Goal: Task Accomplishment & Management: Manage account settings

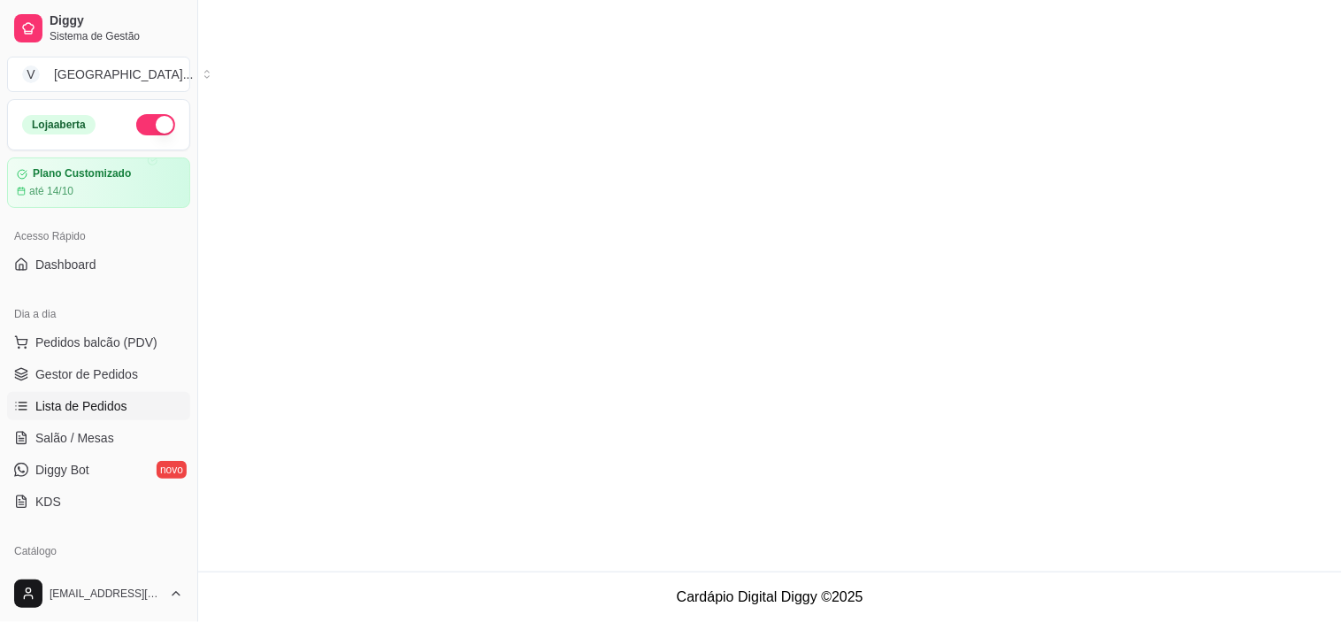
scroll to position [159, 0]
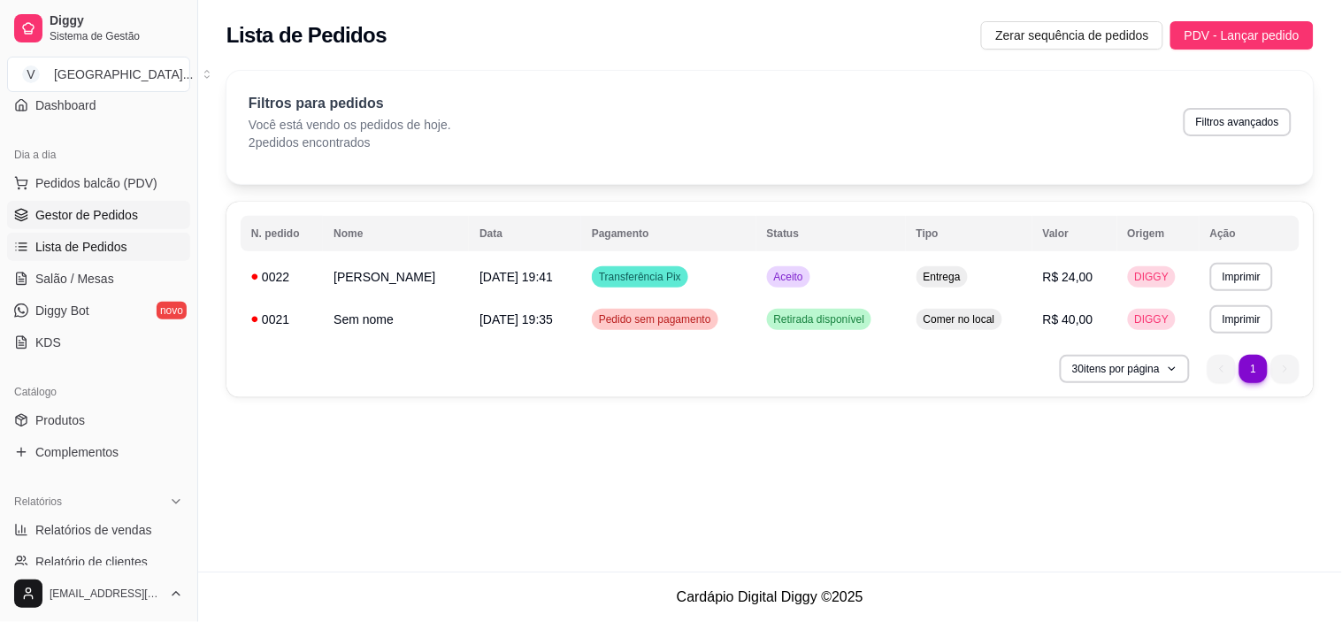
click at [97, 218] on span "Gestor de Pedidos" at bounding box center [86, 215] width 103 height 18
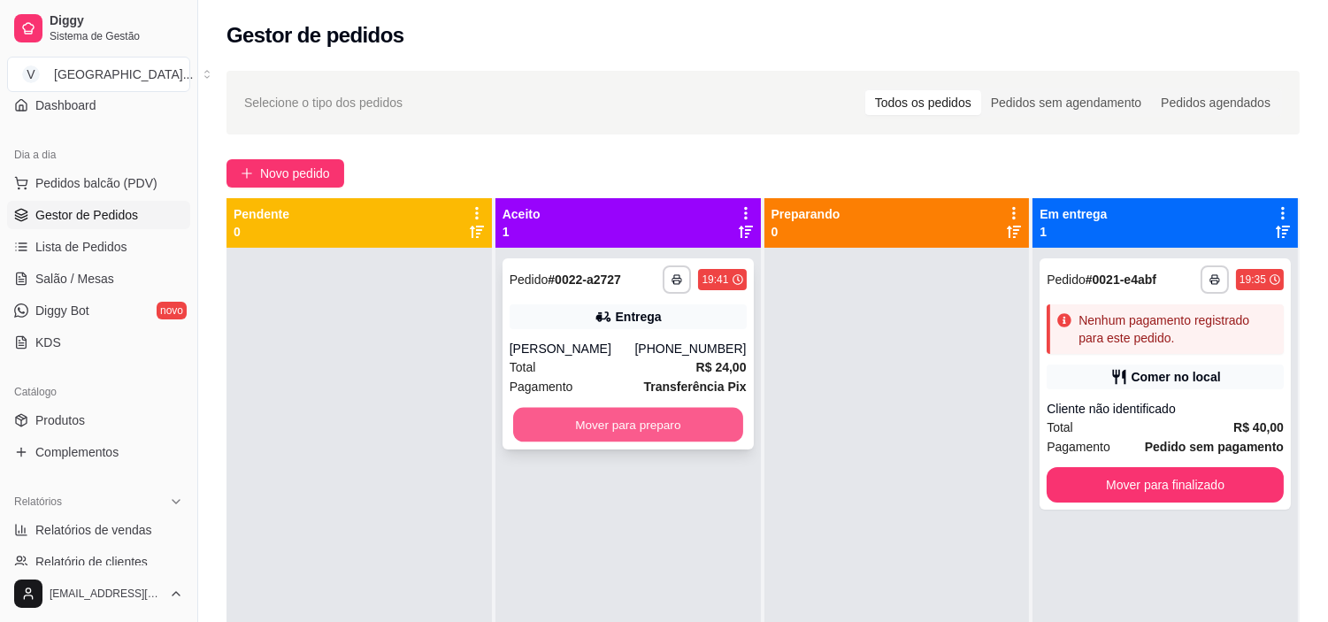
click at [622, 426] on button "Mover para preparo" at bounding box center [628, 425] width 230 height 35
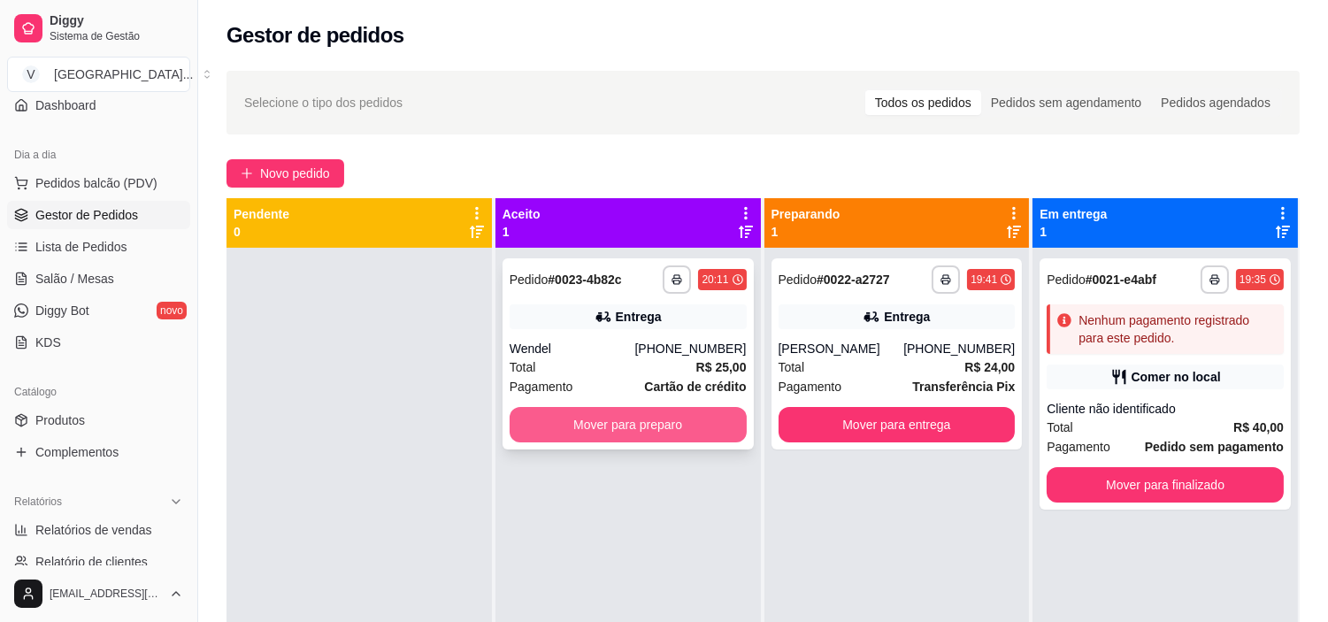
click at [619, 417] on button "Mover para preparo" at bounding box center [628, 424] width 237 height 35
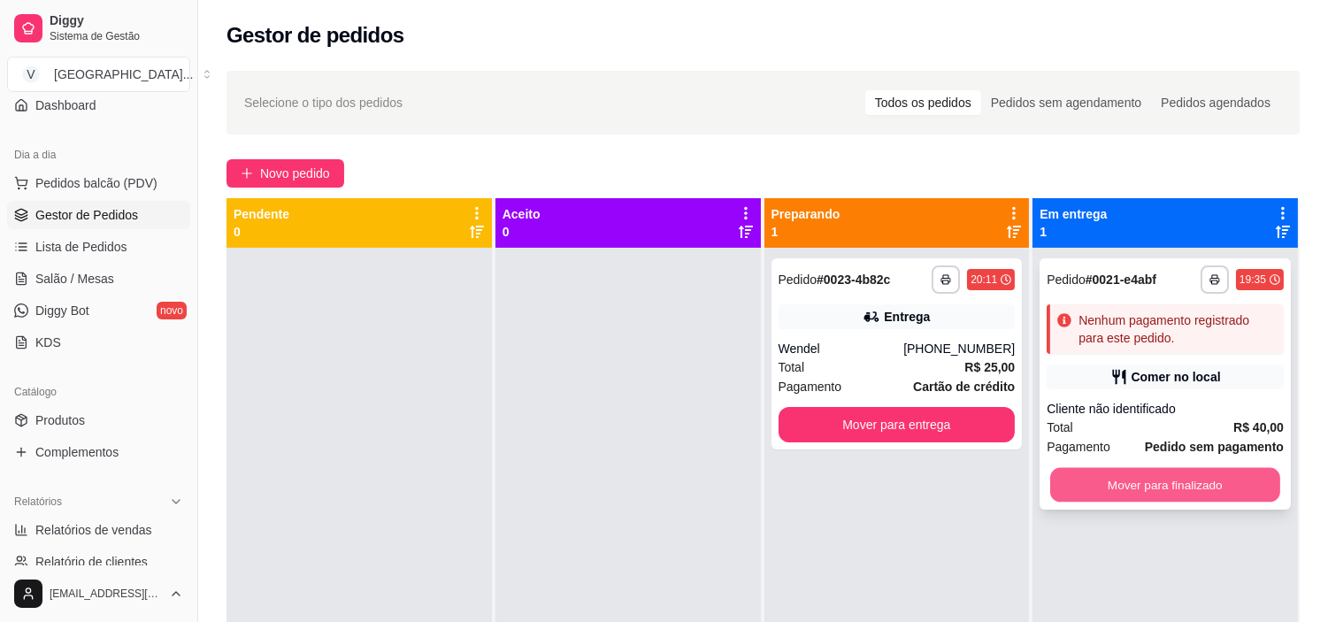
click at [1201, 479] on button "Mover para finalizado" at bounding box center [1165, 485] width 230 height 35
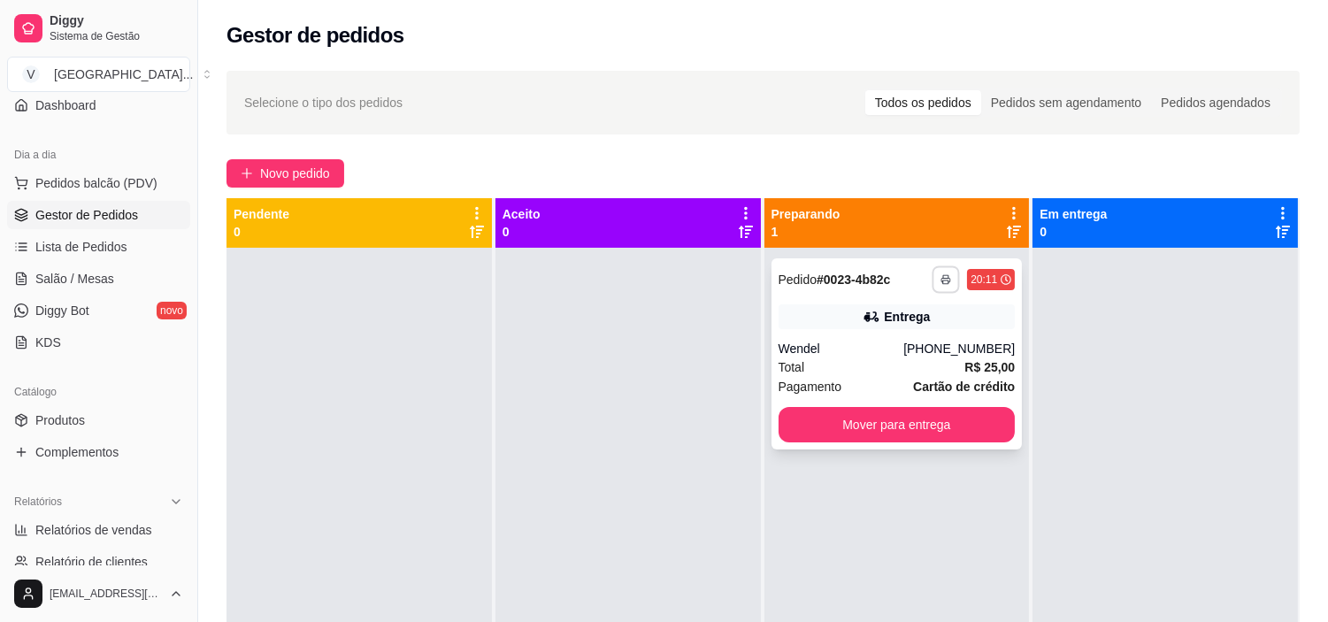
click at [932, 278] on button "button" at bounding box center [945, 278] width 27 height 27
click at [911, 345] on button "IMPRESSORA" at bounding box center [889, 341] width 128 height 28
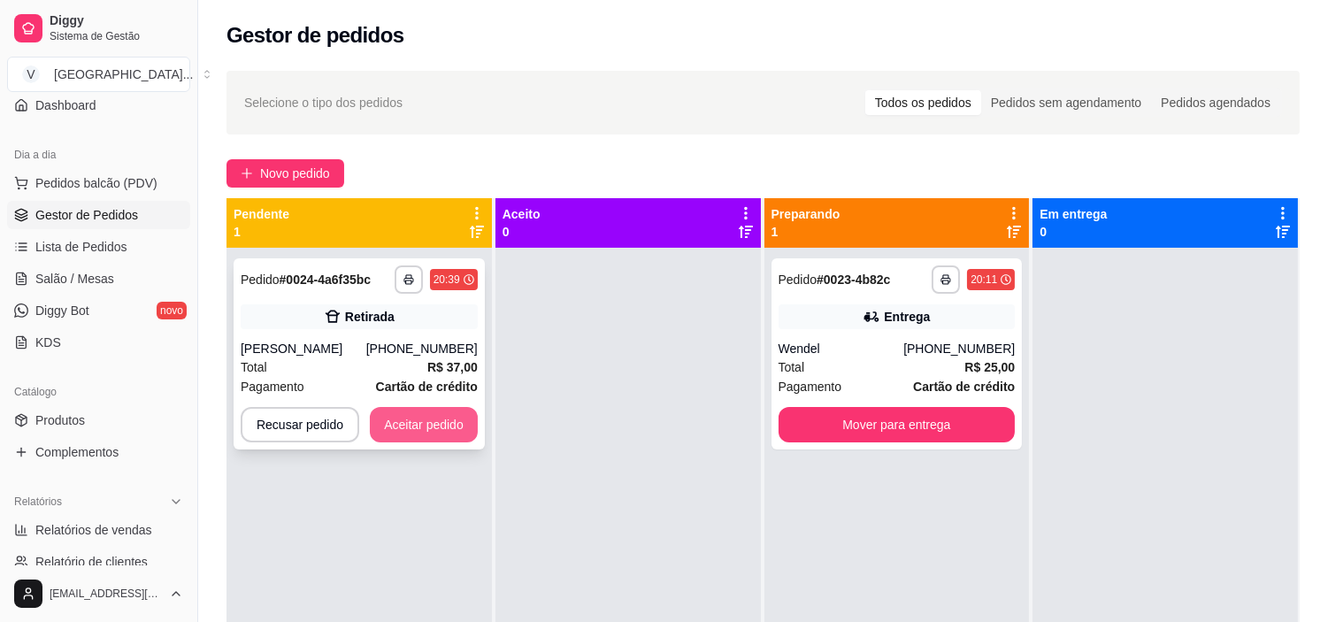
click at [449, 414] on button "Aceitar pedido" at bounding box center [424, 424] width 108 height 35
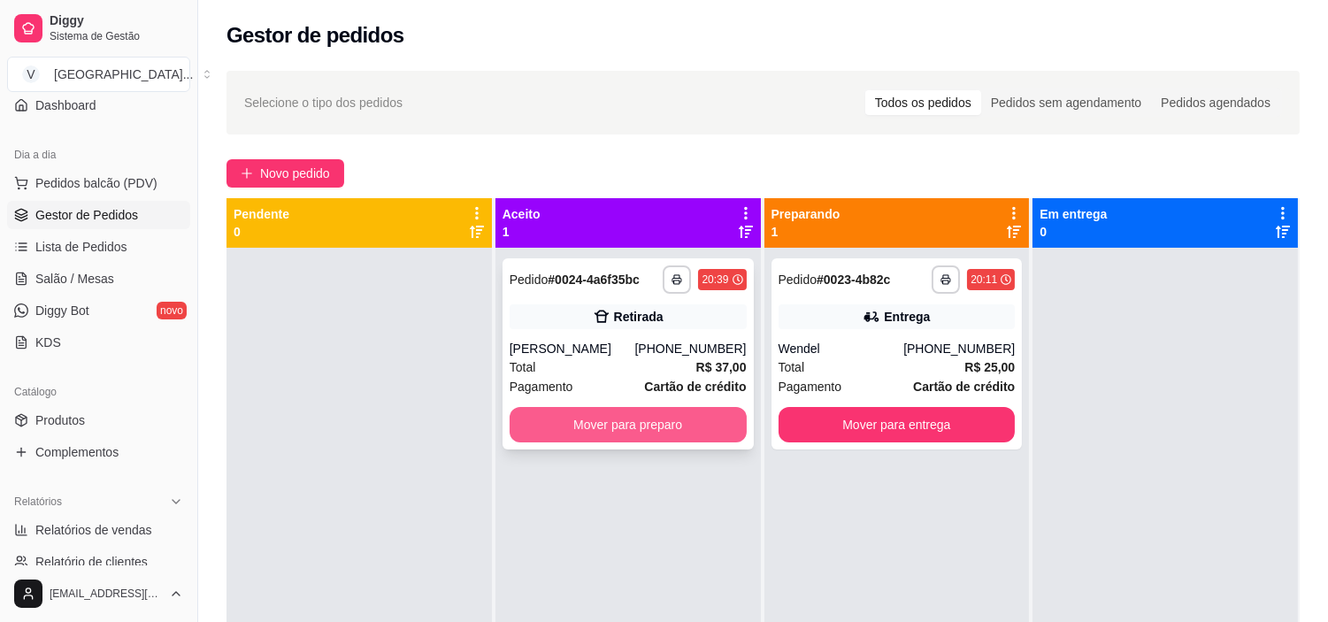
click at [656, 438] on button "Mover para preparo" at bounding box center [628, 424] width 237 height 35
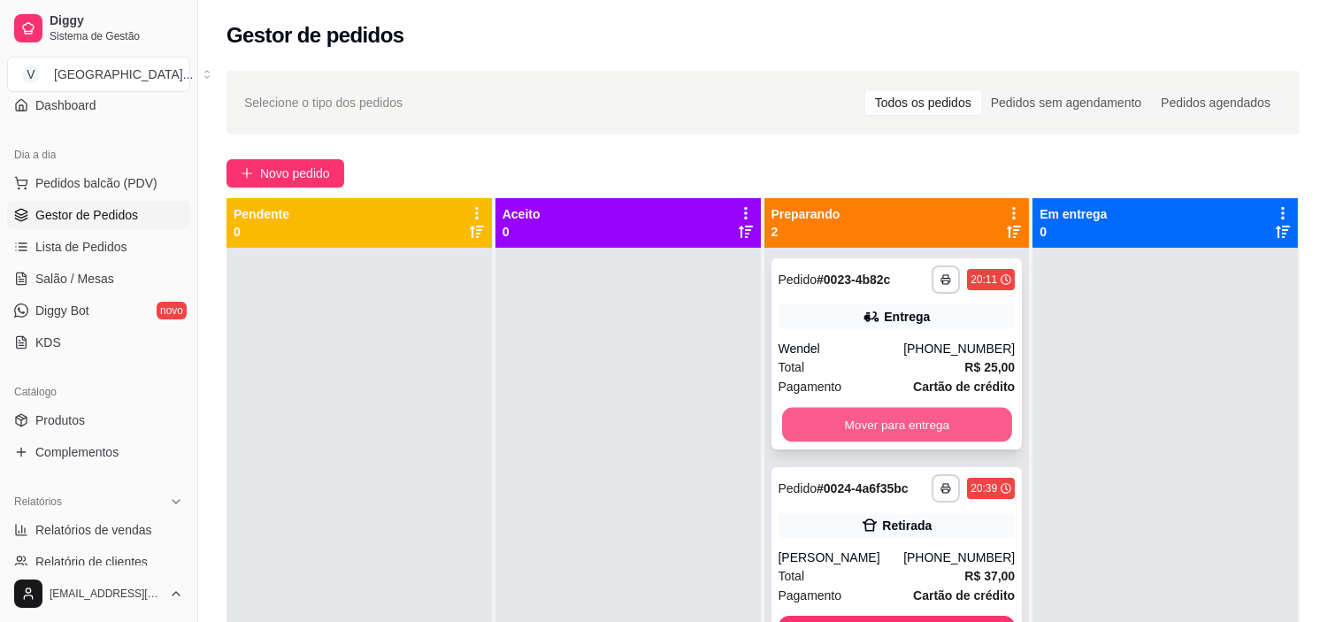
click at [926, 414] on button "Mover para entrega" at bounding box center [897, 425] width 230 height 35
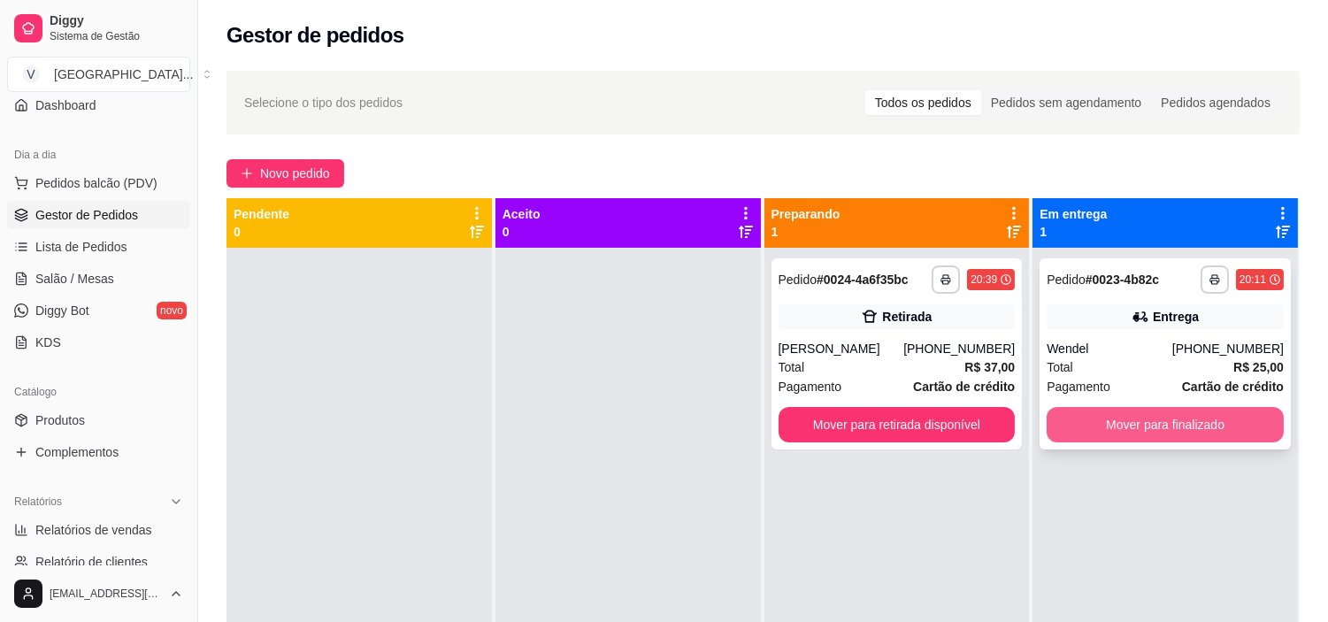
click at [1222, 428] on button "Mover para finalizado" at bounding box center [1165, 424] width 237 height 35
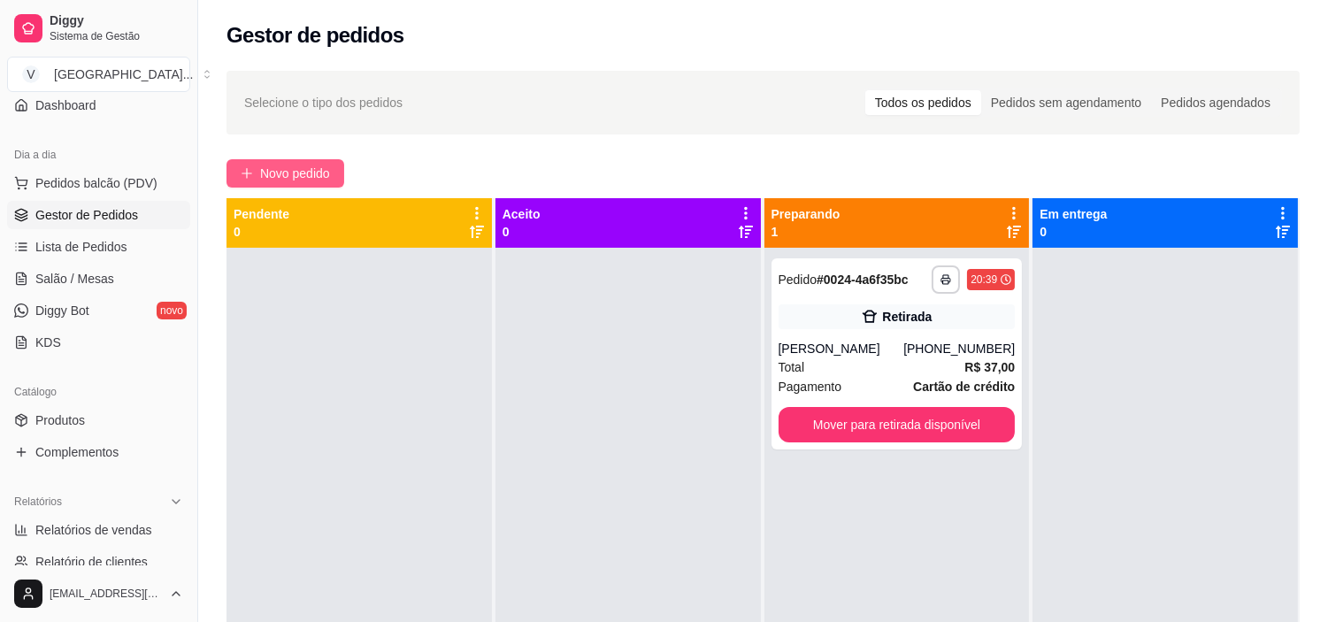
click at [306, 168] on span "Novo pedido" at bounding box center [295, 173] width 70 height 19
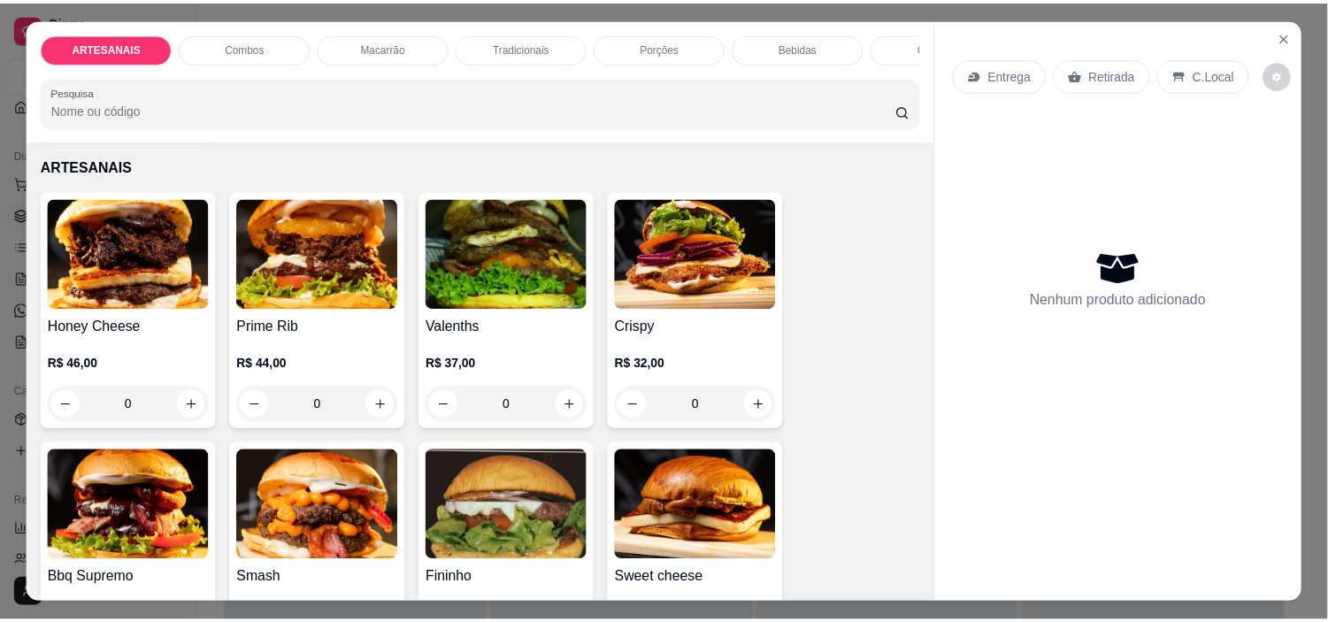
scroll to position [98, 0]
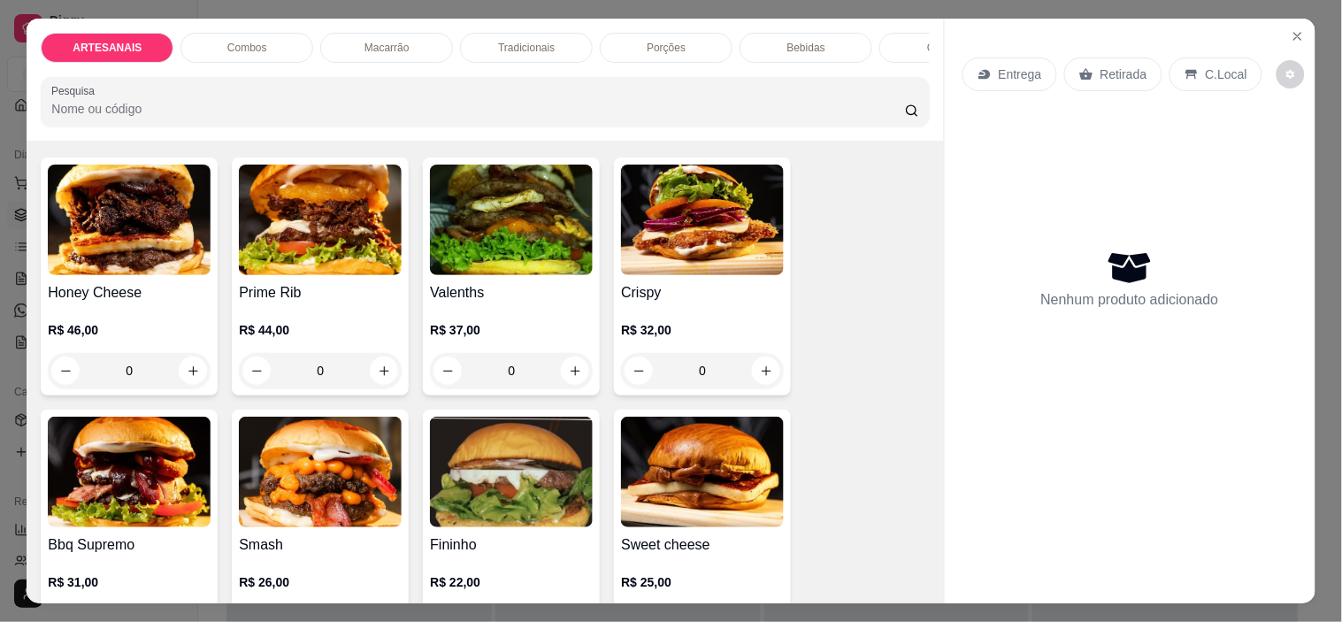
click at [763, 382] on div "0" at bounding box center [702, 370] width 163 height 35
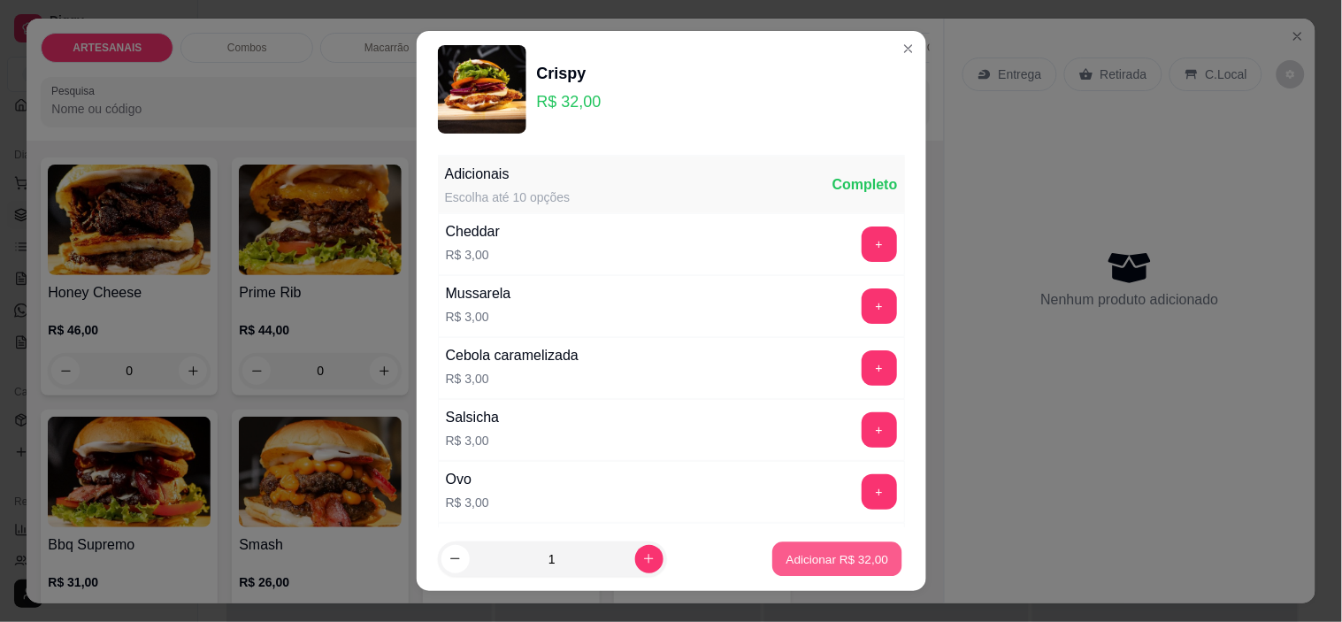
click at [803, 553] on p "Adicionar R$ 32,00" at bounding box center [838, 558] width 103 height 17
type input "1"
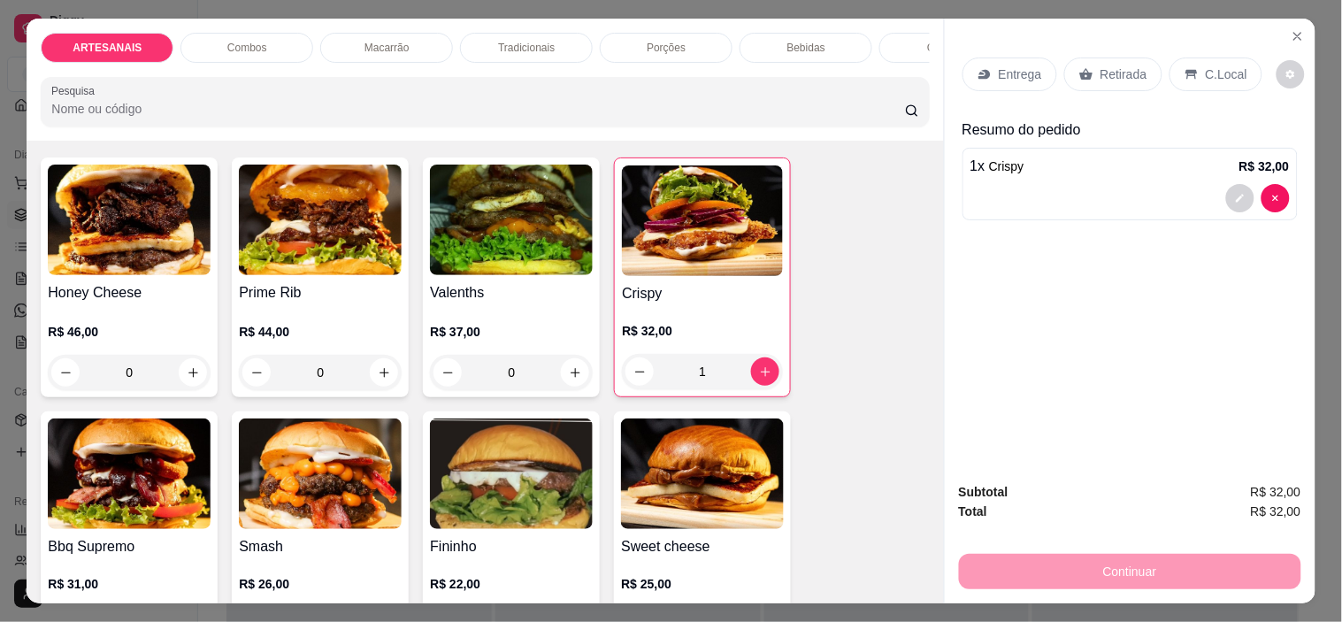
click at [1102, 66] on p "Retirada" at bounding box center [1124, 74] width 47 height 18
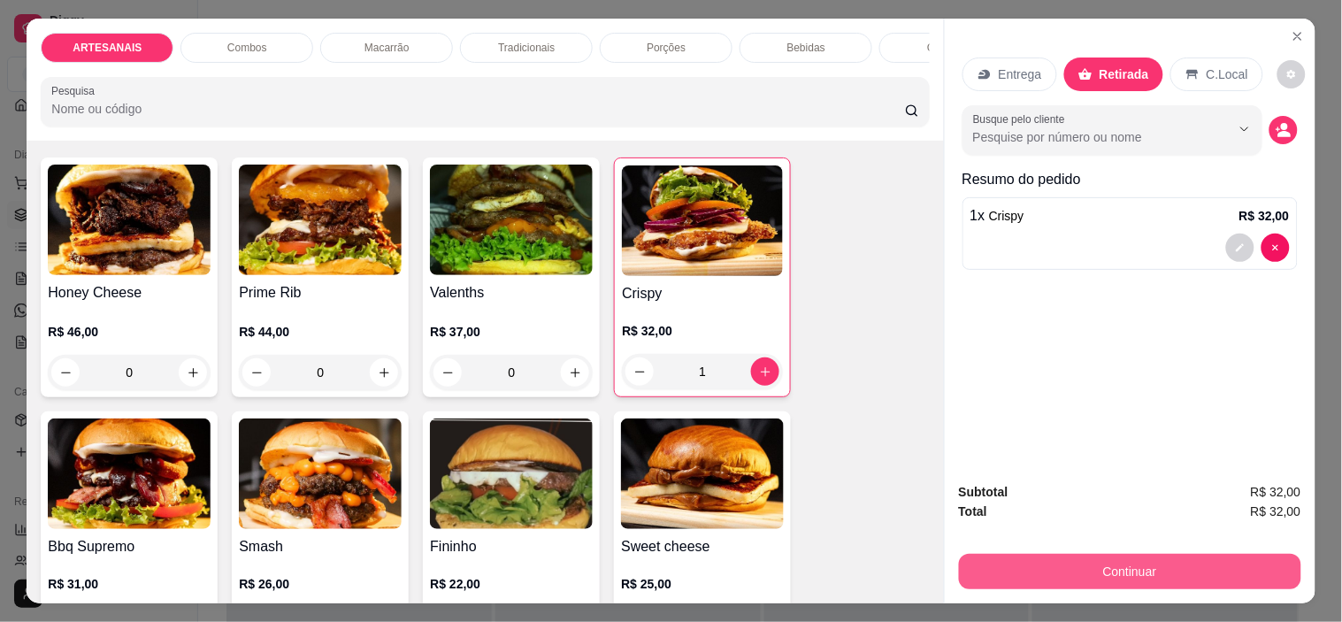
click at [1207, 567] on button "Continuar" at bounding box center [1130, 571] width 342 height 35
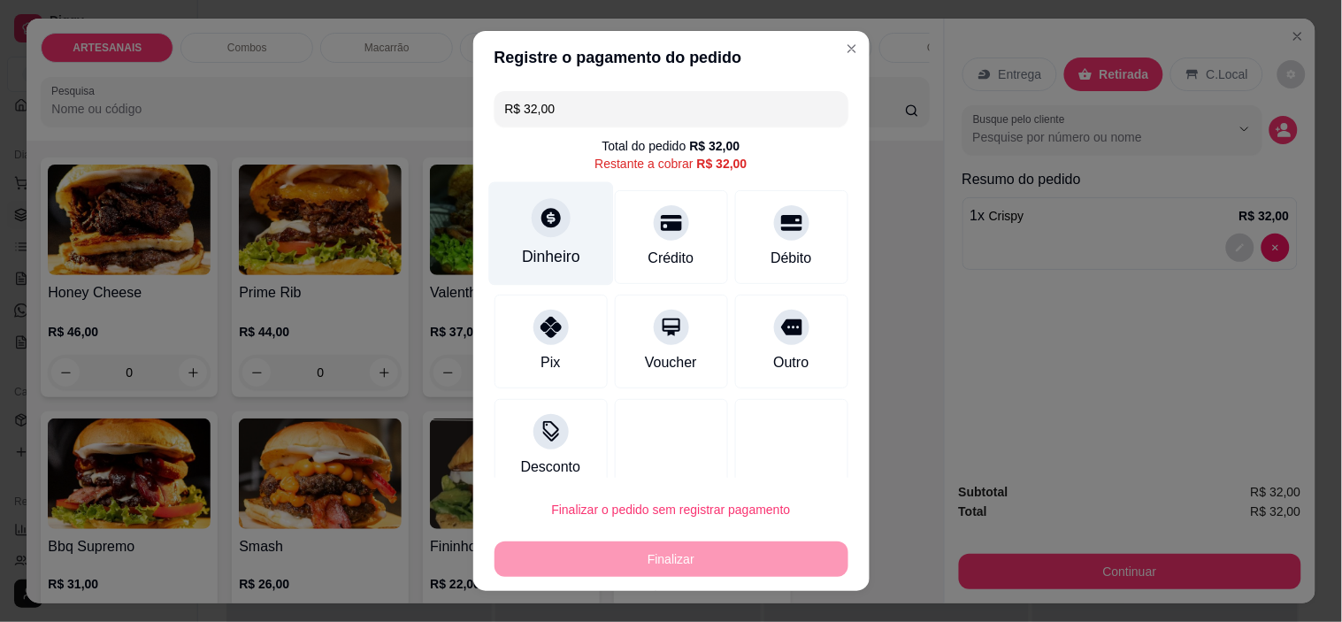
click at [553, 248] on div "Dinheiro" at bounding box center [551, 256] width 58 height 23
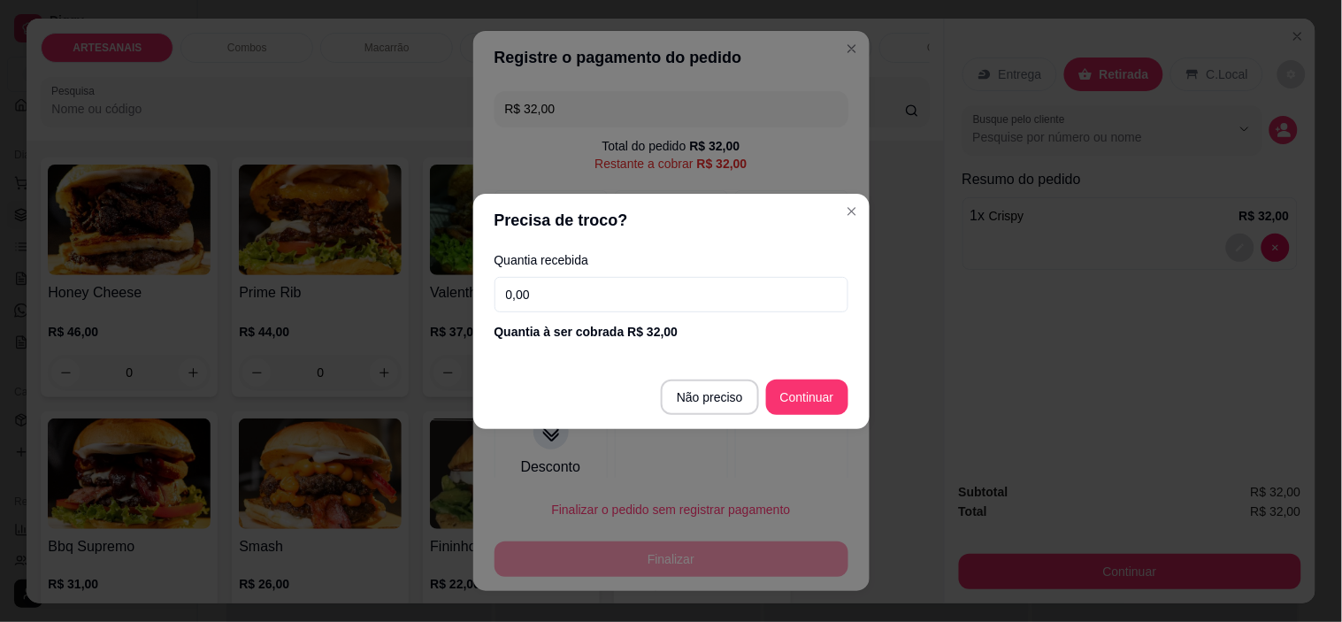
click at [711, 272] on div "Quantia recebida 0,00 Quantia à ser cobrada R$ 32,00" at bounding box center [671, 297] width 396 height 101
click at [737, 299] on input "0,00" at bounding box center [672, 294] width 354 height 35
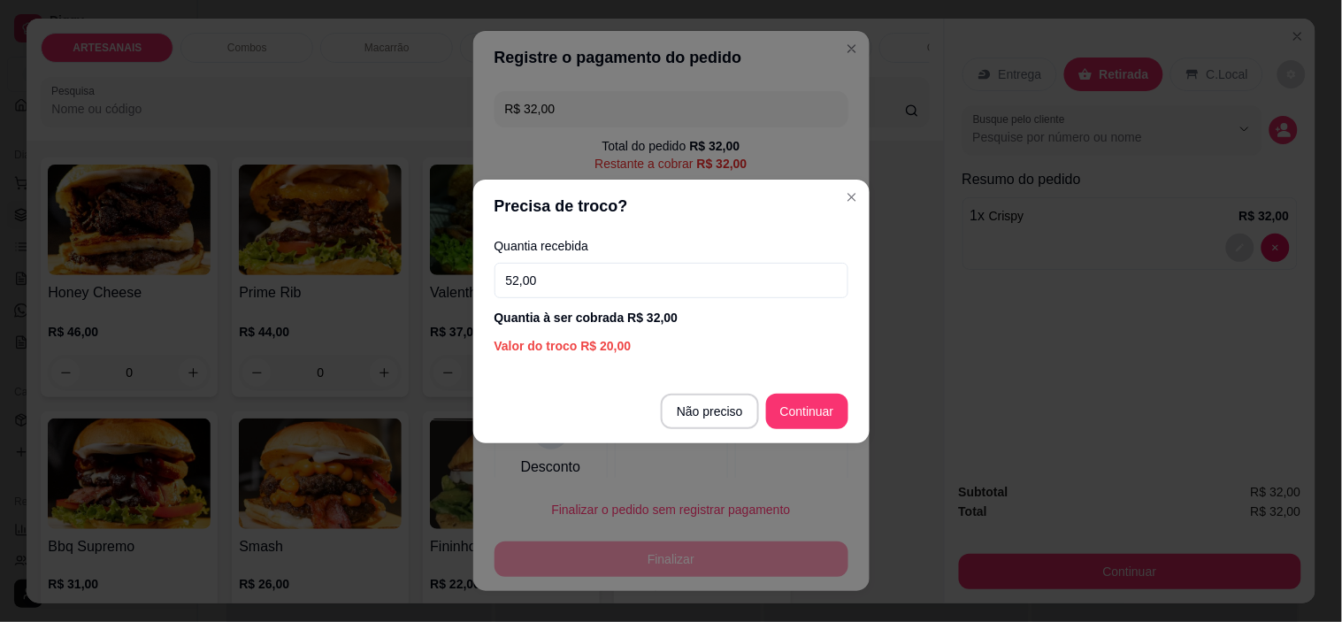
type input "52,00"
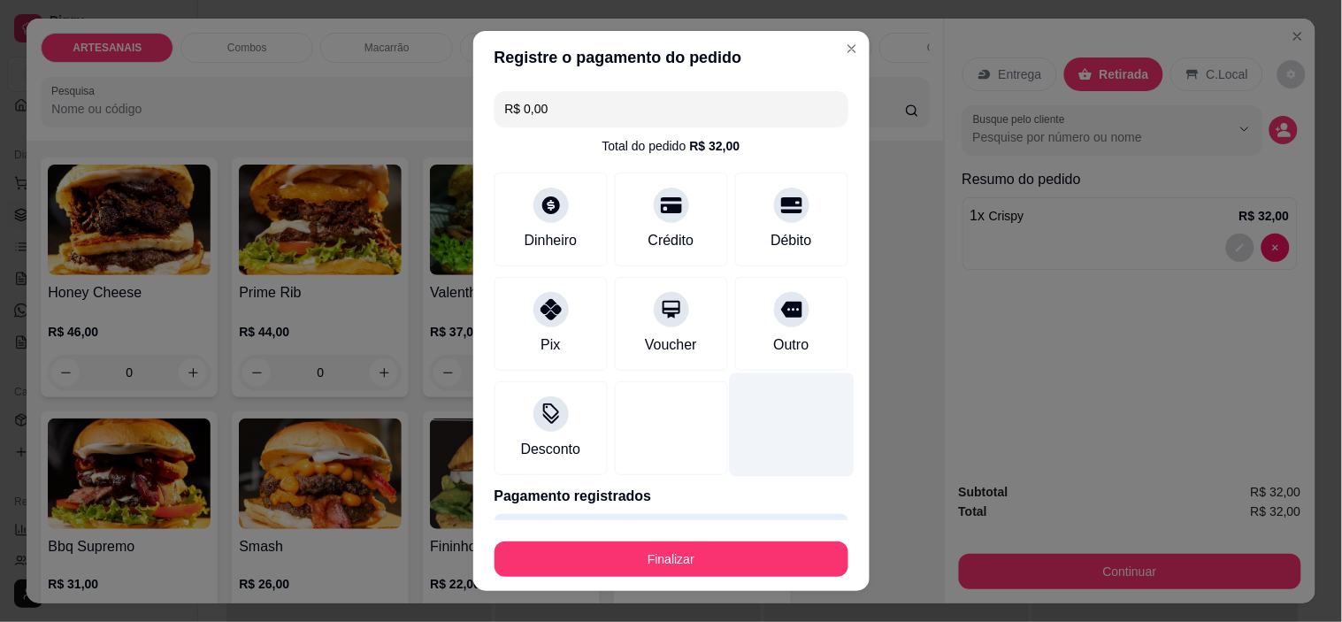
type input "R$ 0,00"
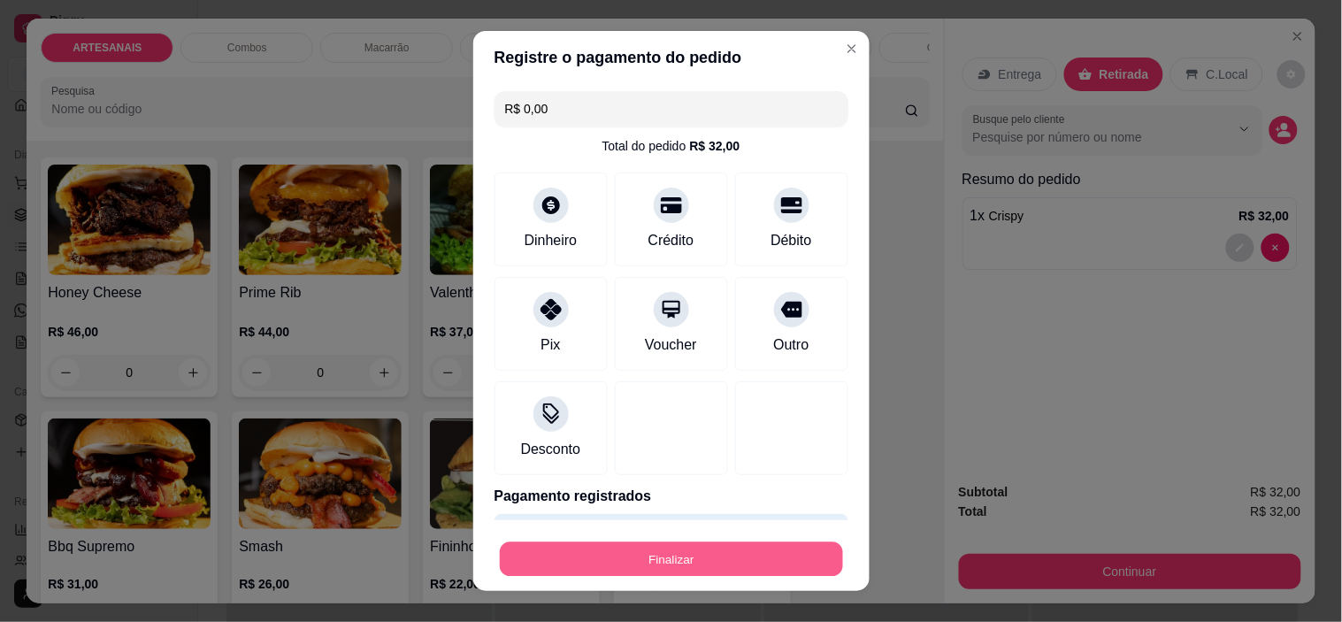
click at [782, 562] on button "Finalizar" at bounding box center [671, 558] width 343 height 35
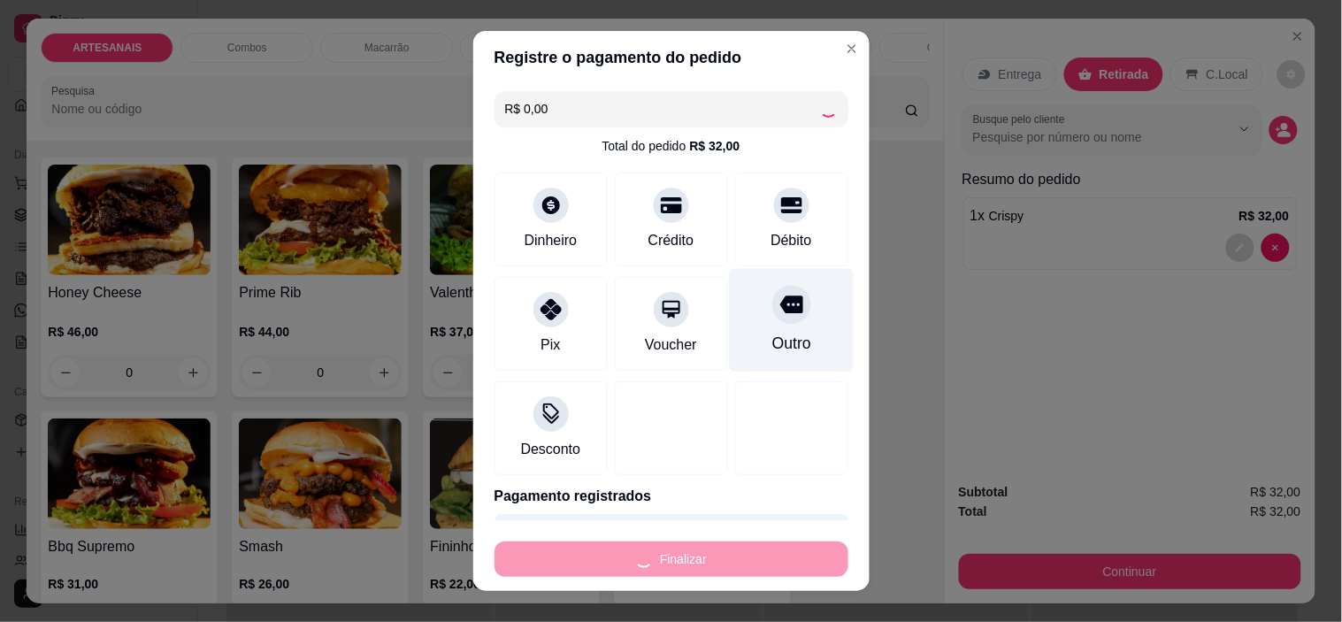
type input "0"
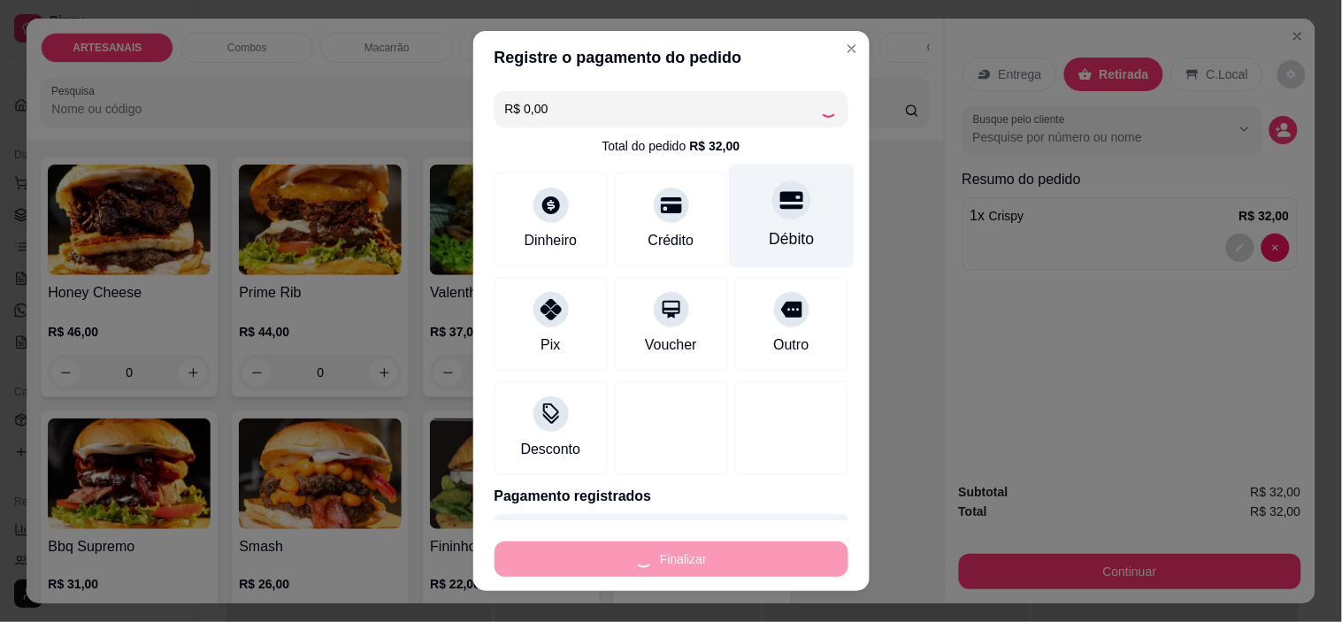
type input "-R$ 32,00"
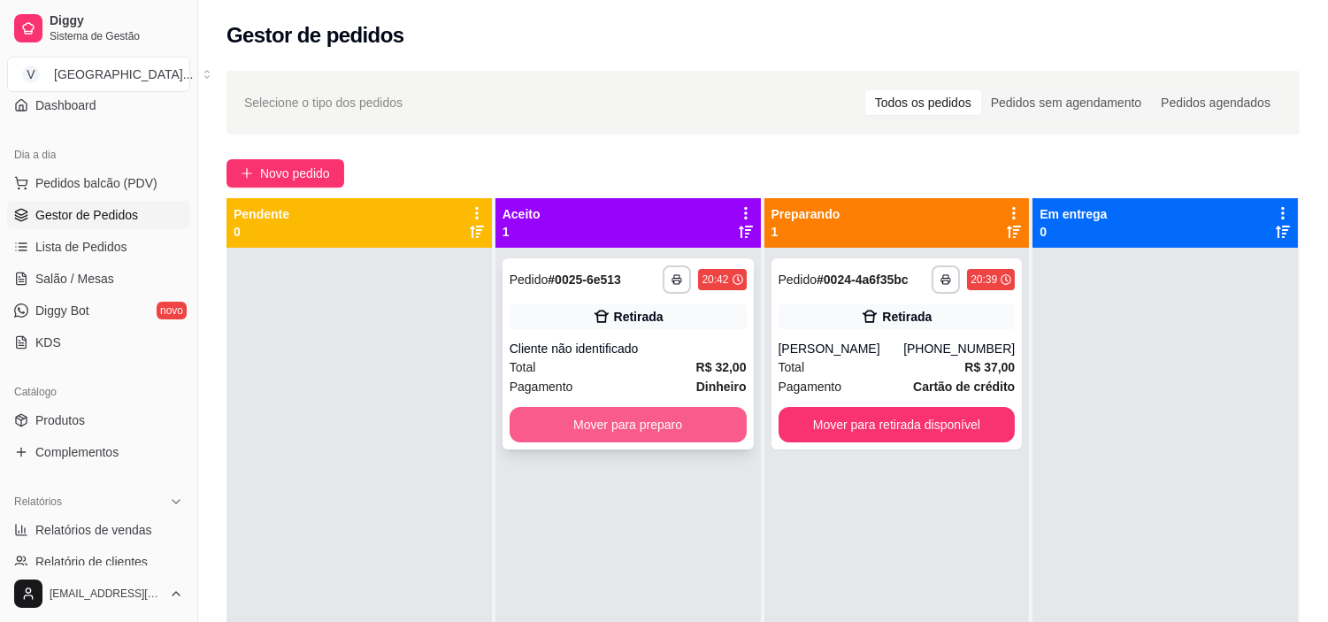
click at [669, 416] on button "Mover para preparo" at bounding box center [628, 424] width 237 height 35
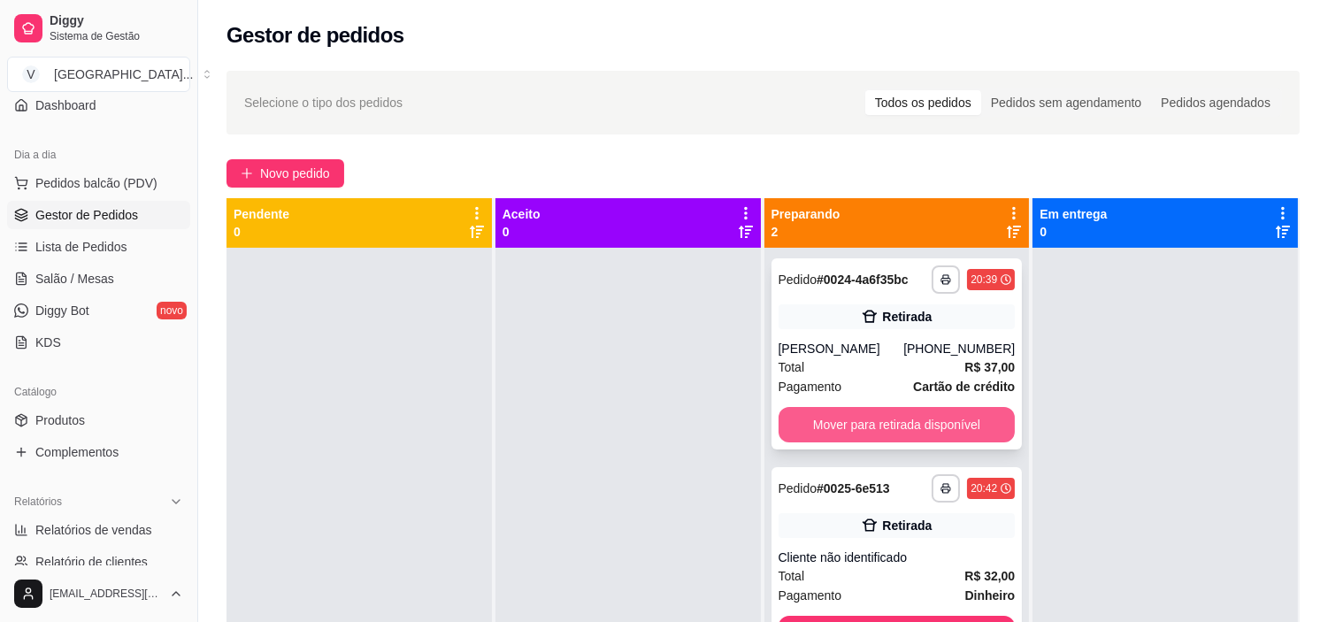
click at [911, 411] on button "Mover para retirada disponível" at bounding box center [897, 424] width 237 height 35
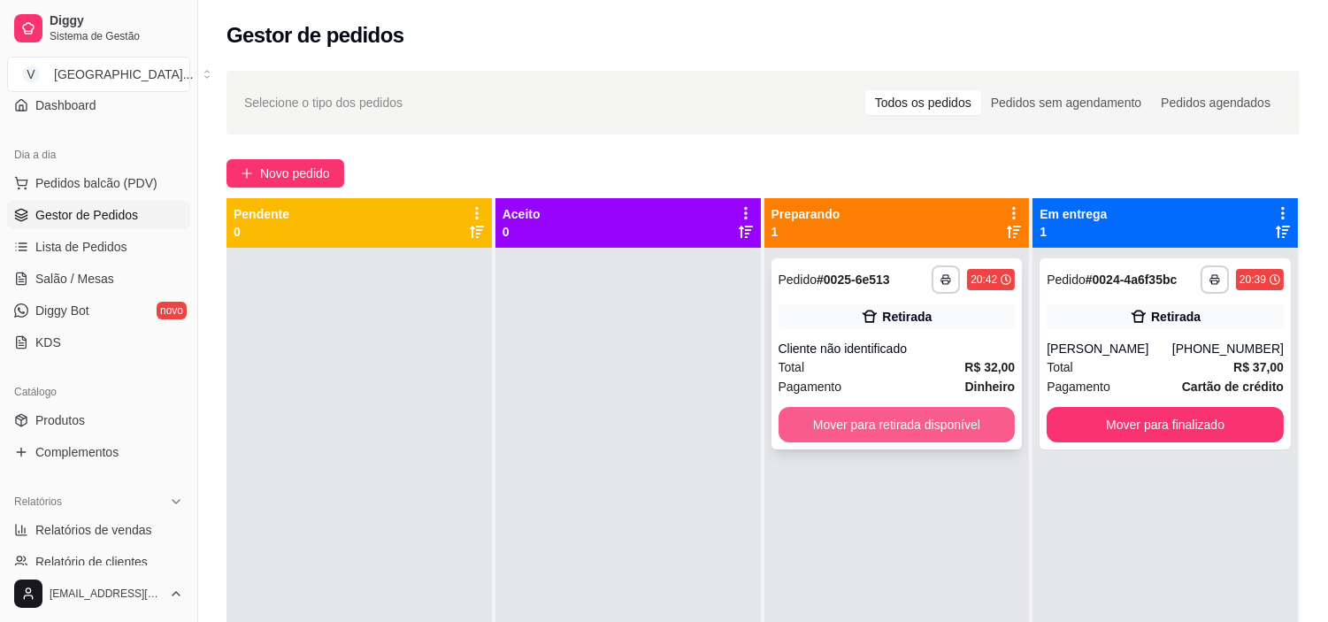
click at [949, 420] on button "Mover para retirada disponível" at bounding box center [897, 424] width 237 height 35
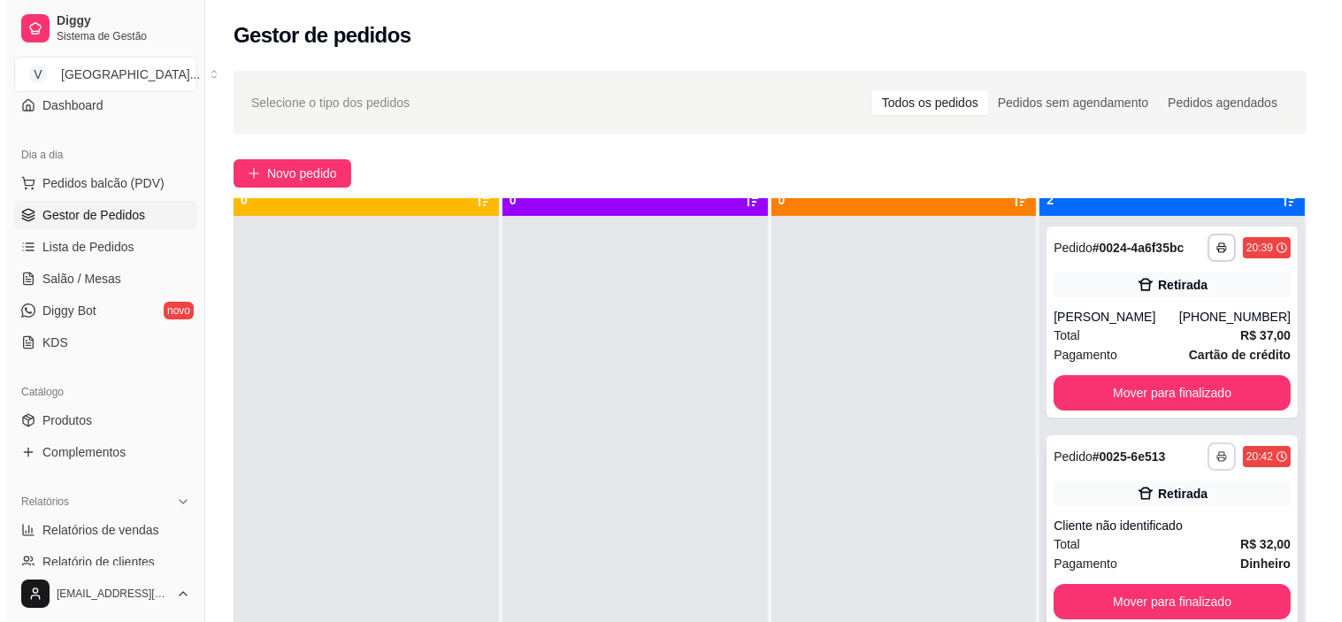
scroll to position [49, 0]
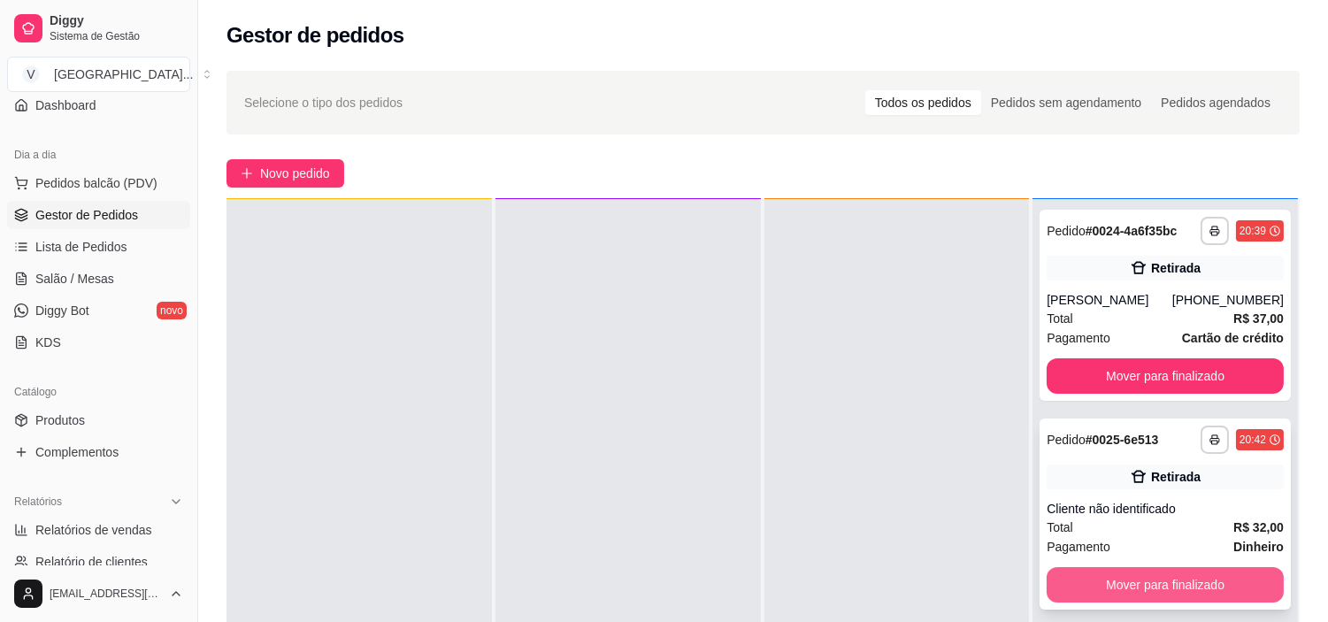
click at [1223, 580] on button "Mover para finalizado" at bounding box center [1165, 584] width 237 height 35
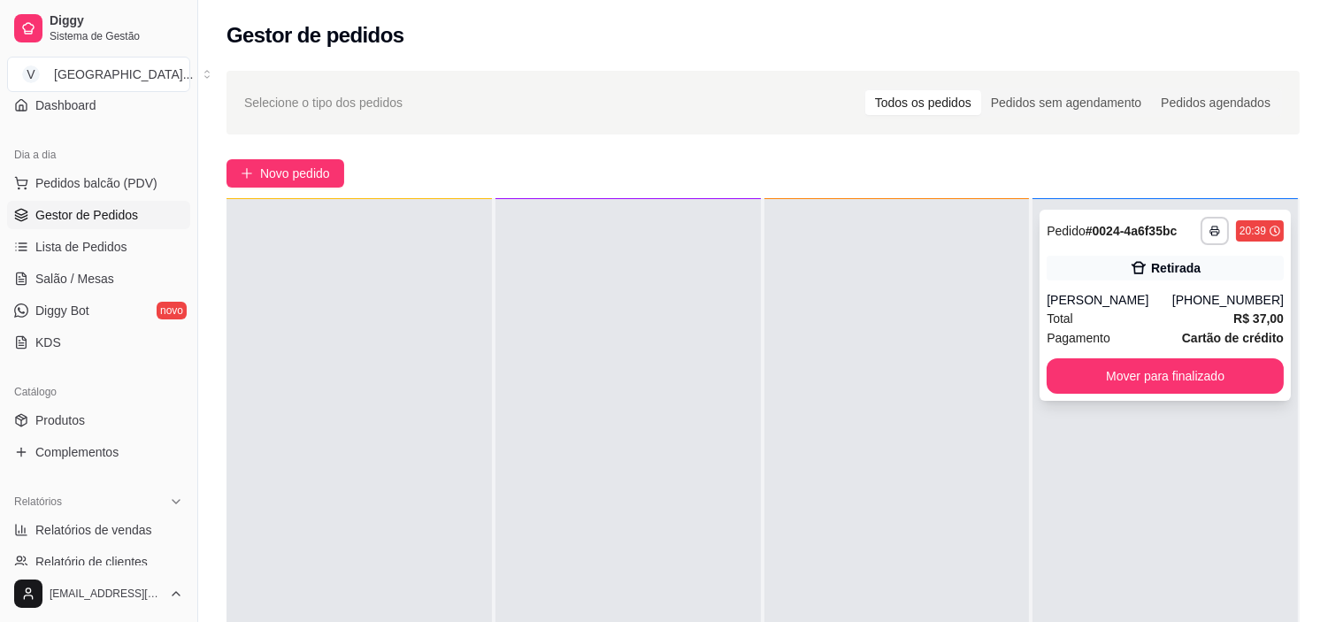
click at [1151, 272] on div "Retirada" at bounding box center [1176, 268] width 50 height 18
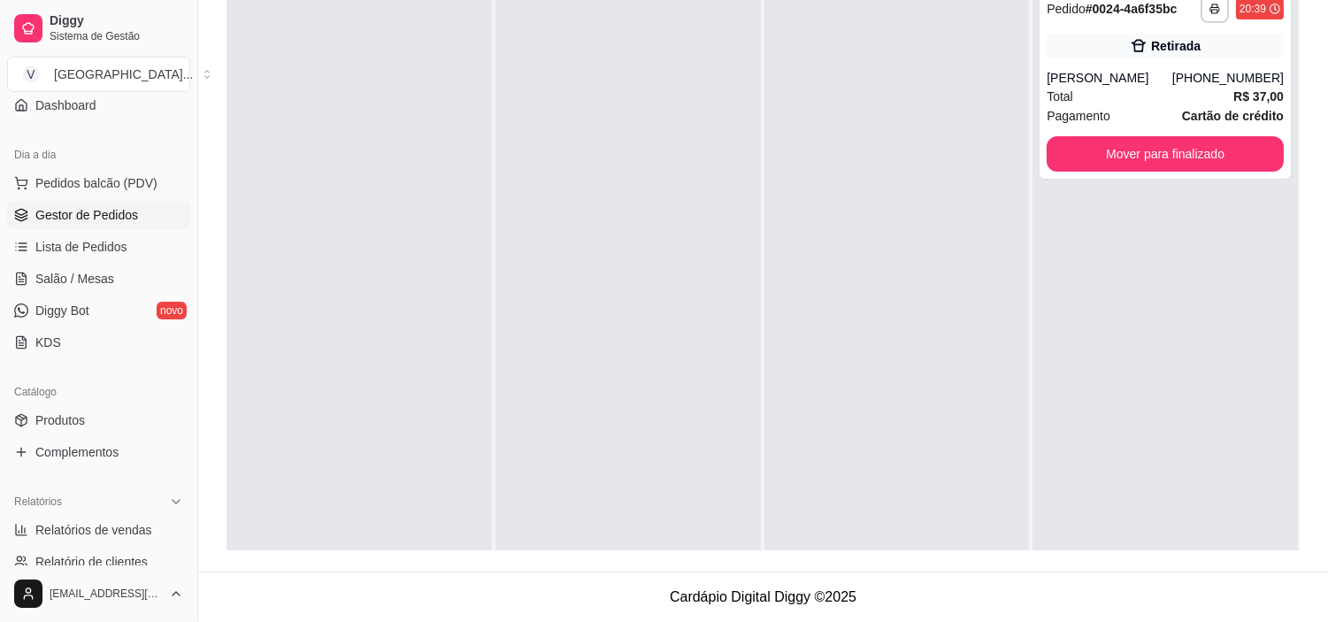
scroll to position [0, 0]
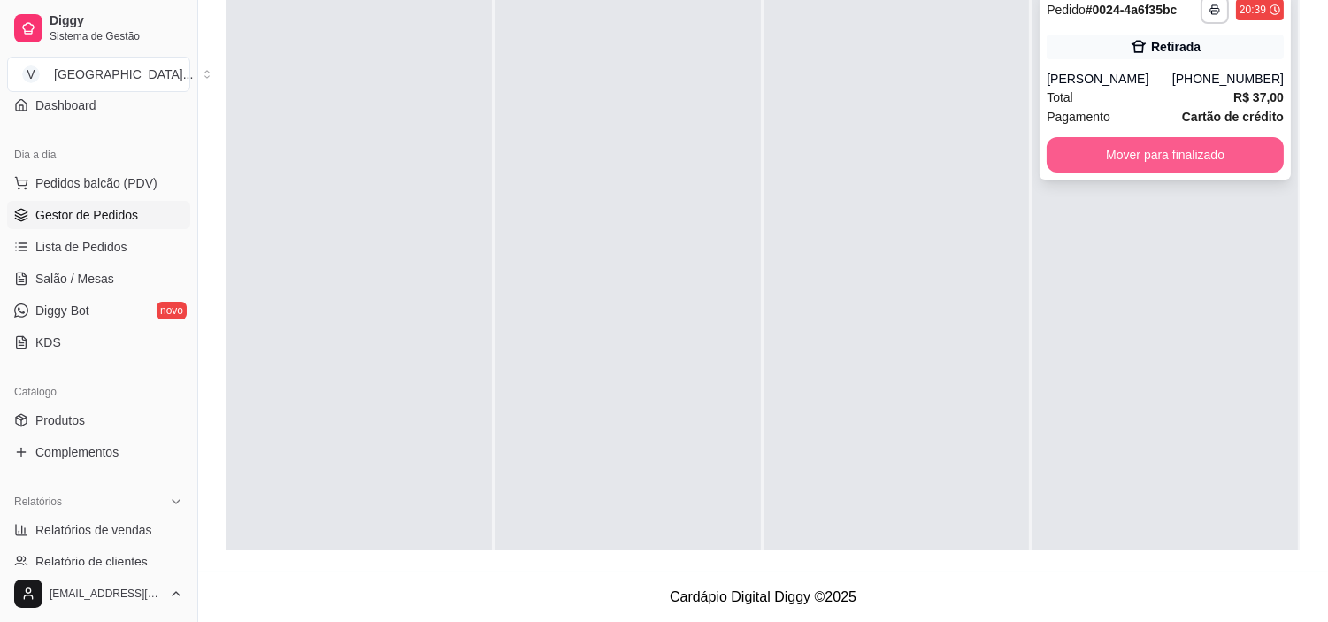
click at [1216, 155] on button "Mover para finalizado" at bounding box center [1165, 154] width 237 height 35
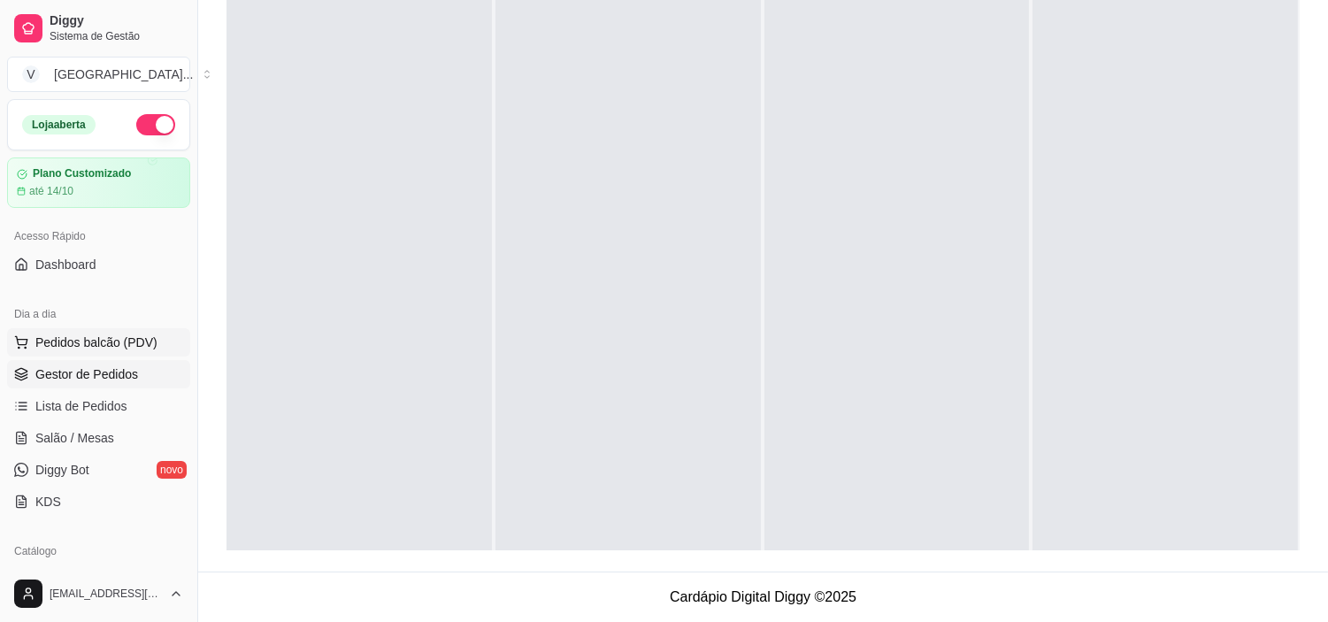
click at [96, 329] on button "Pedidos balcão (PDV)" at bounding box center [98, 342] width 183 height 28
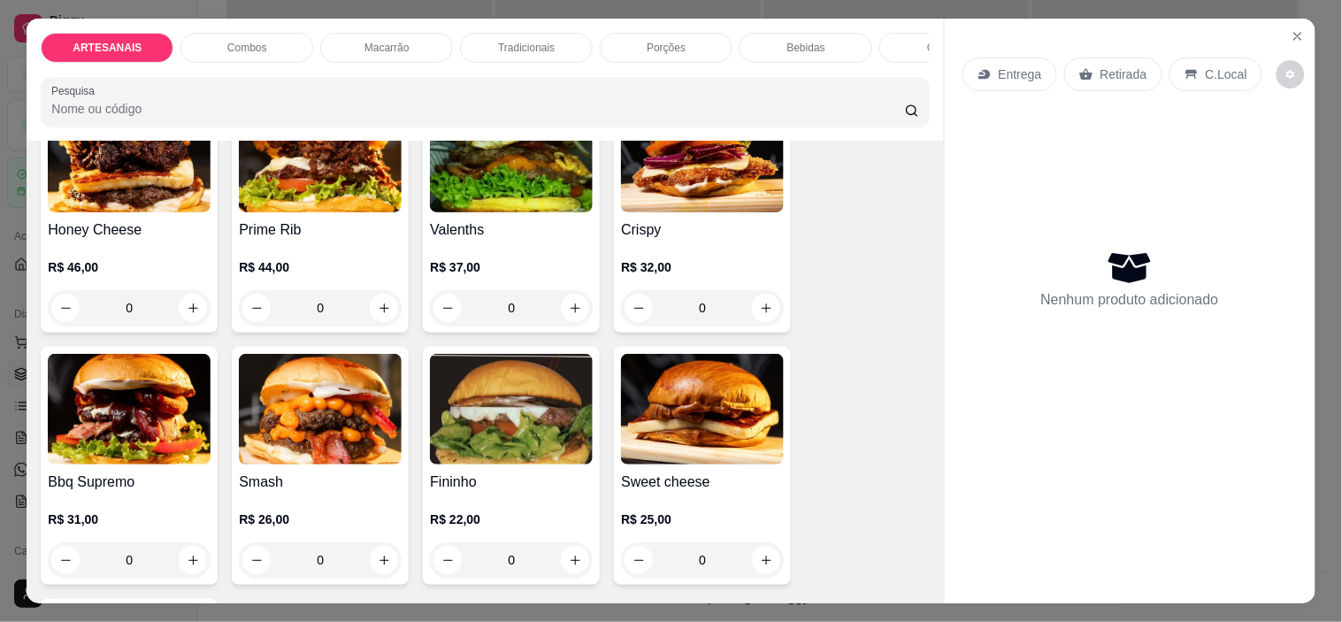
scroll to position [196, 0]
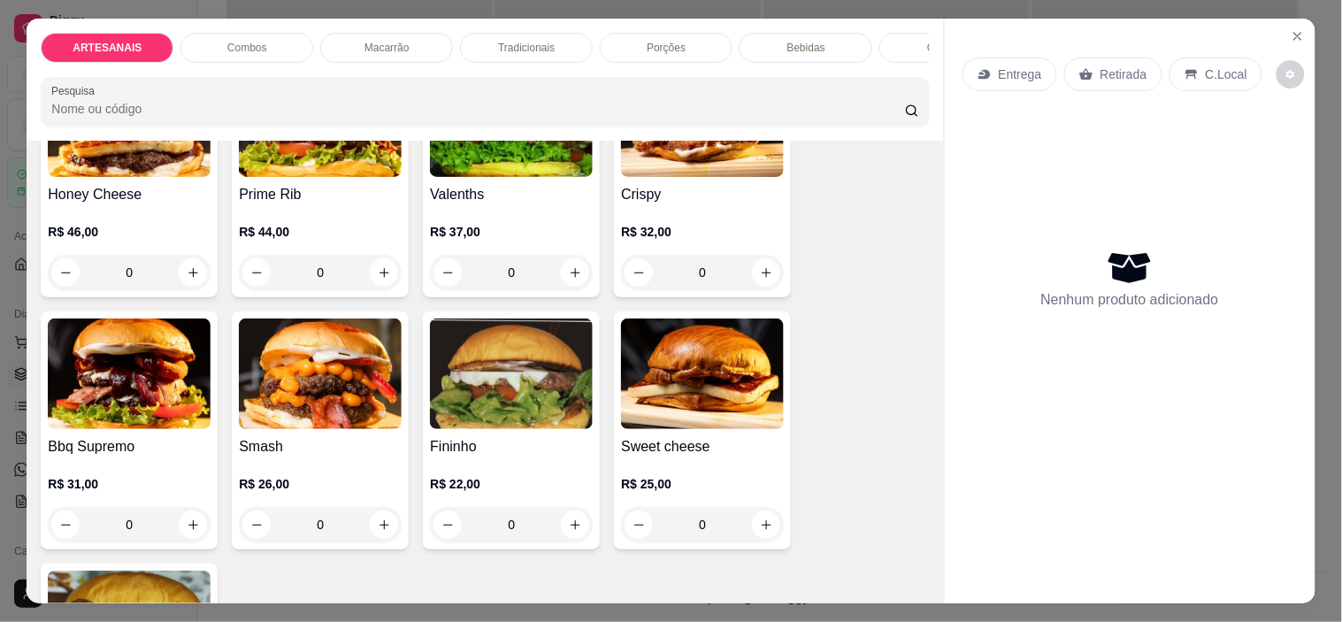
click at [573, 527] on div "0" at bounding box center [511, 524] width 163 height 35
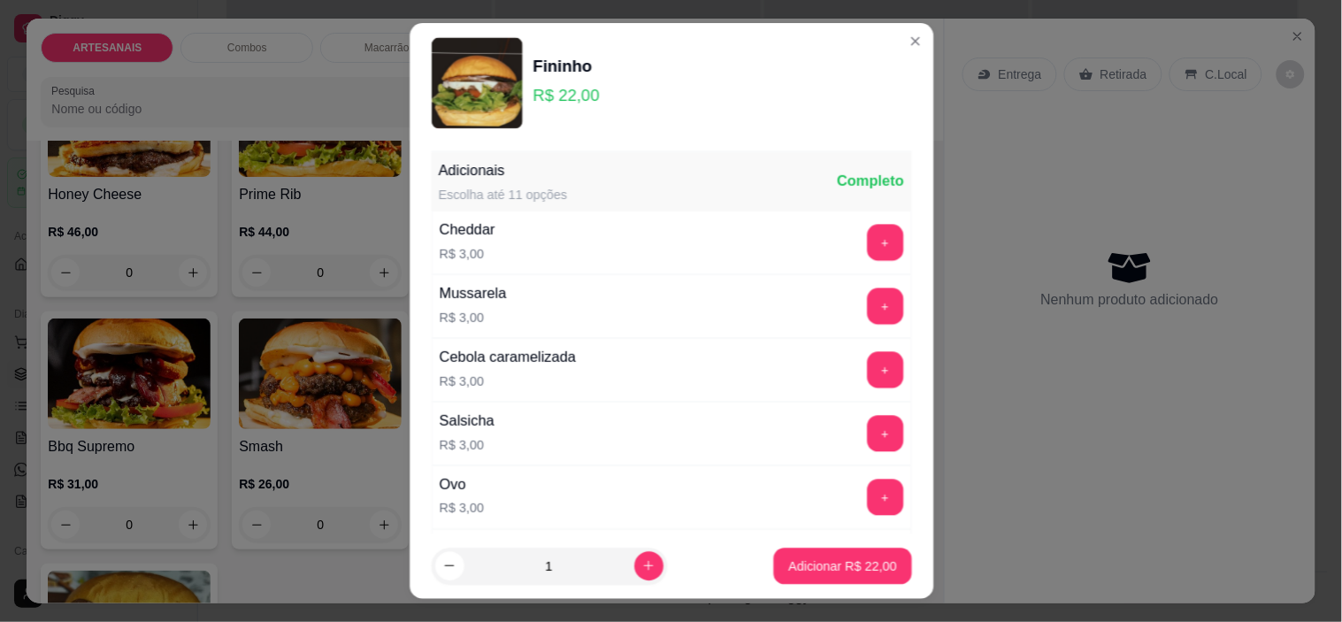
click at [573, 527] on div "Adicionais Escolha até 11 opções Completo Cheddar R$ 3,00 + Mussarela R$ 3,00 +…" at bounding box center [671, 563] width 480 height 823
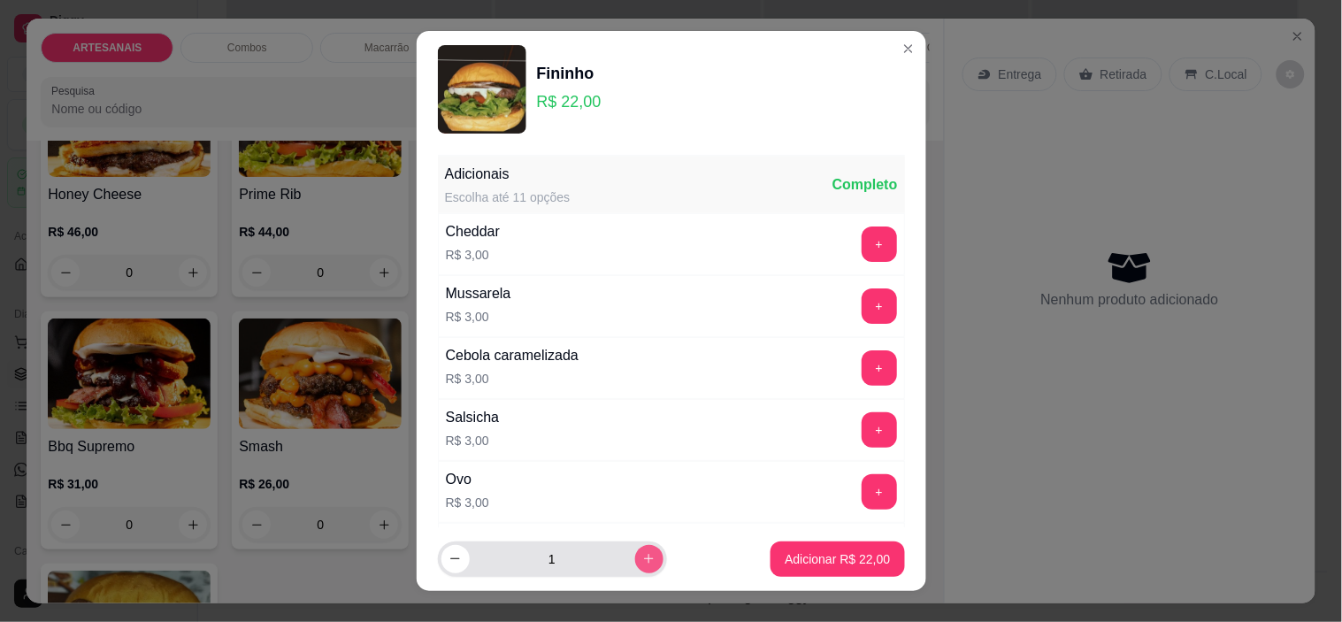
click at [642, 560] on icon "increase-product-quantity" at bounding box center [648, 558] width 13 height 13
type input "2"
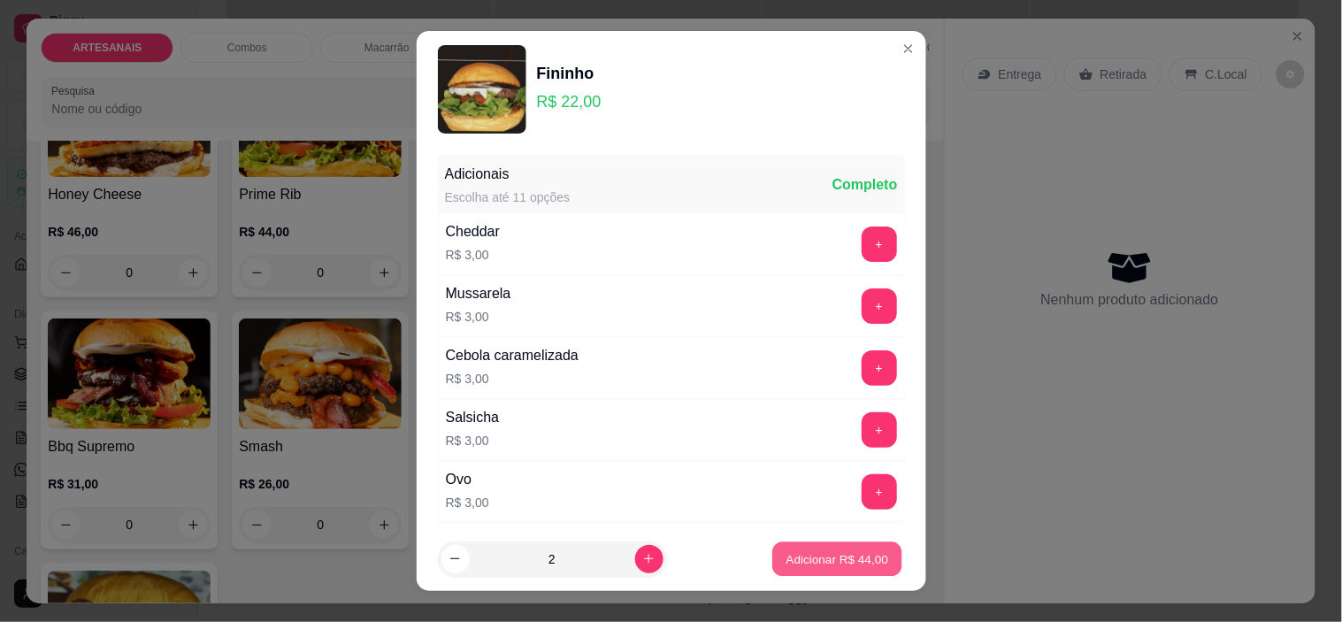
click at [829, 564] on p "Adicionar R$ 44,00" at bounding box center [838, 558] width 103 height 17
type input "2"
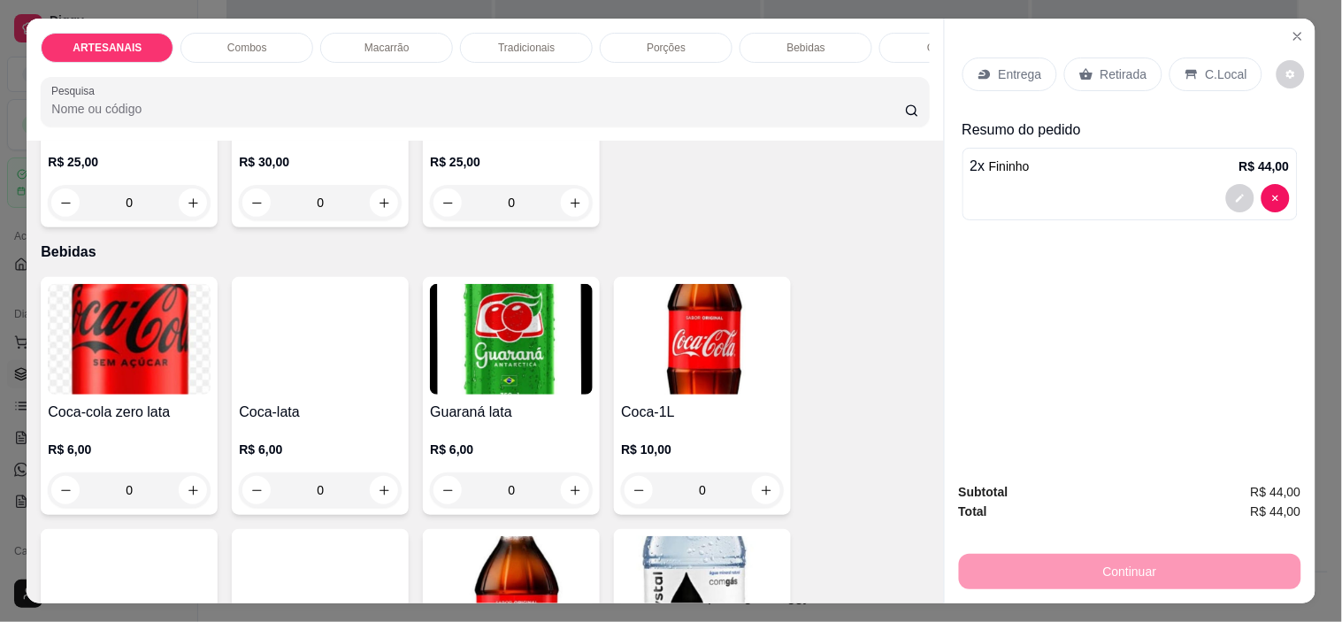
scroll to position [2064, 0]
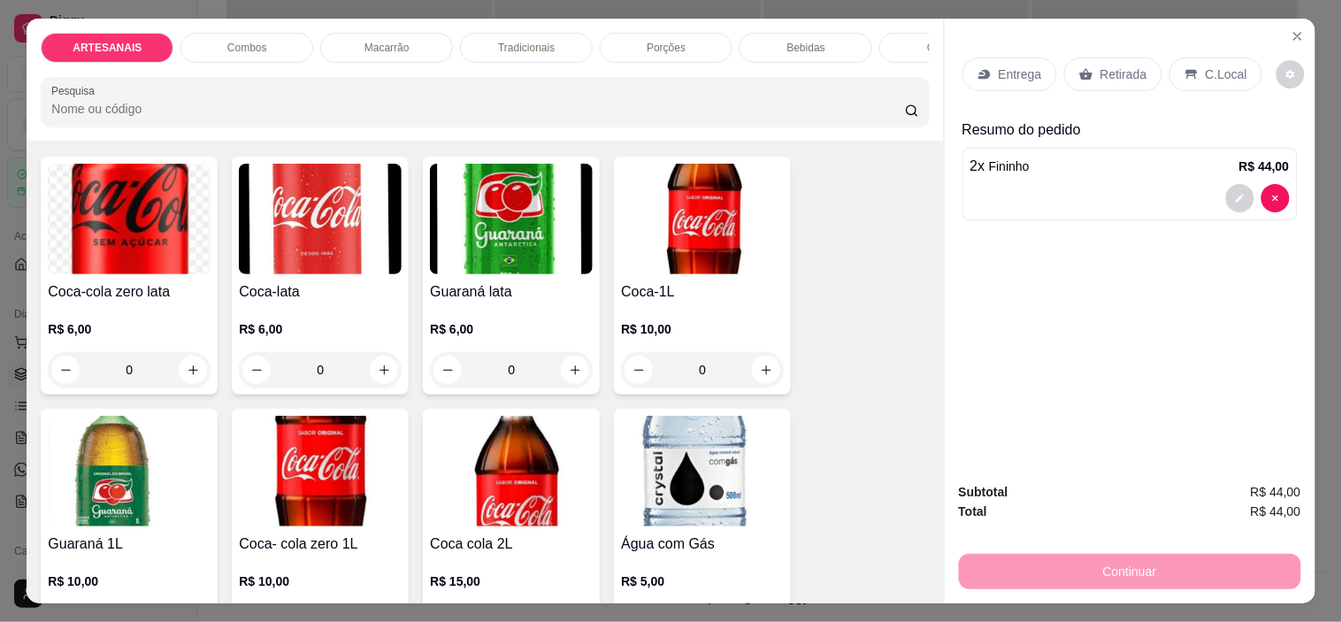
click at [765, 373] on div "0" at bounding box center [702, 369] width 163 height 35
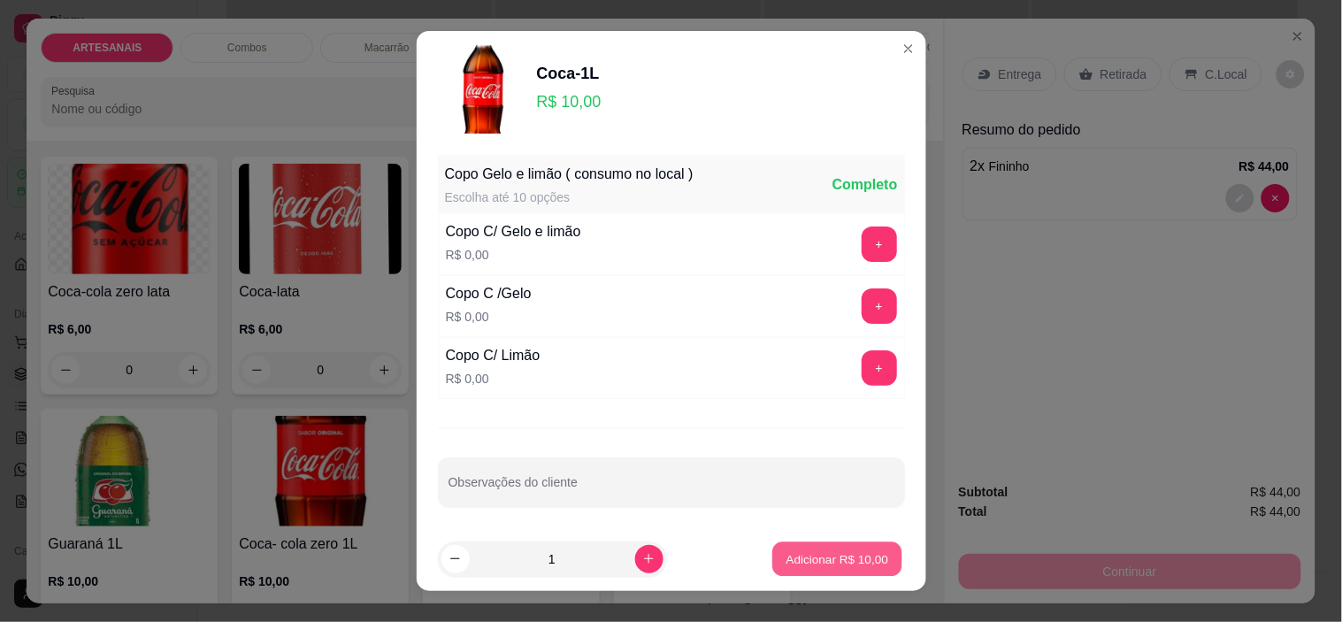
click at [817, 547] on button "Adicionar R$ 10,00" at bounding box center [838, 558] width 130 height 35
type input "1"
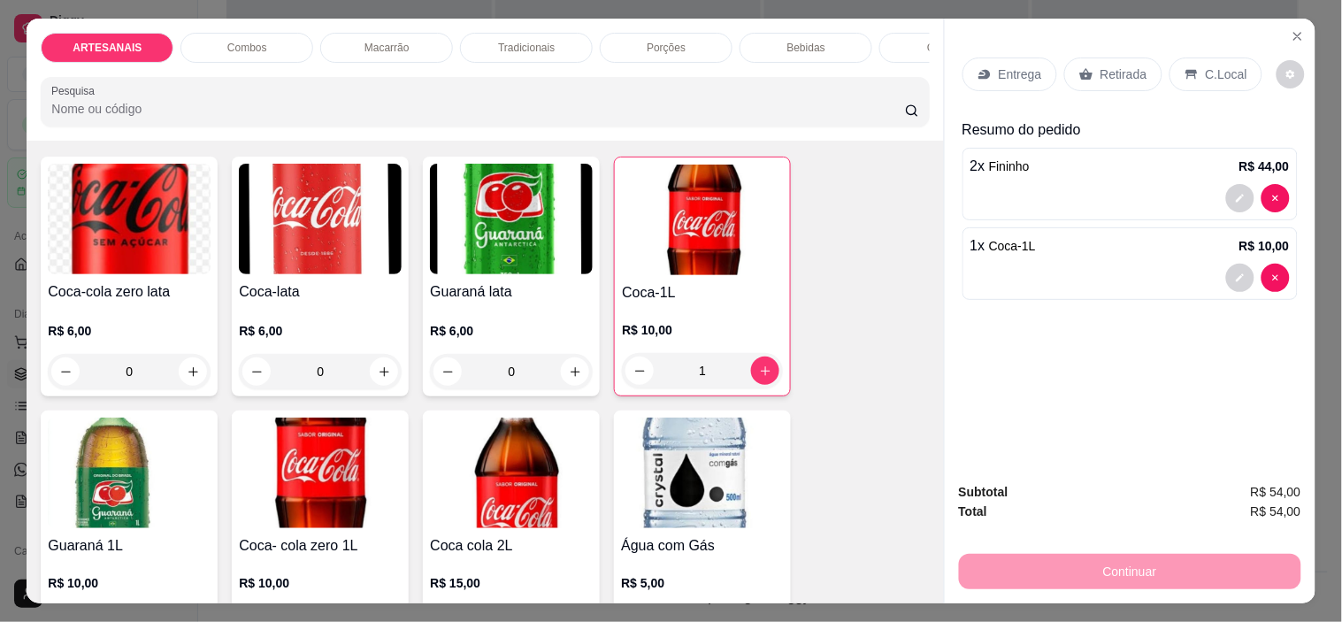
click at [1196, 58] on div "C.Local" at bounding box center [1216, 75] width 93 height 34
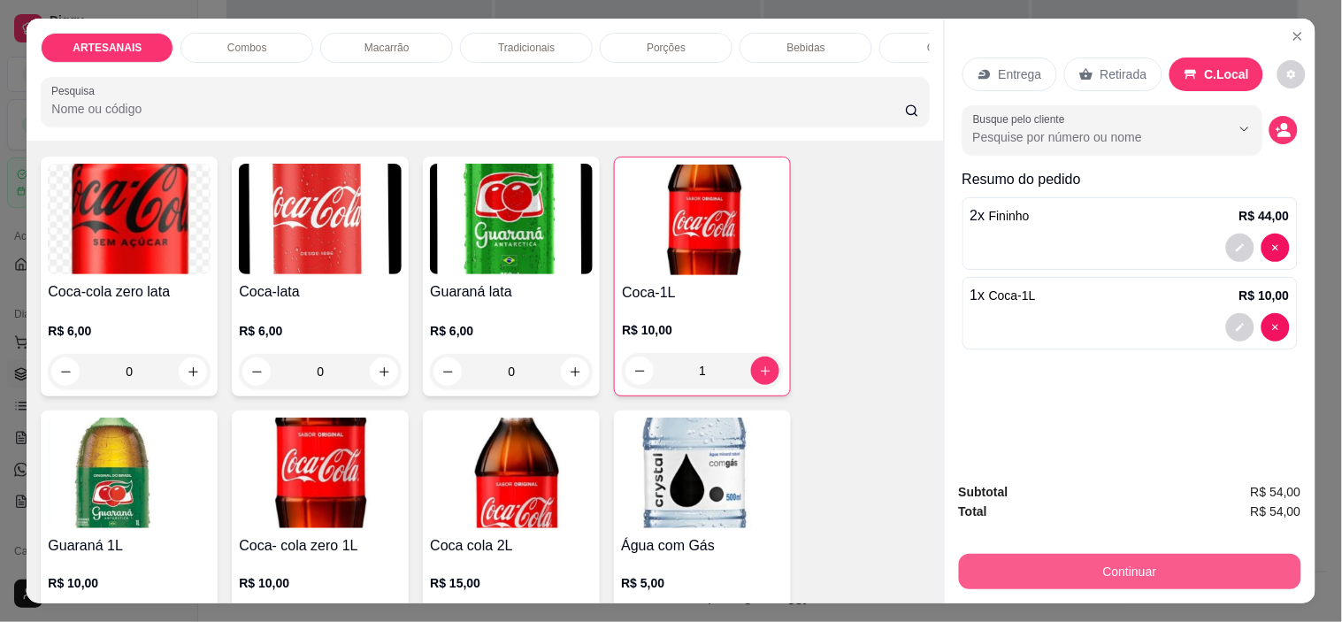
click at [1139, 554] on button "Continuar" at bounding box center [1130, 571] width 342 height 35
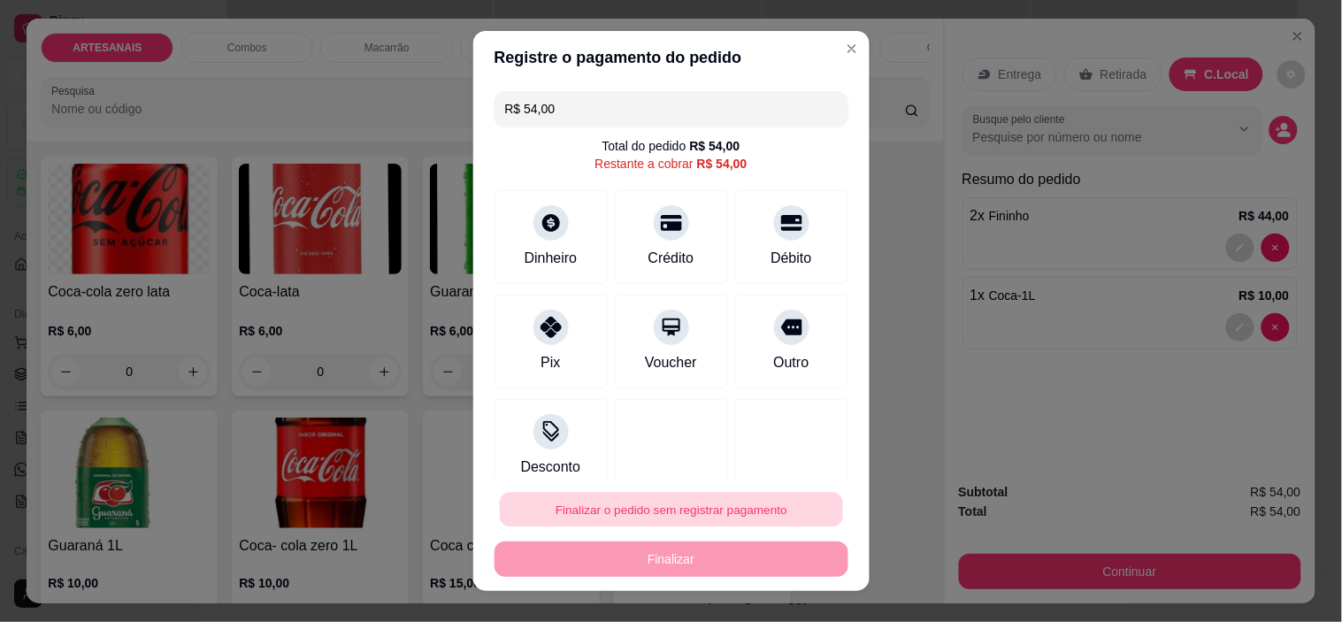
click at [718, 511] on button "Finalizar o pedido sem registrar pagamento" at bounding box center [671, 509] width 343 height 35
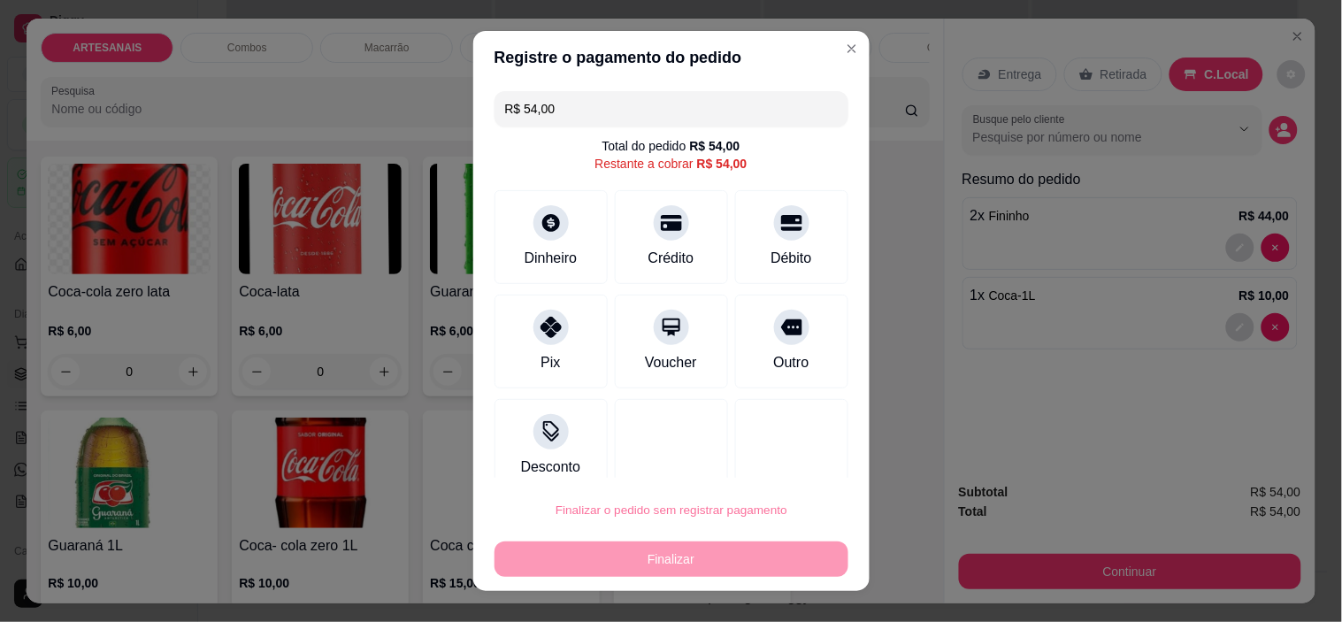
click at [773, 455] on button "Confirmar" at bounding box center [771, 460] width 63 height 27
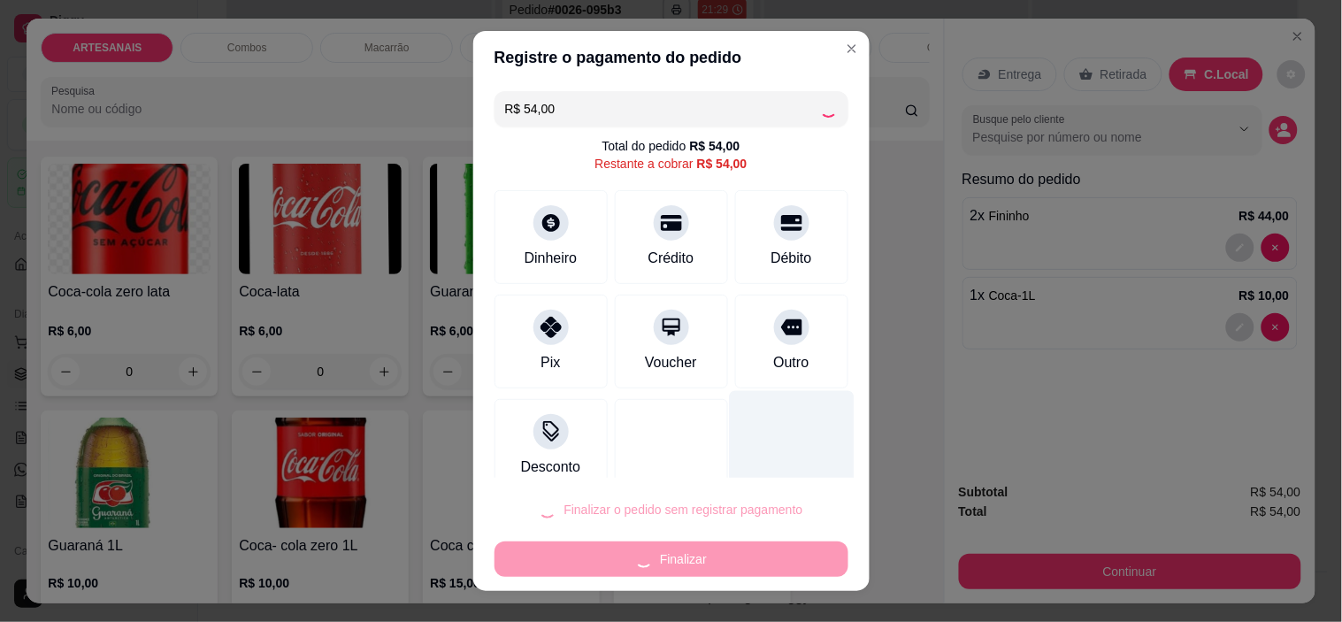
type input "0"
type input "R$ 0,00"
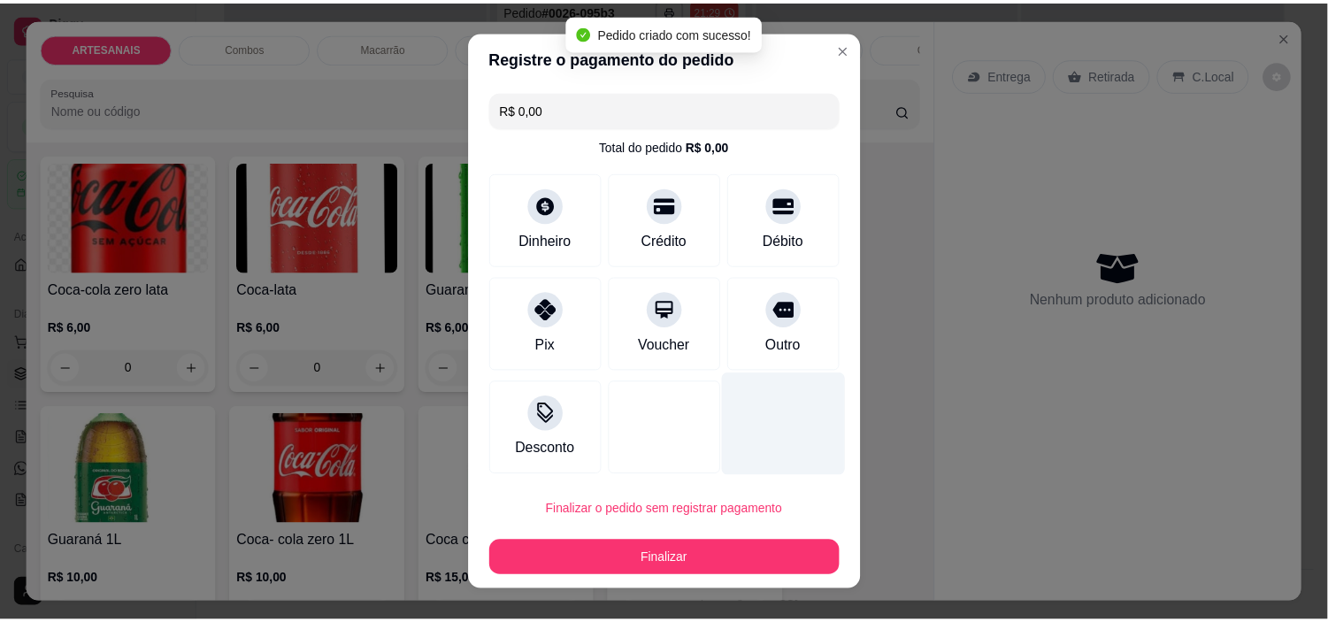
scroll to position [2062, 0]
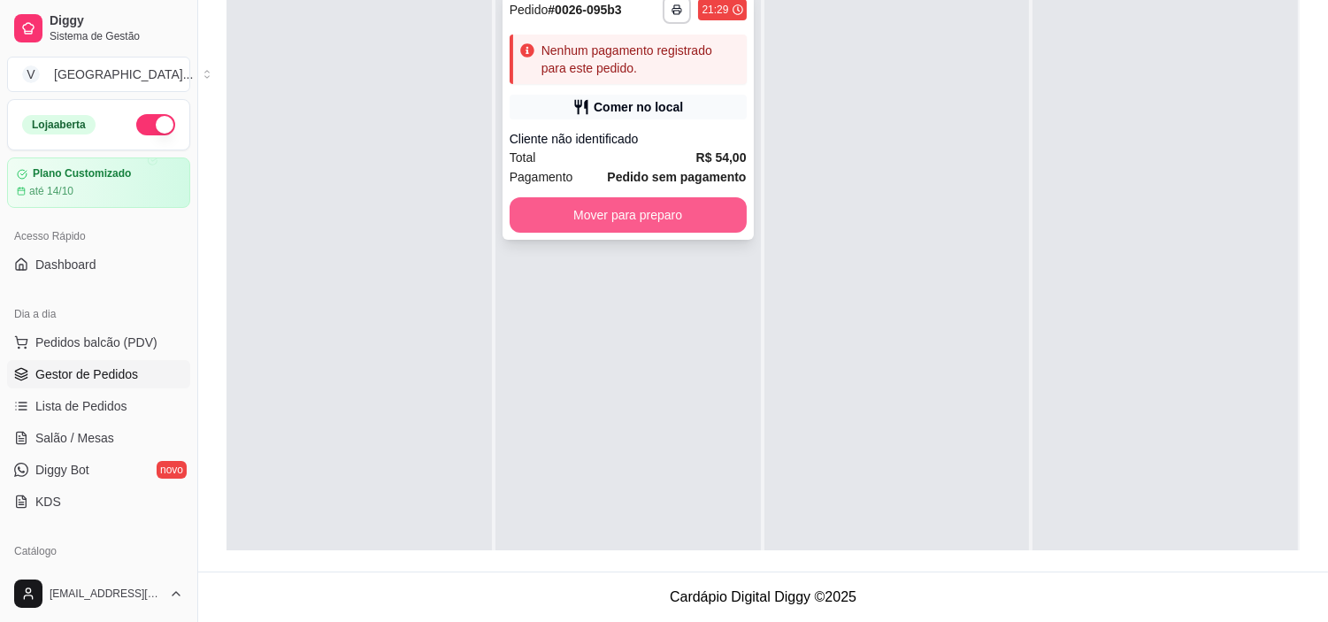
click at [666, 226] on button "Mover para preparo" at bounding box center [628, 214] width 237 height 35
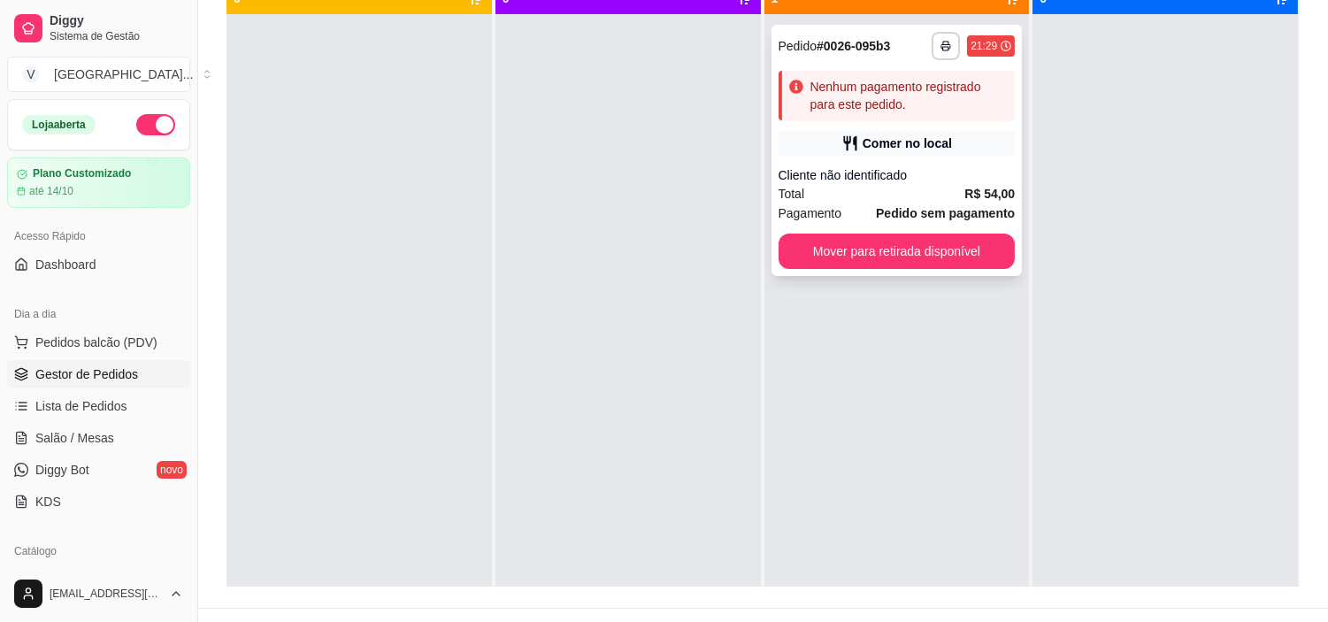
scroll to position [172, 0]
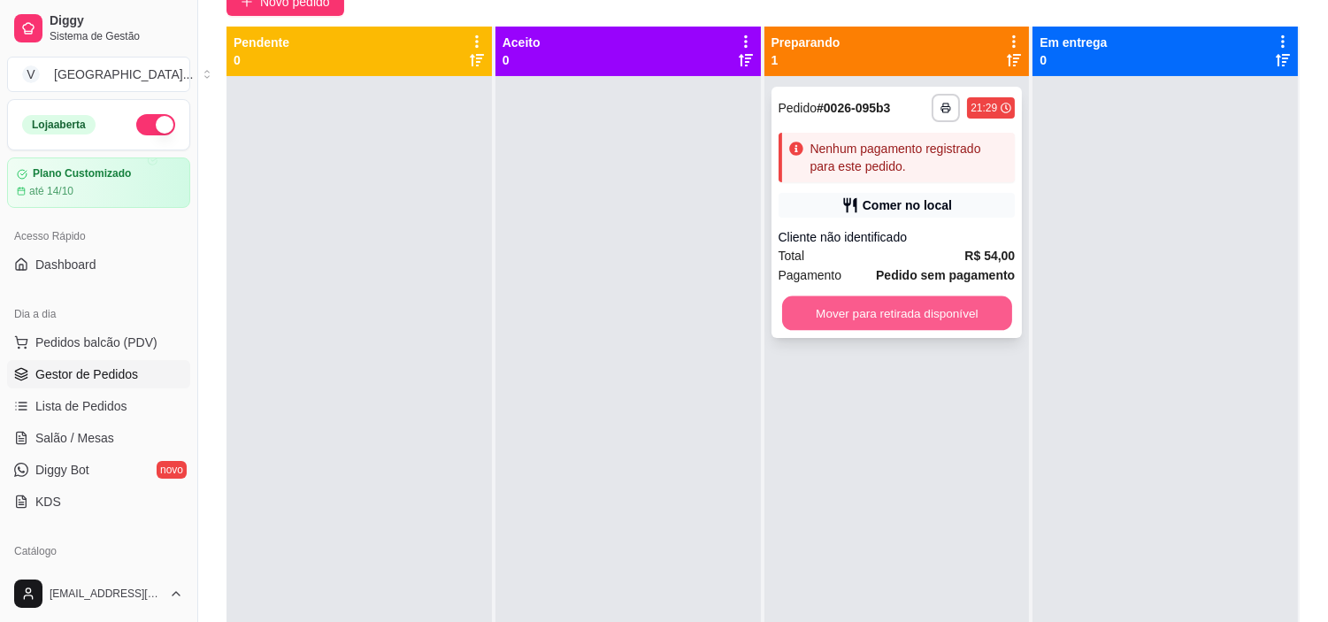
click at [849, 303] on button "Mover para retirada disponível" at bounding box center [897, 313] width 230 height 35
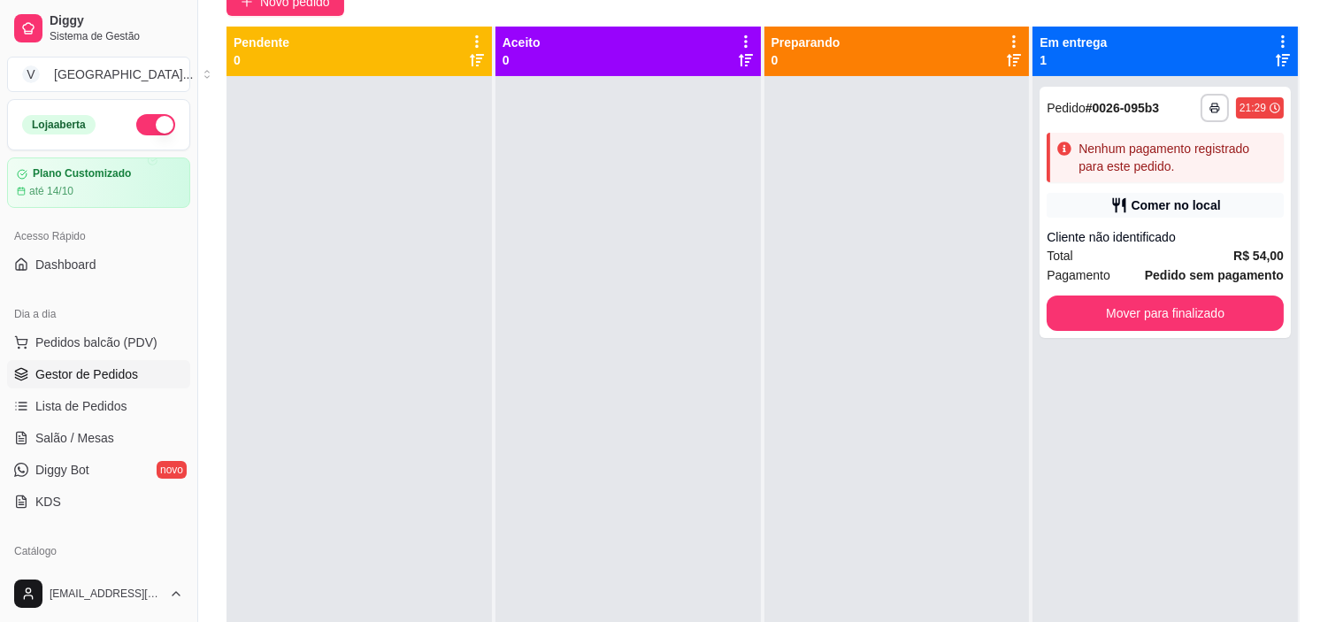
click at [1281, 37] on icon at bounding box center [1283, 41] width 4 height 12
click at [856, 0] on div "Novo pedido" at bounding box center [762, 2] width 1073 height 28
click at [1205, 170] on div "Nenhum pagamento registrado para este pedido." at bounding box center [1177, 157] width 198 height 35
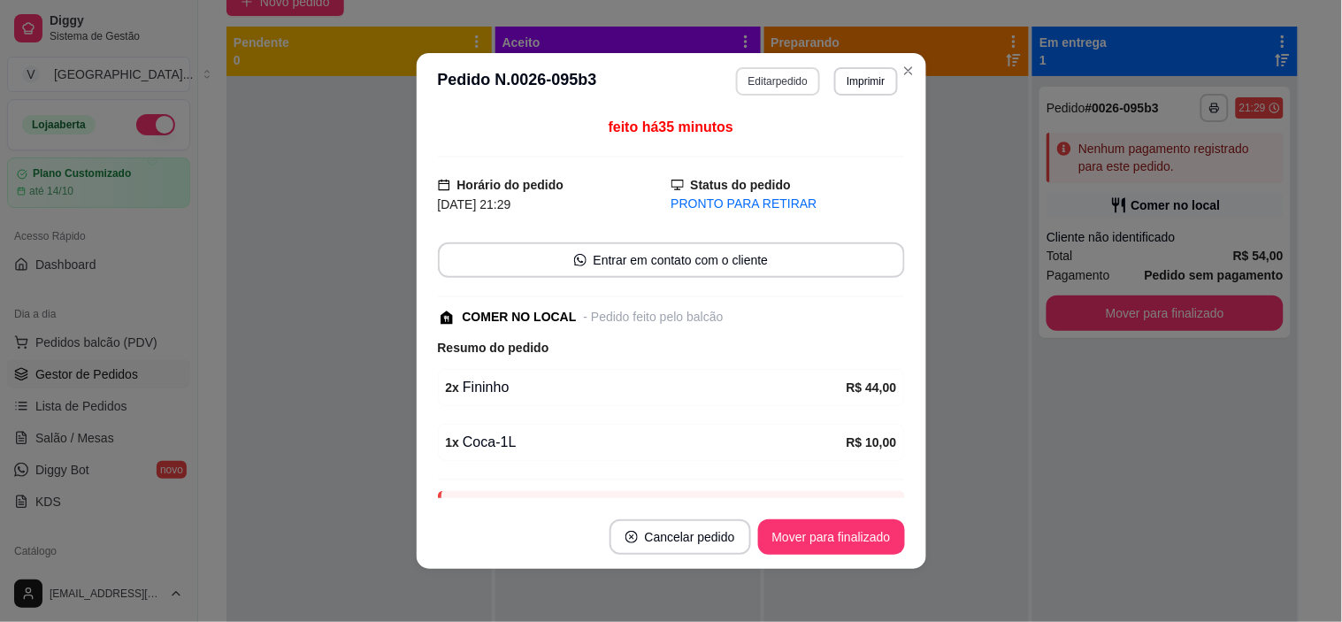
click at [753, 84] on button "Editar pedido" at bounding box center [778, 81] width 84 height 28
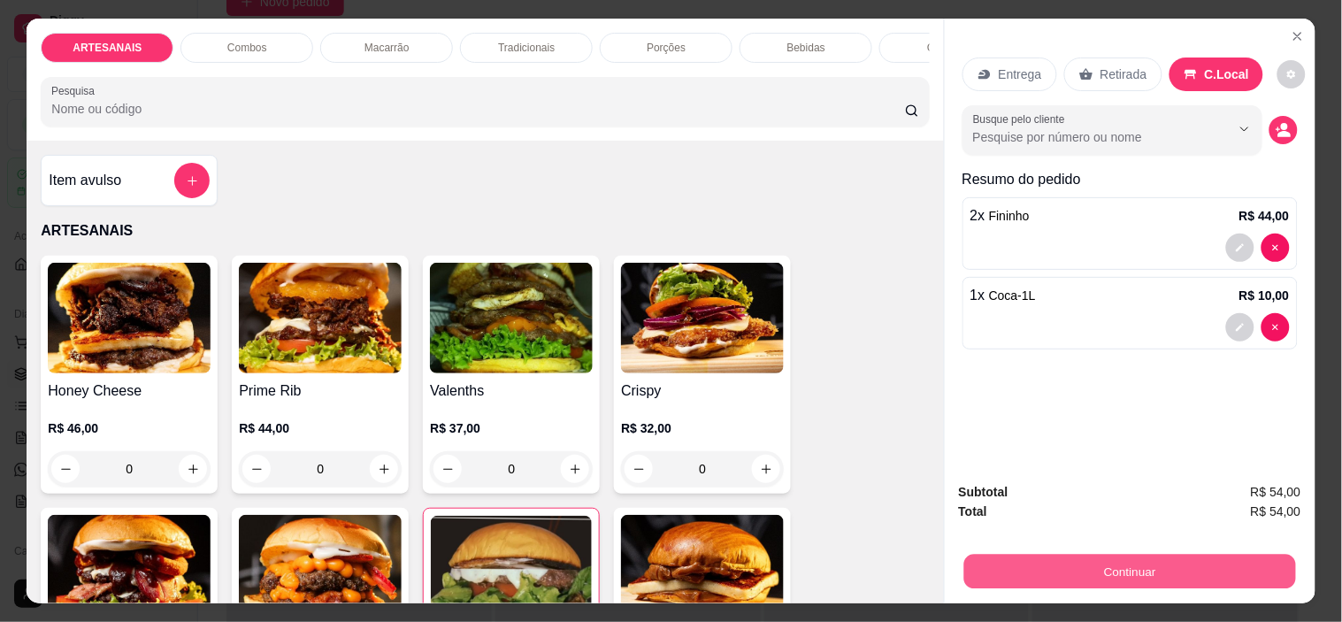
click at [1101, 556] on button "Continuar" at bounding box center [1129, 572] width 332 height 35
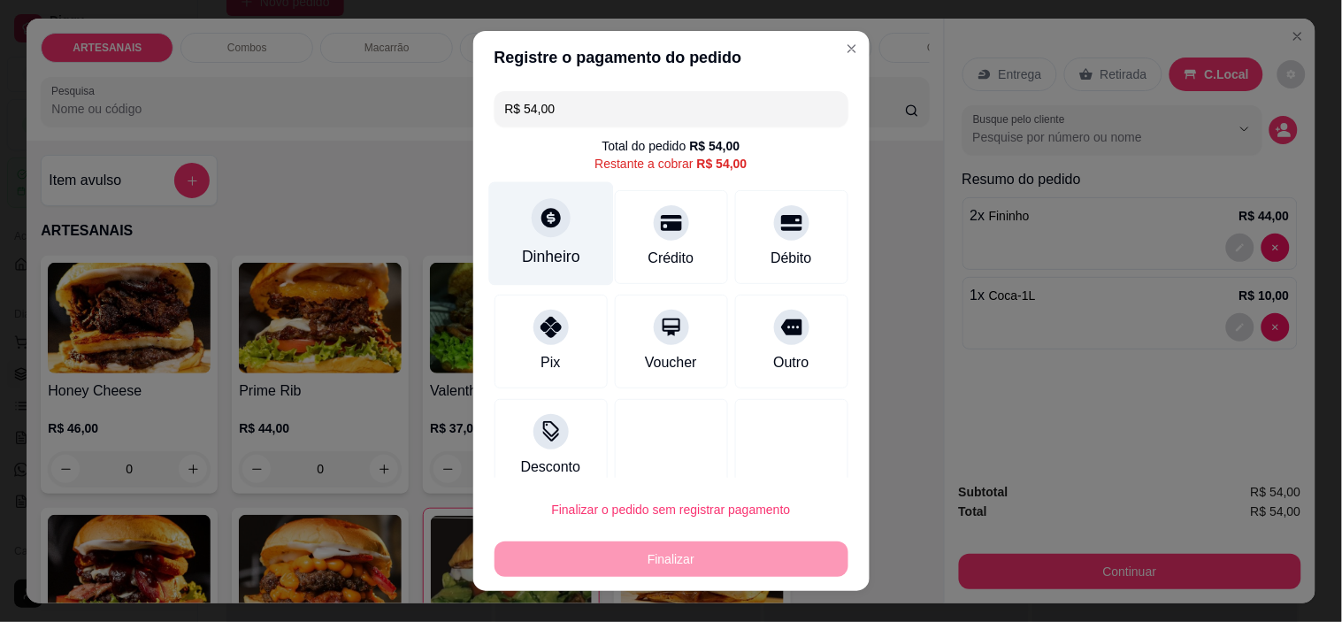
click at [539, 229] on icon at bounding box center [550, 217] width 23 height 23
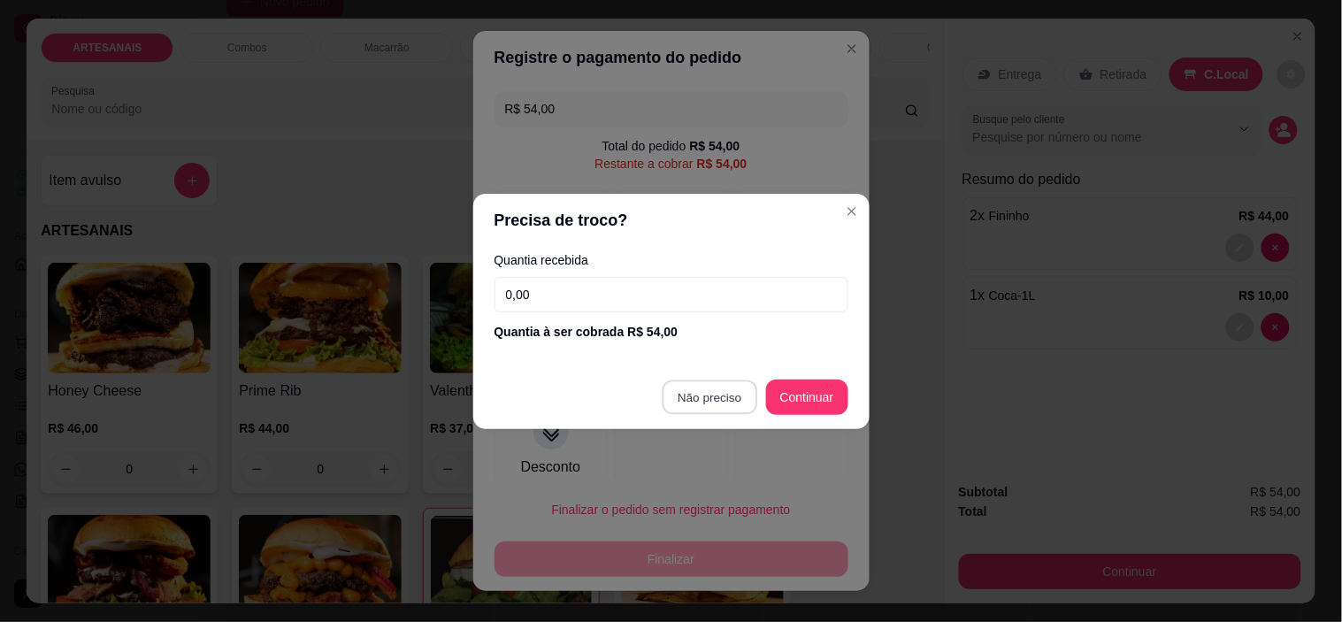
type input "R$ 0,00"
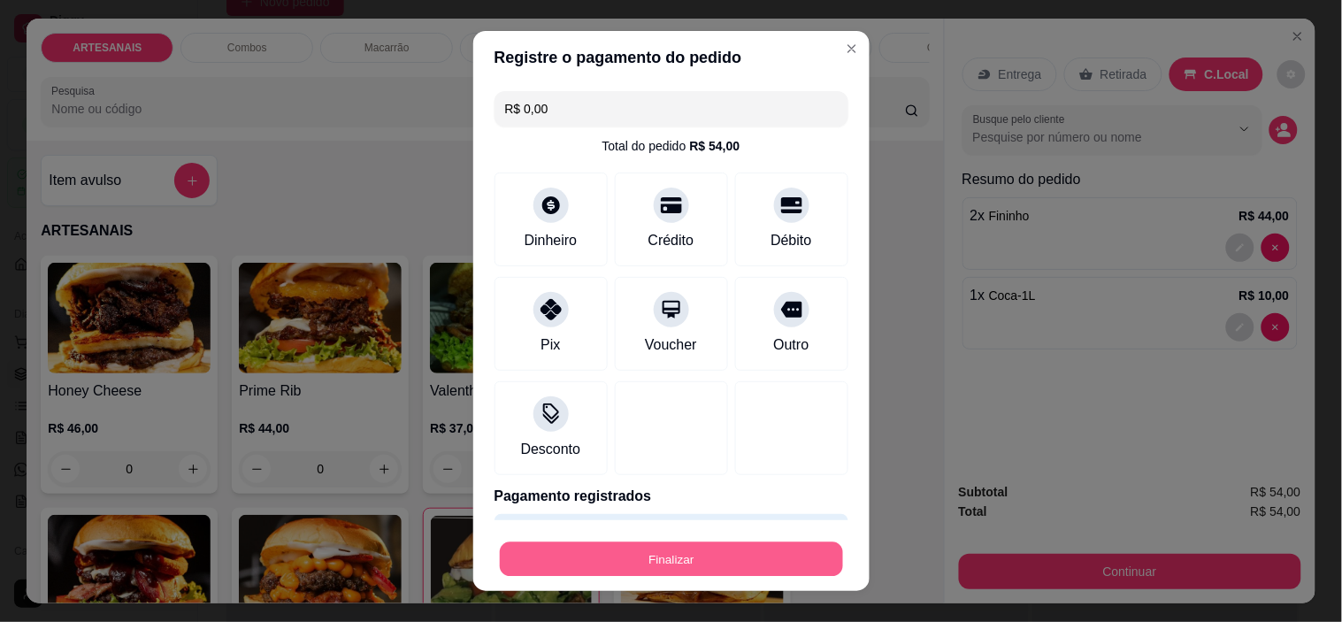
click at [701, 555] on button "Finalizar" at bounding box center [671, 558] width 343 height 35
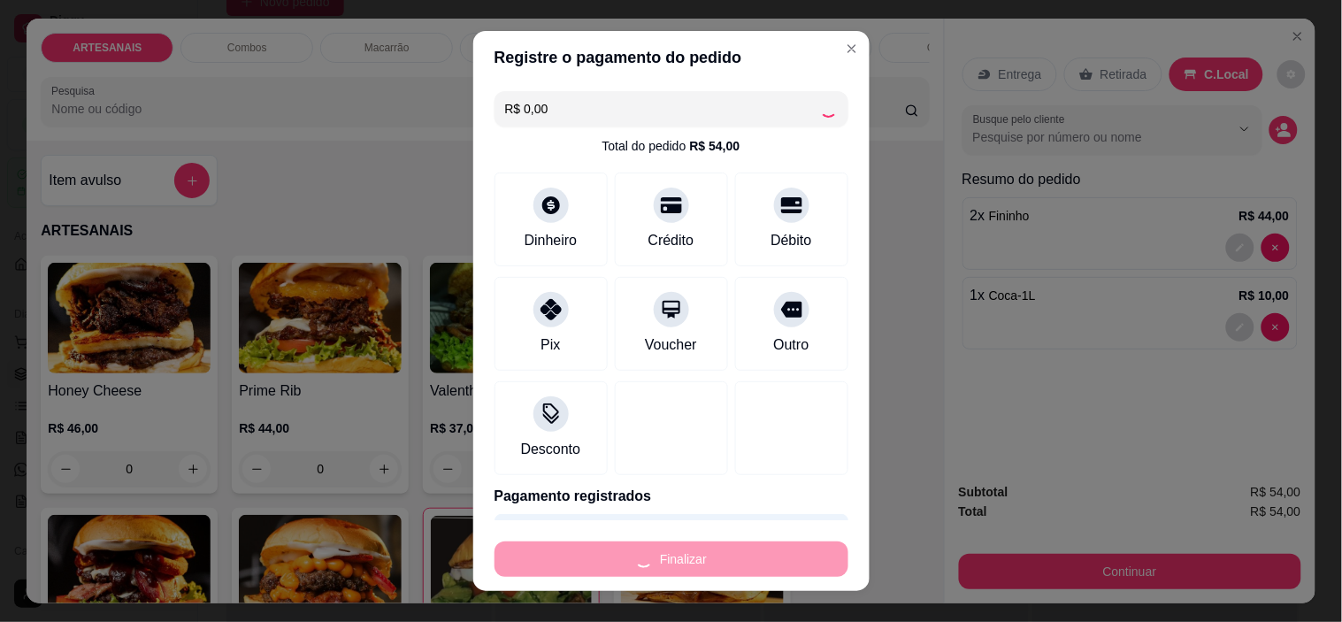
type input "0"
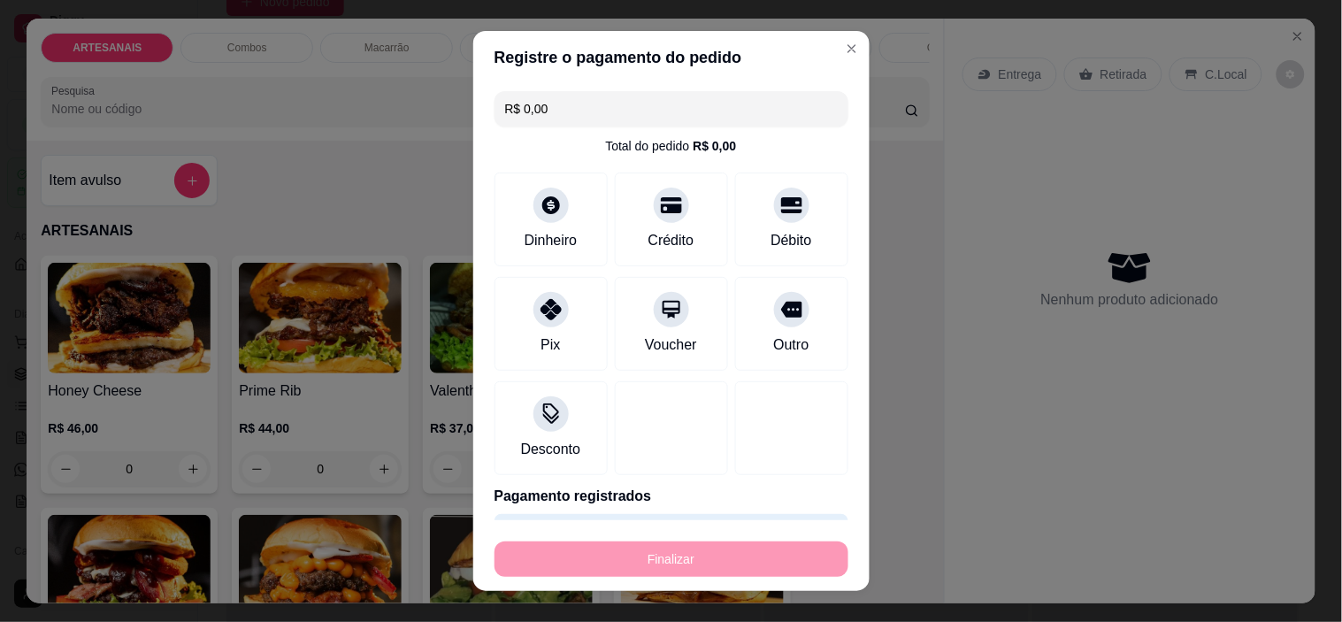
type input "-R$ 54,00"
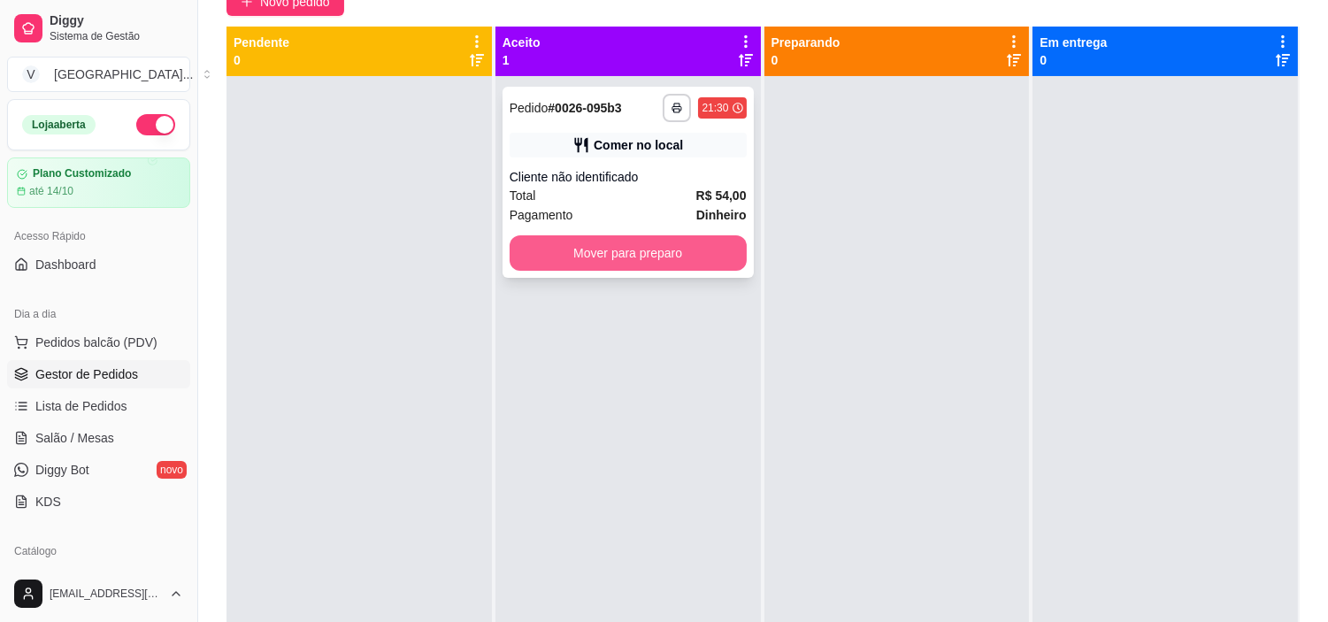
click at [665, 251] on button "Mover para preparo" at bounding box center [628, 252] width 237 height 35
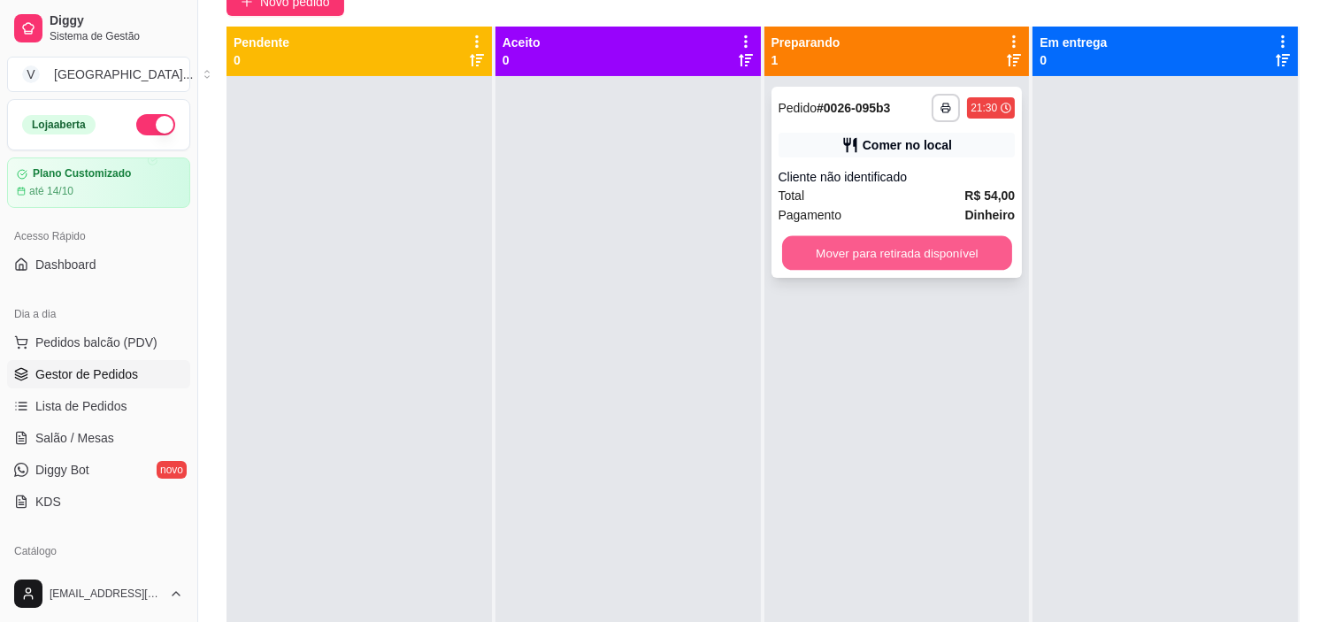
click at [879, 248] on button "Mover para retirada disponível" at bounding box center [897, 253] width 230 height 35
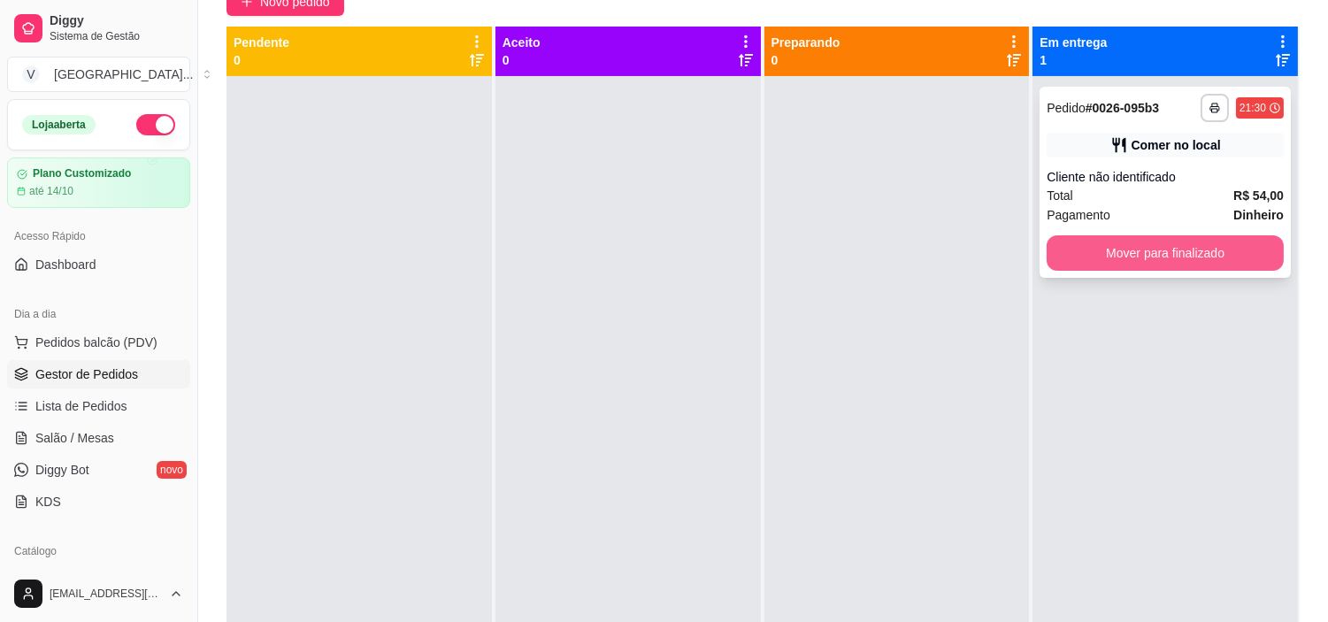
click at [1109, 241] on button "Mover para finalizado" at bounding box center [1165, 252] width 237 height 35
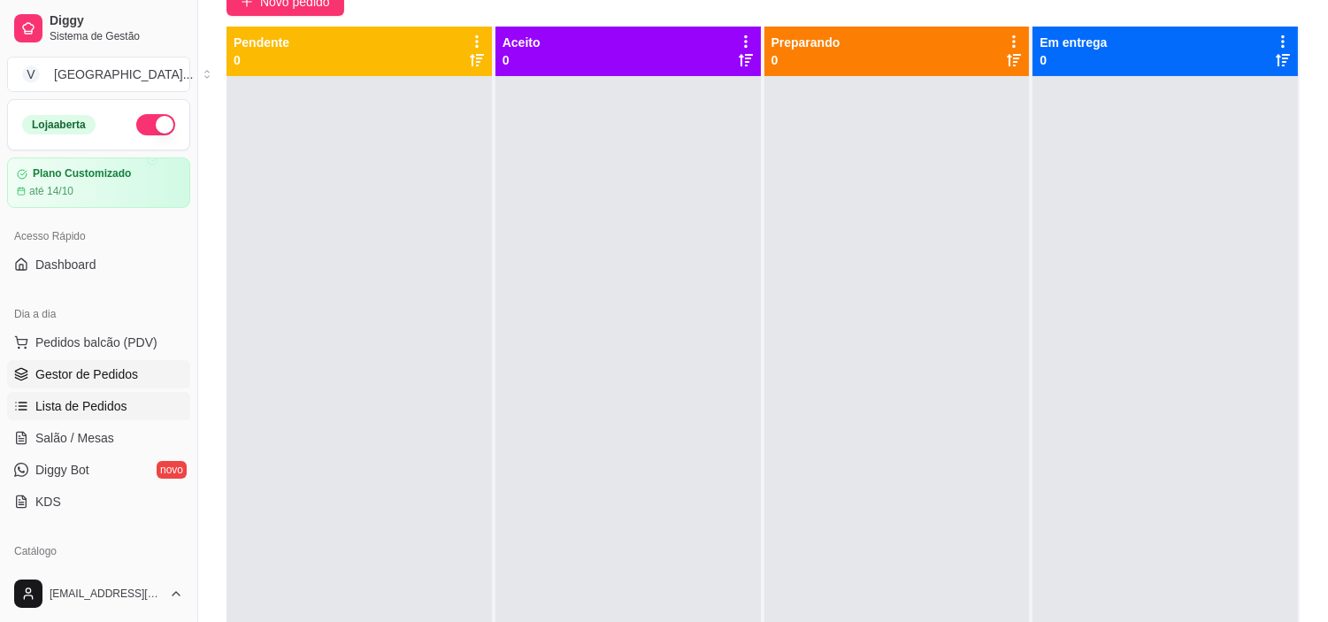
click at [54, 395] on link "Lista de Pedidos" at bounding box center [98, 406] width 183 height 28
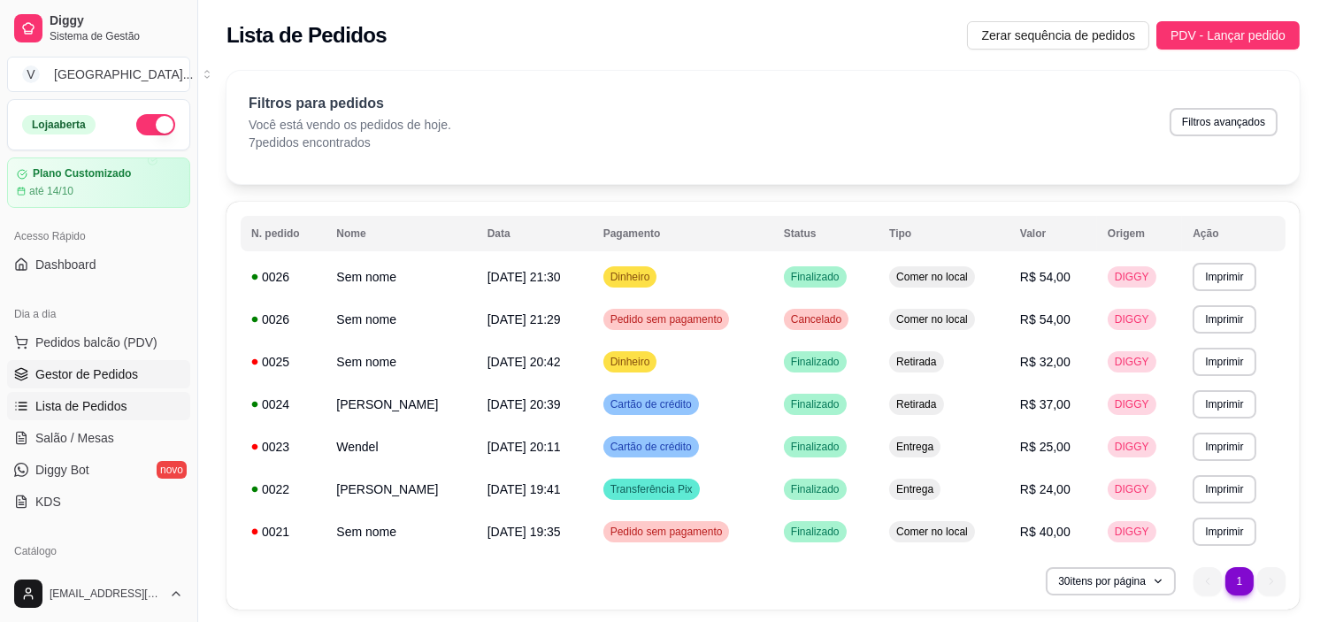
click at [73, 383] on link "Gestor de Pedidos" at bounding box center [98, 374] width 183 height 28
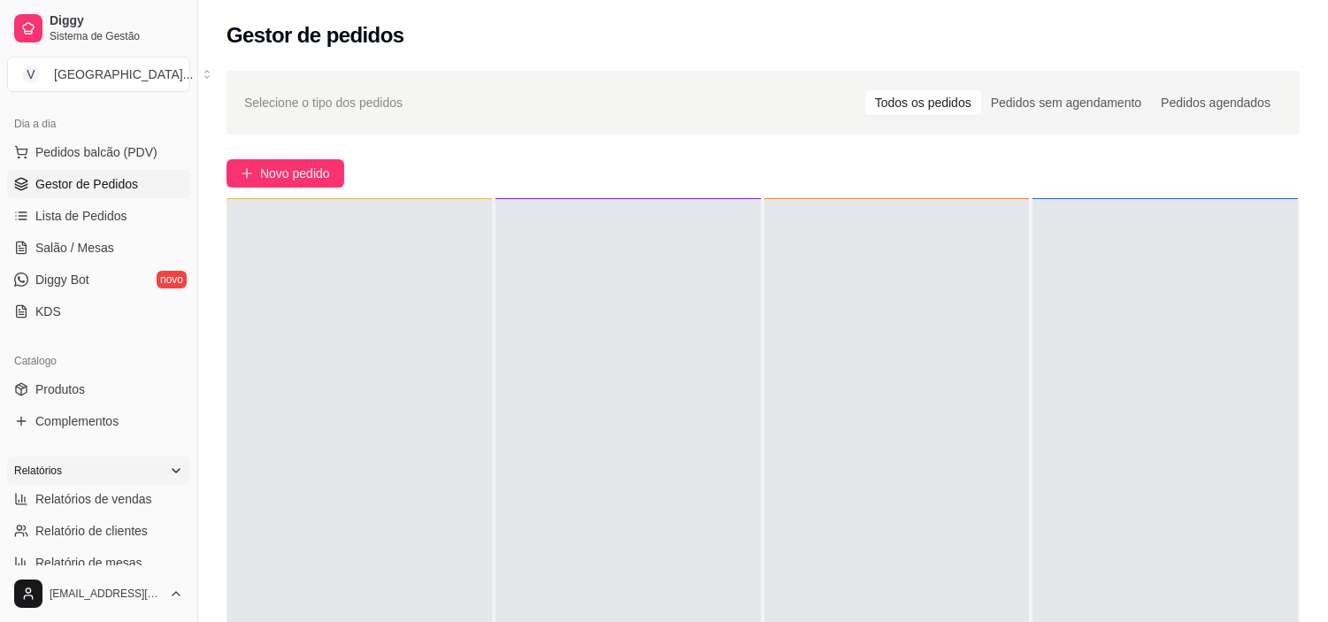
scroll to position [196, 0]
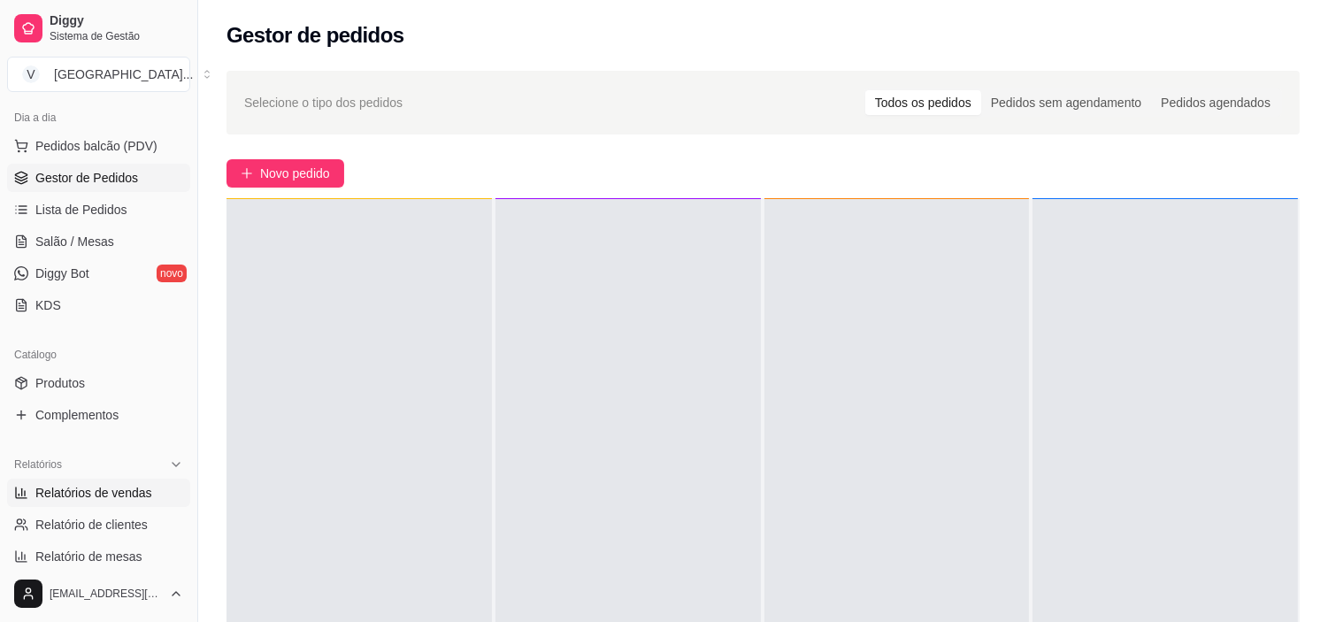
click at [133, 495] on span "Relatórios de vendas" at bounding box center [93, 493] width 117 height 18
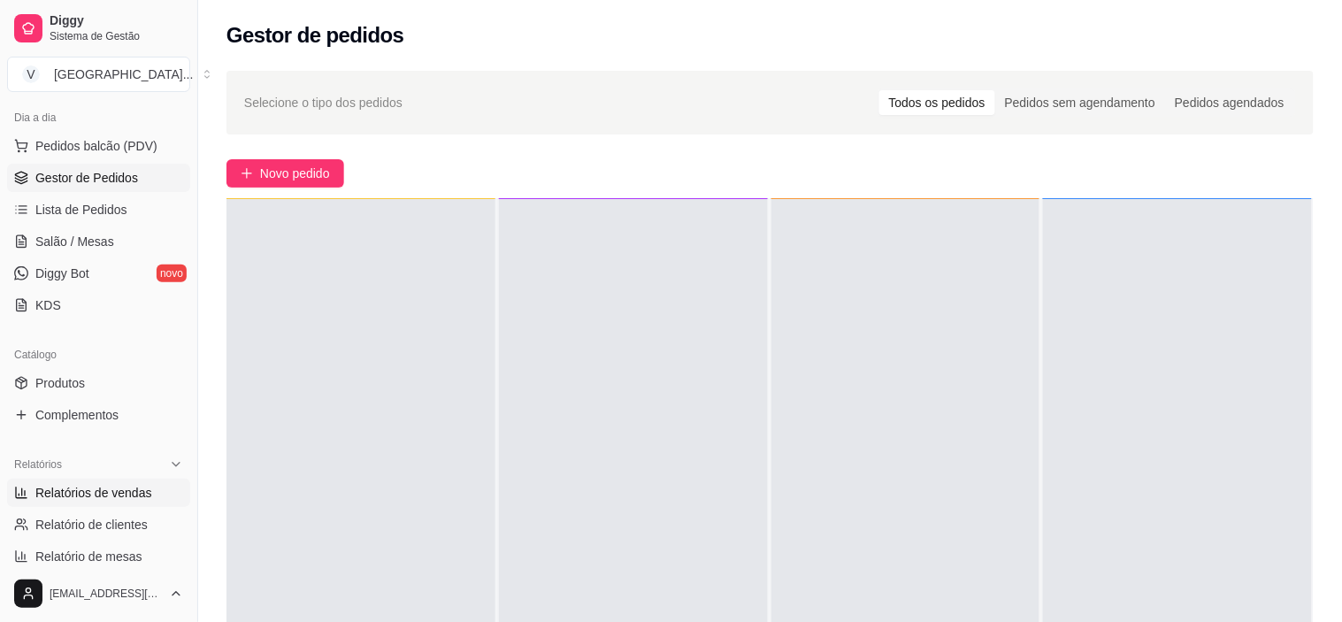
select select "ALL"
select select "0"
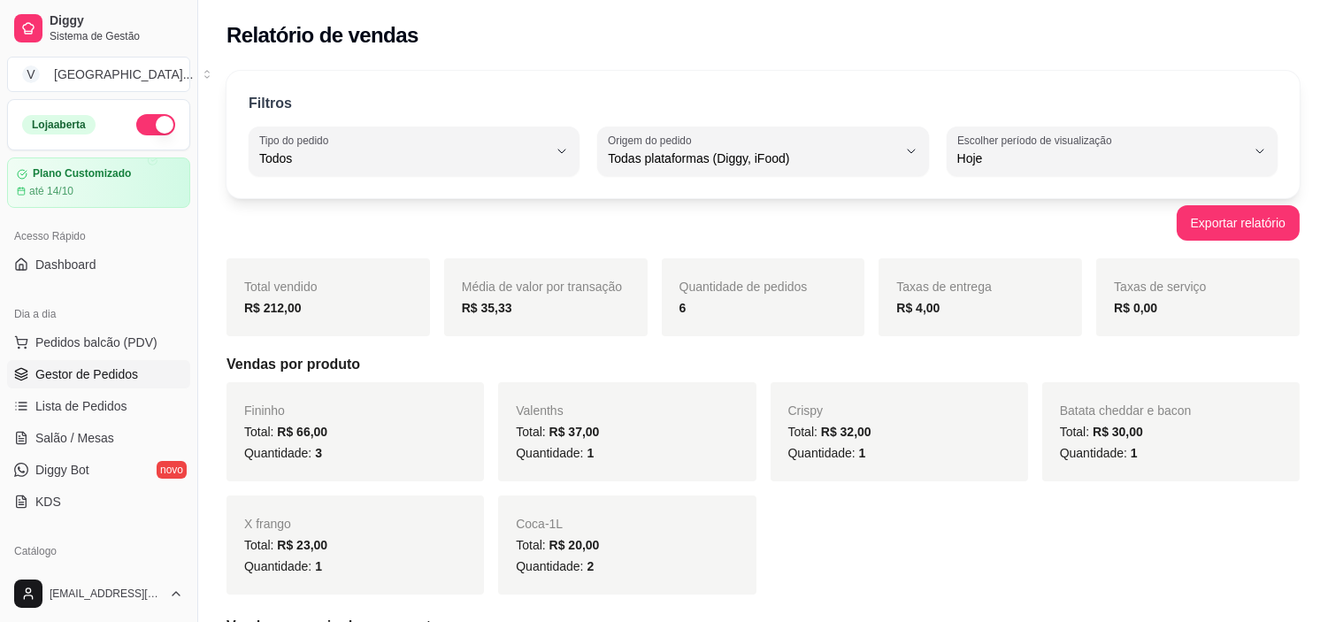
click at [87, 367] on span "Gestor de Pedidos" at bounding box center [86, 374] width 103 height 18
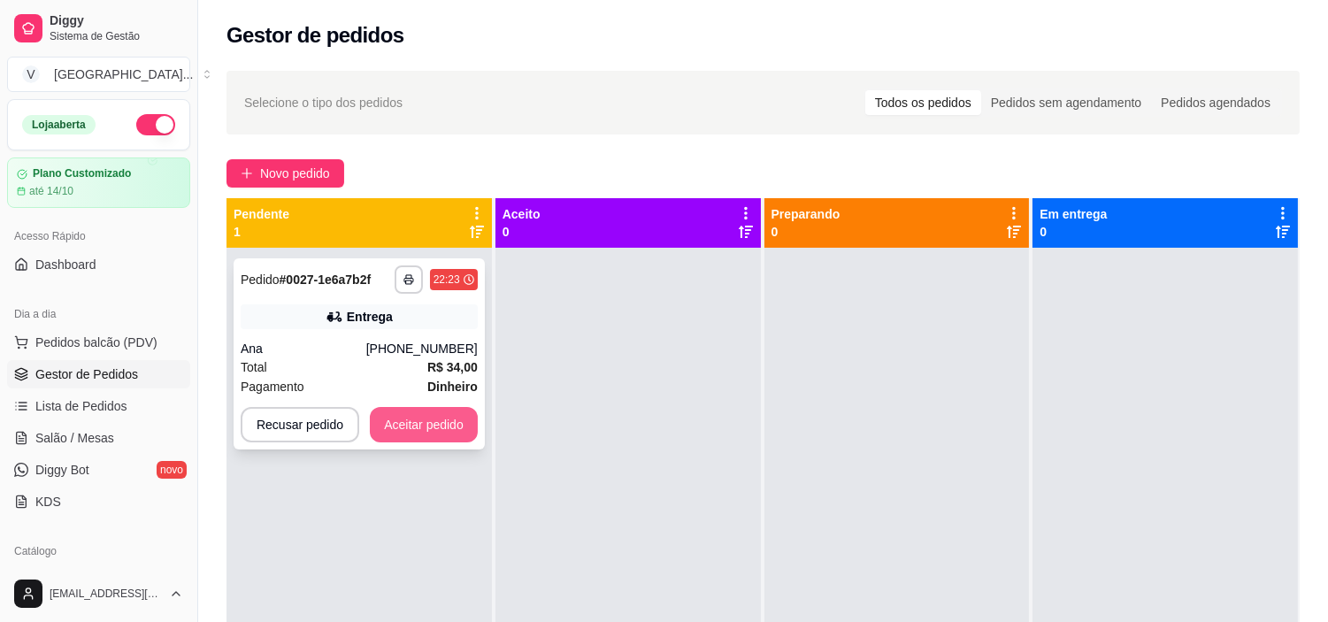
click at [449, 430] on button "Aceitar pedido" at bounding box center [424, 424] width 108 height 35
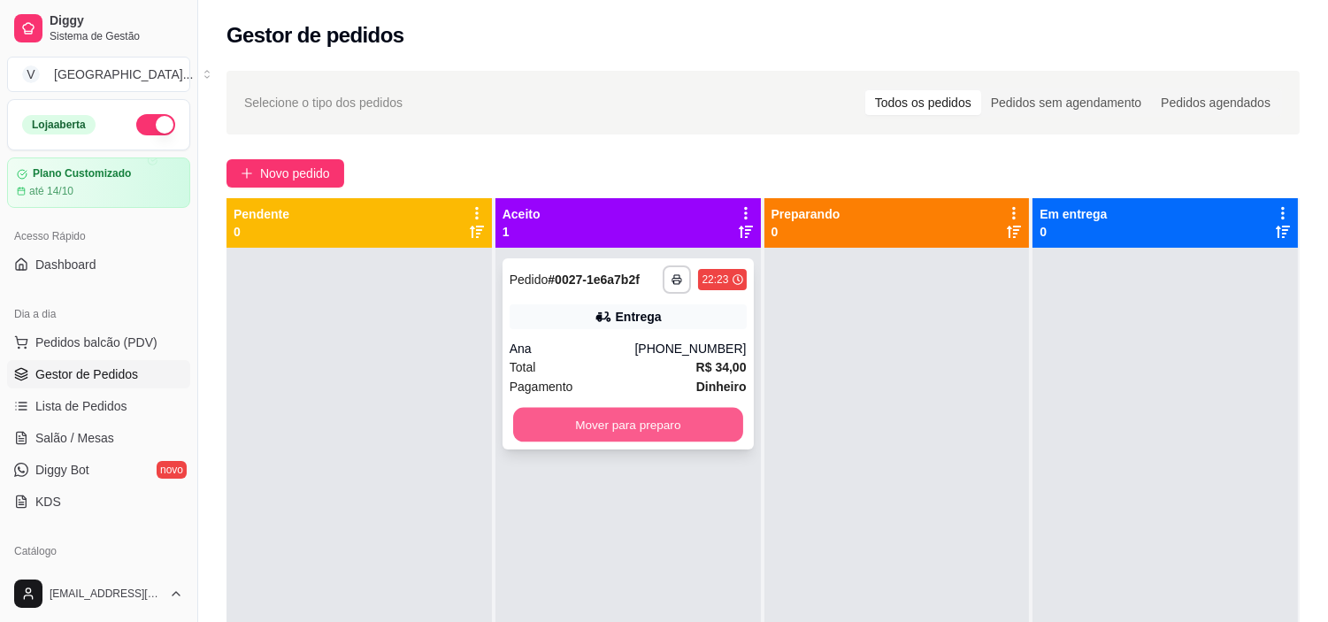
click at [599, 426] on button "Mover para preparo" at bounding box center [628, 425] width 230 height 35
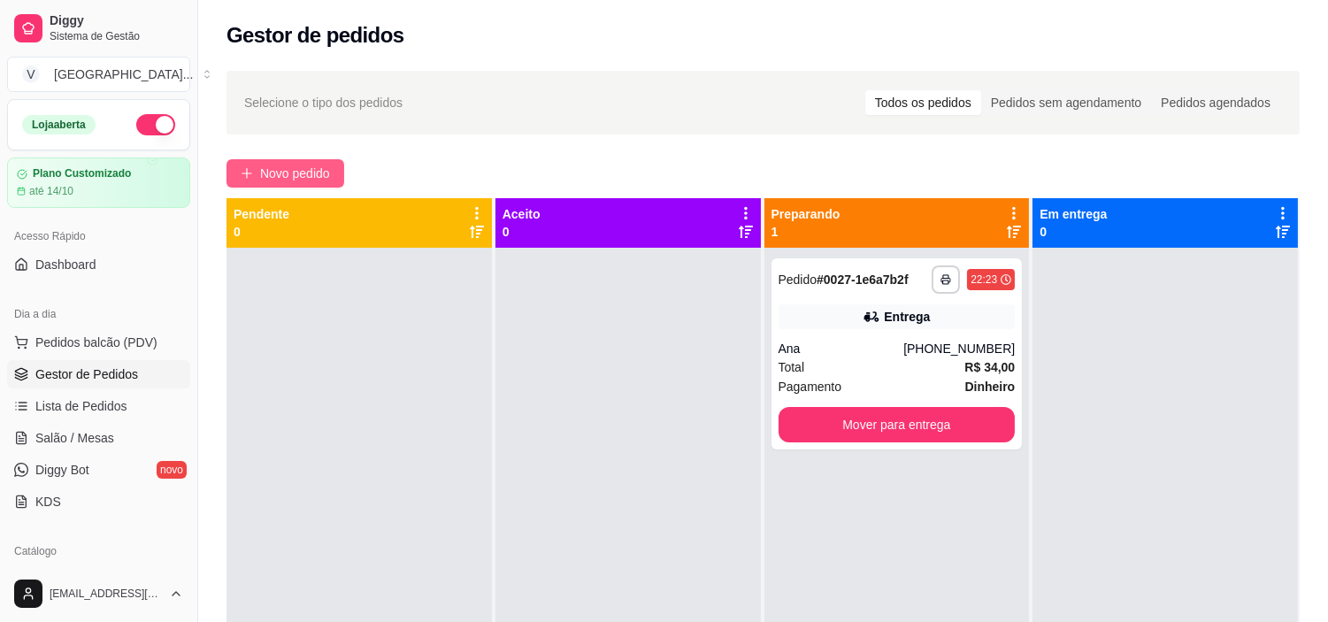
click at [255, 181] on button "Novo pedido" at bounding box center [285, 173] width 118 height 28
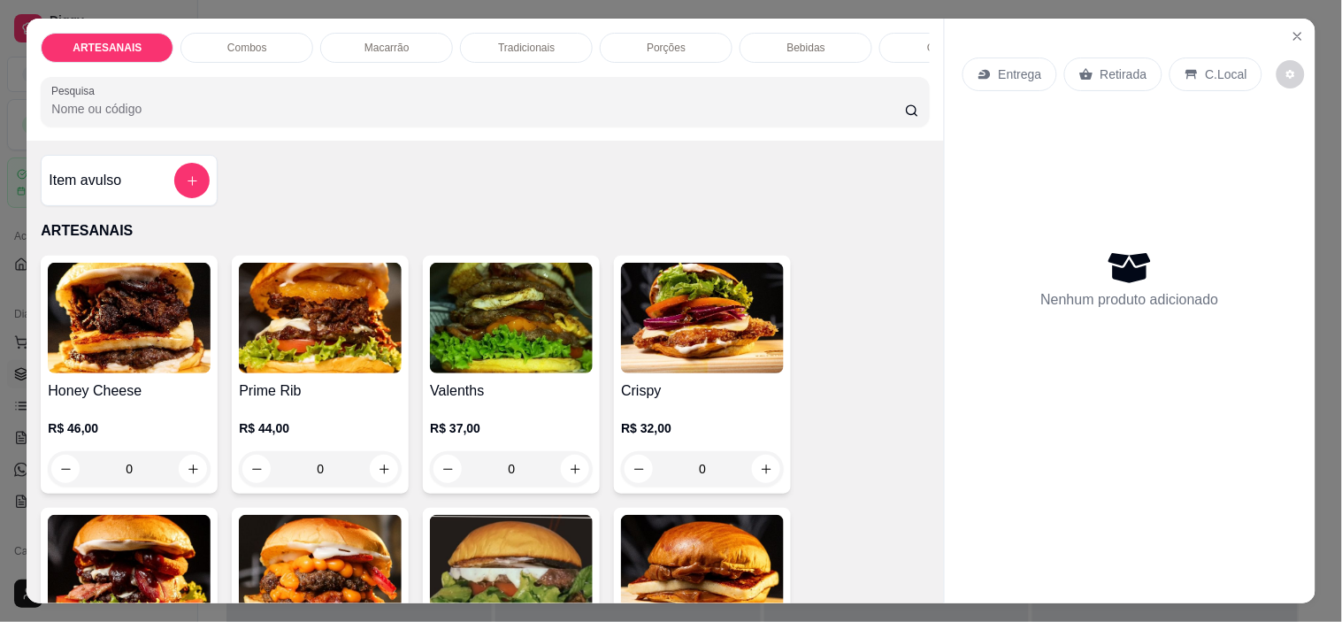
click at [753, 484] on div "0" at bounding box center [702, 468] width 163 height 35
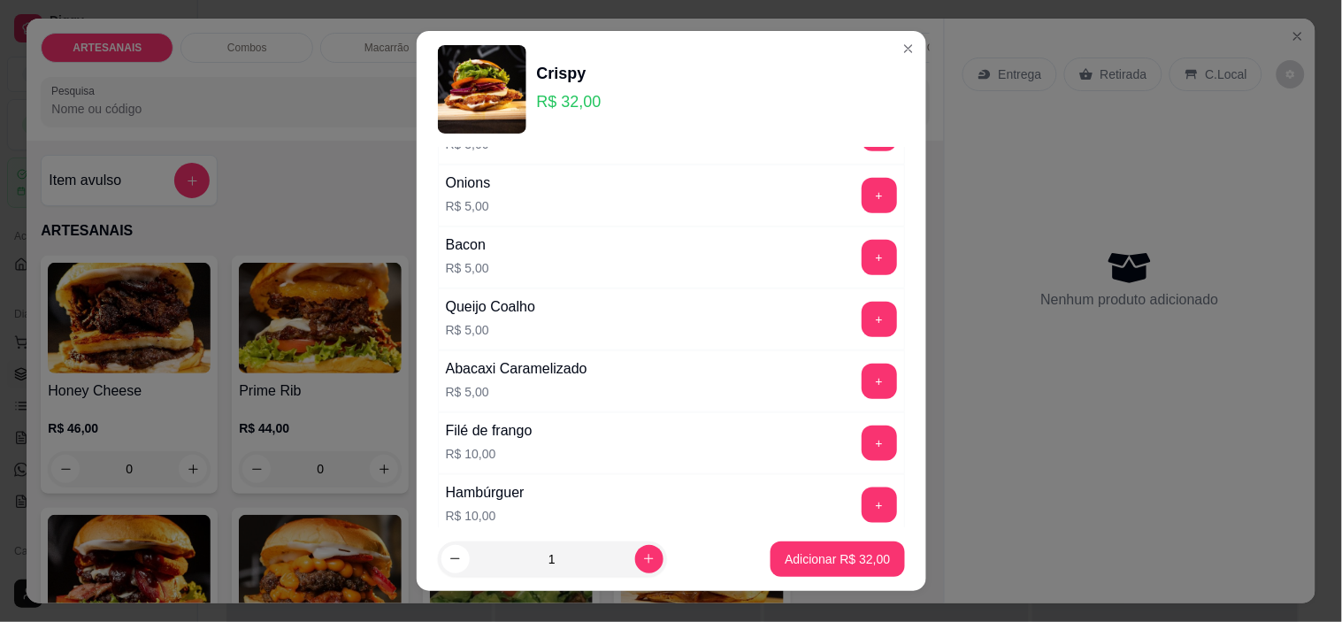
scroll to position [393, 0]
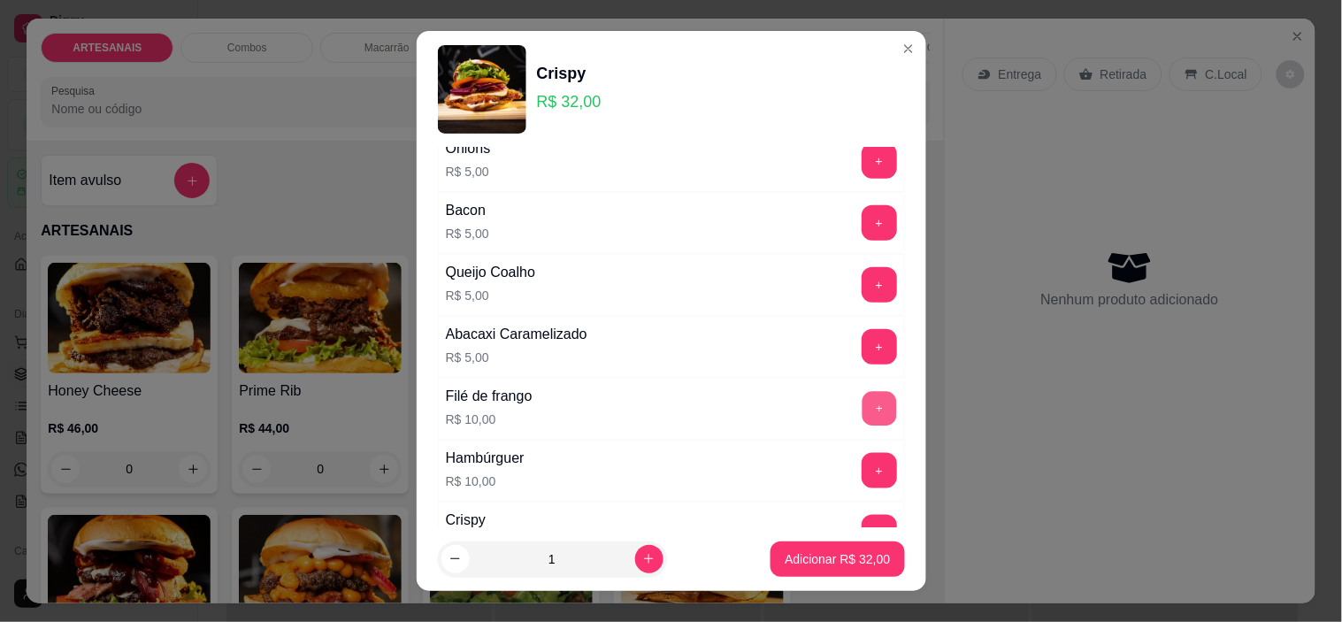
click at [862, 405] on button "+" at bounding box center [879, 409] width 35 height 35
click at [862, 289] on button "+" at bounding box center [879, 285] width 35 height 35
click at [834, 564] on p "Adicionar R$ 47,00" at bounding box center [838, 558] width 103 height 17
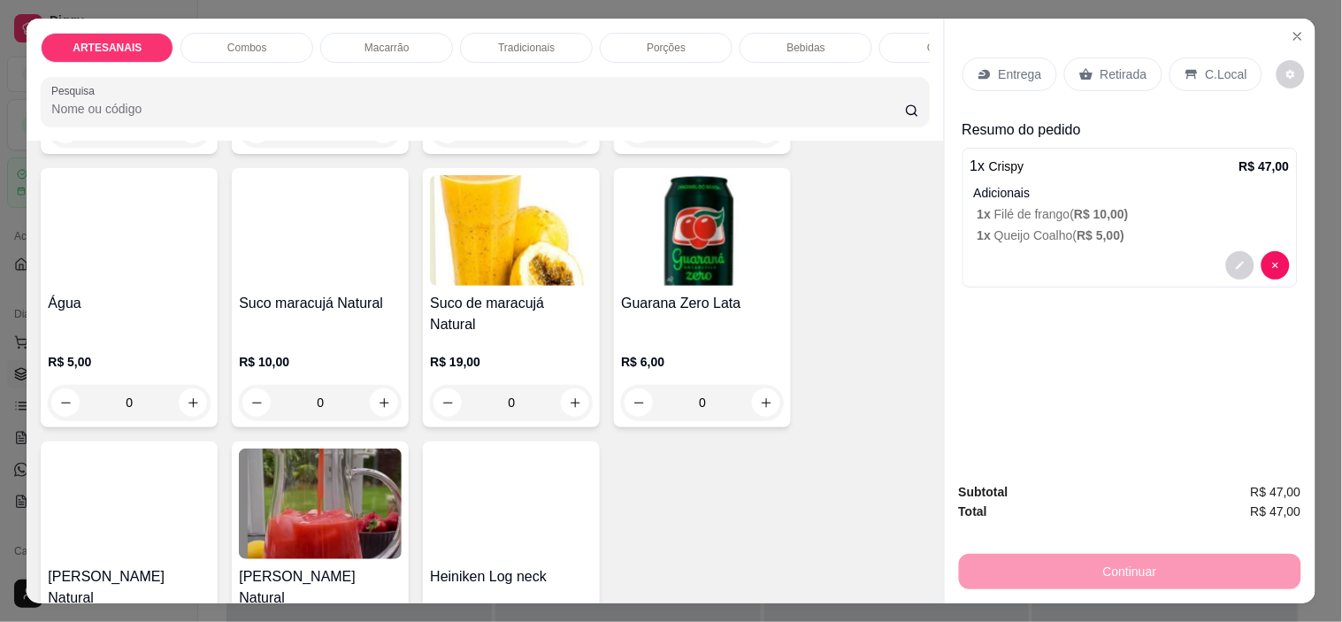
scroll to position [2752, 0]
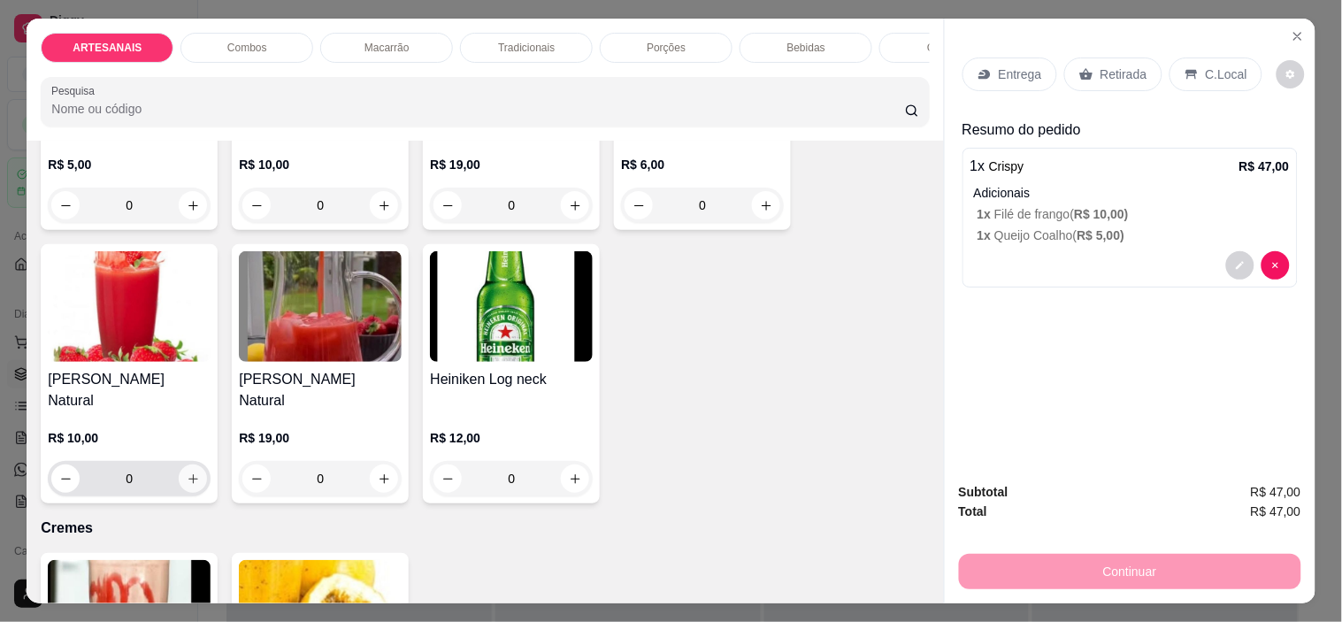
click at [187, 472] on icon "increase-product-quantity" at bounding box center [193, 478] width 13 height 13
type input "1"
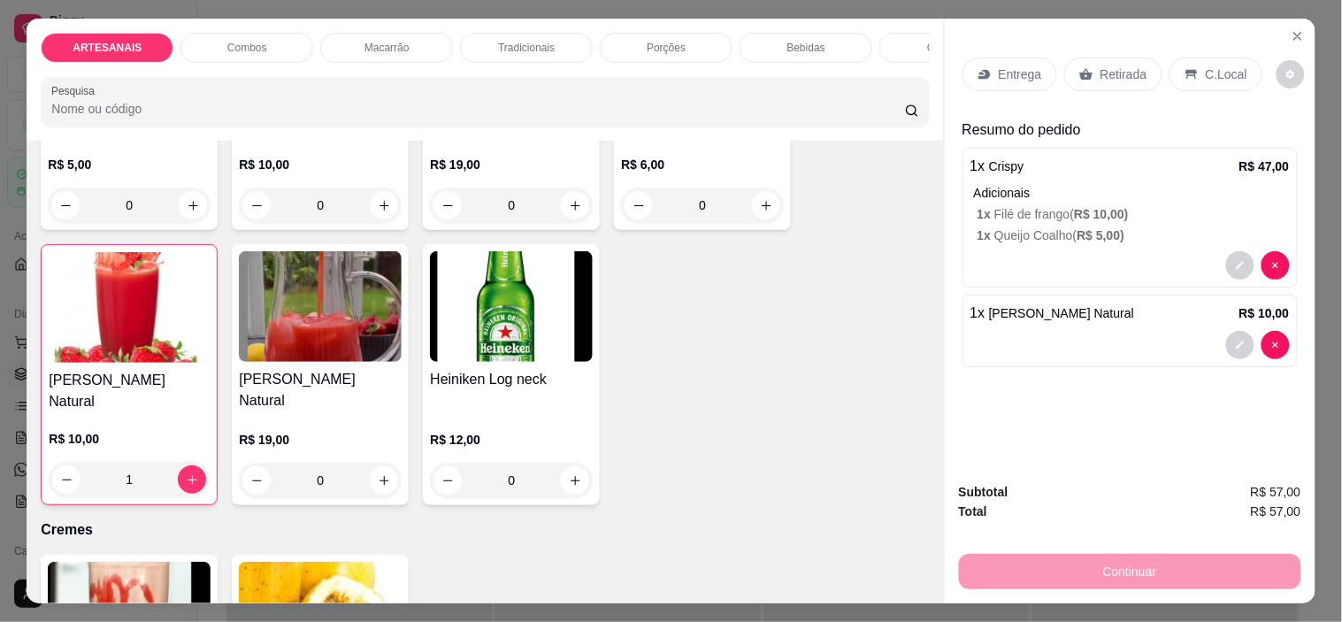
click at [1018, 65] on p "Entrega" at bounding box center [1020, 74] width 43 height 18
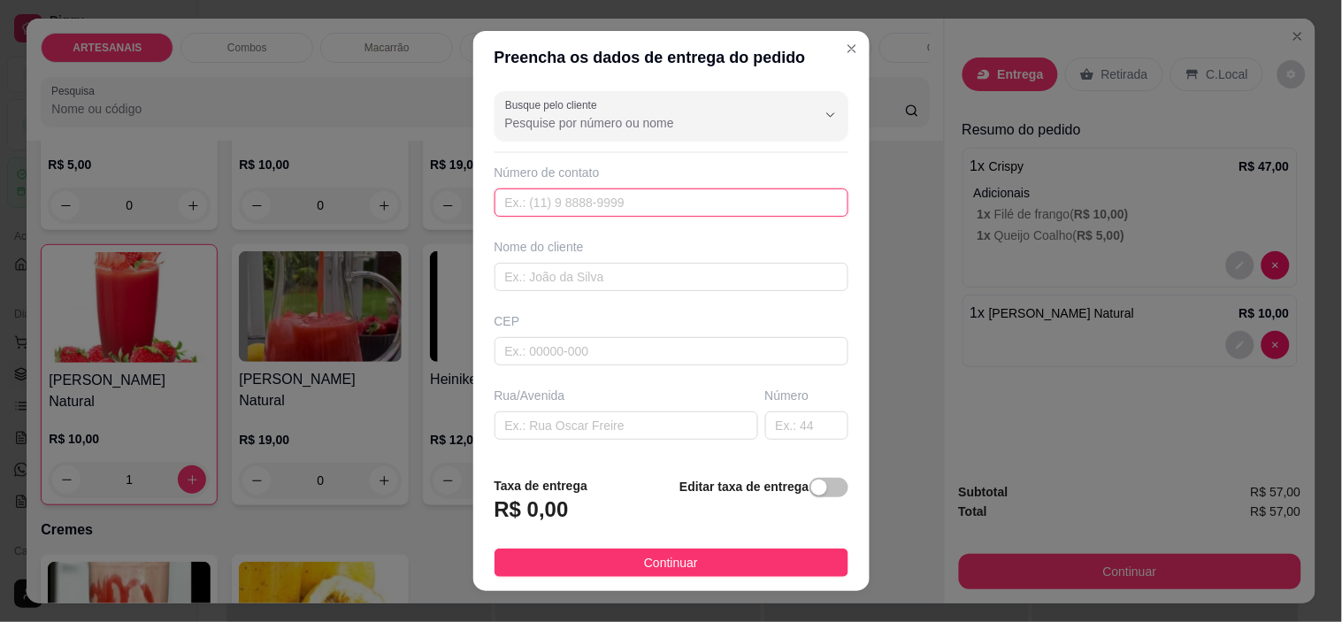
click at [576, 201] on input "text" at bounding box center [672, 202] width 354 height 28
type input "[PHONE_NUMBER]"
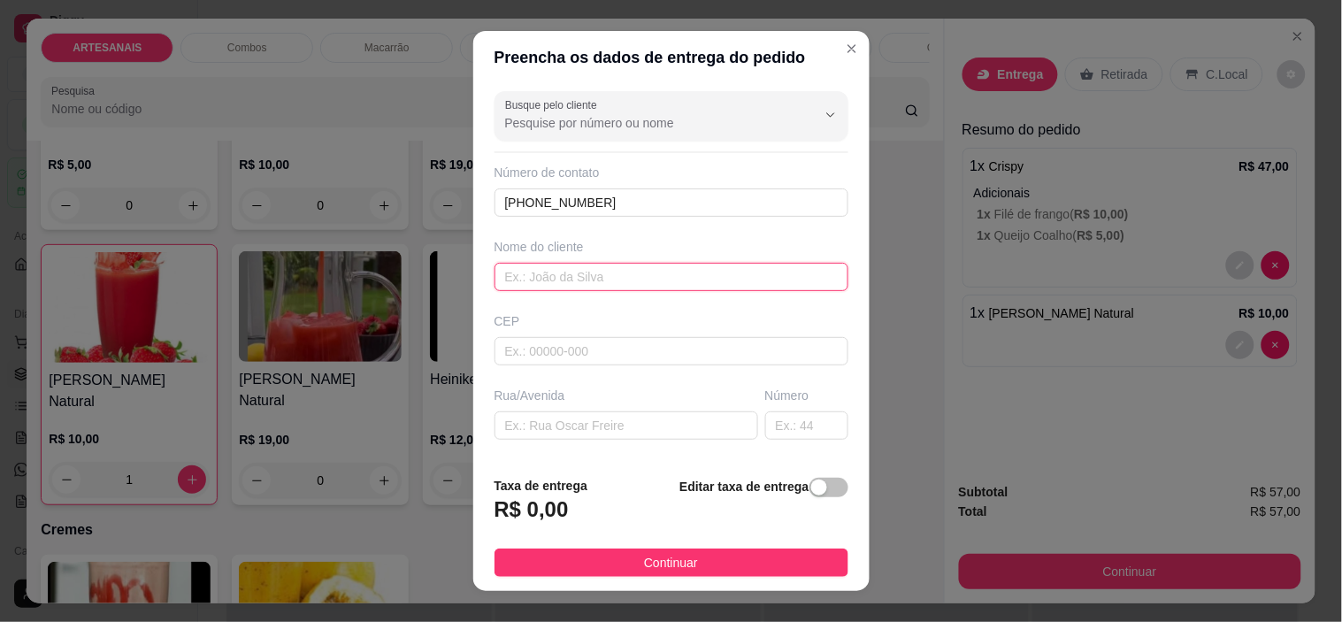
click at [590, 275] on input "text" at bounding box center [672, 277] width 354 height 28
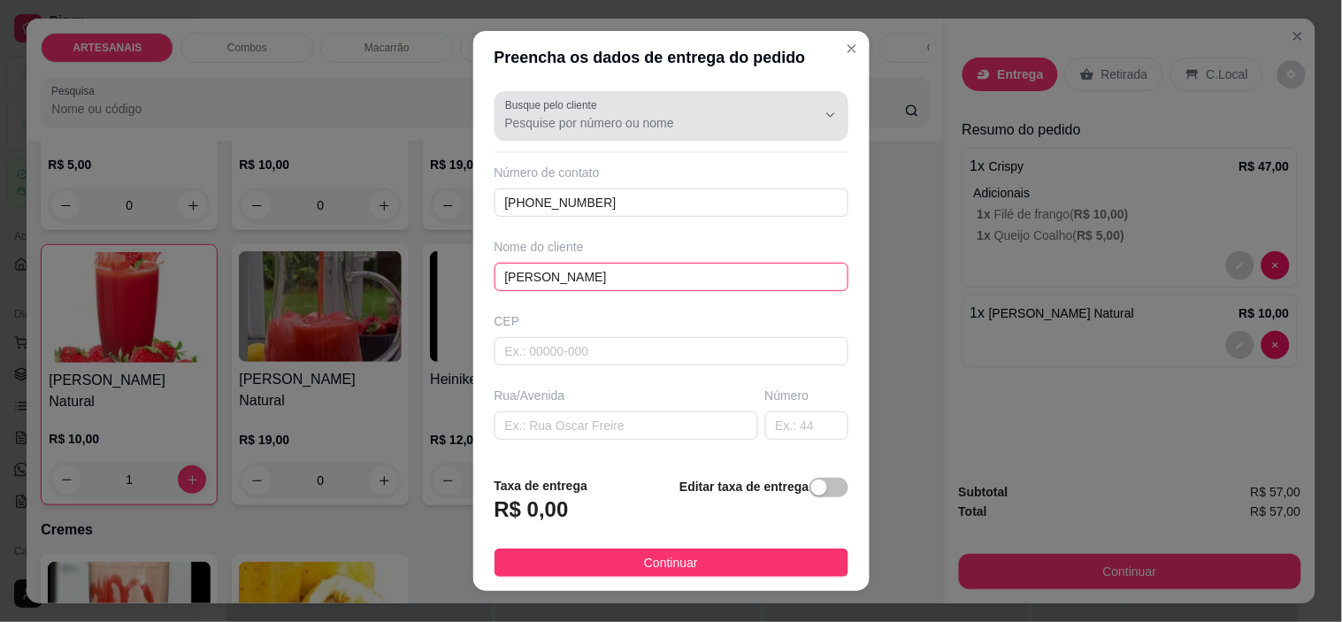
type input "[PERSON_NAME]"
click at [673, 93] on div "Busque pelo cliente" at bounding box center [672, 116] width 354 height 50
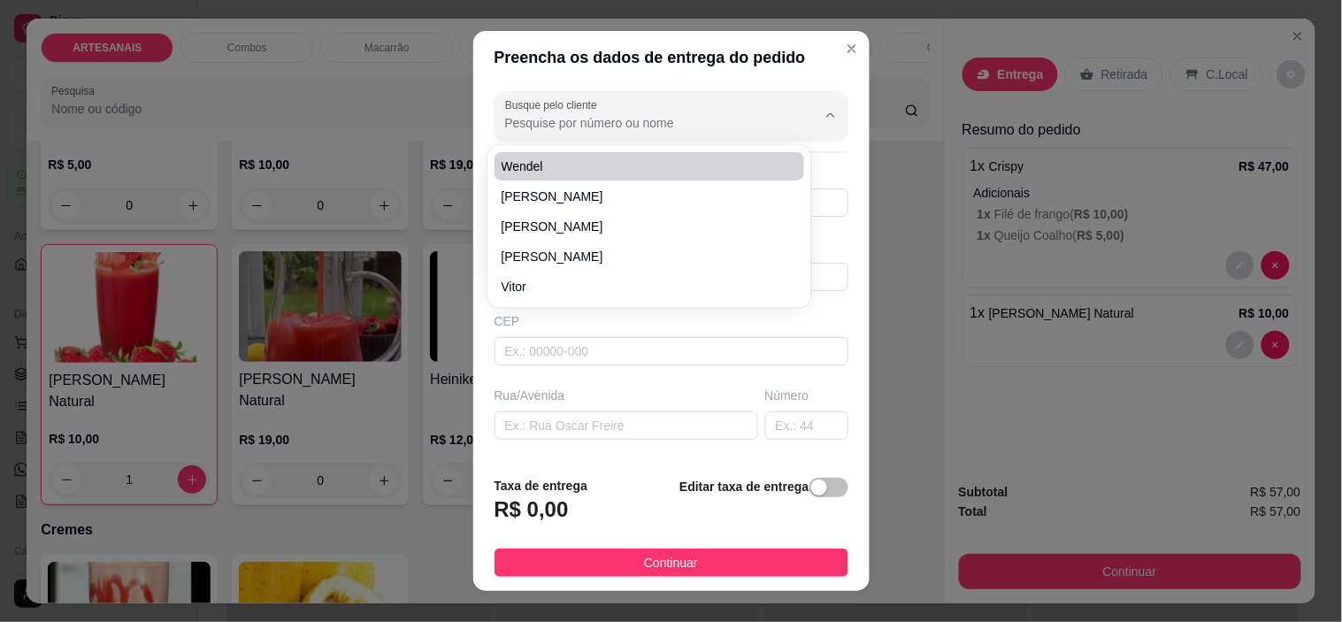
click at [656, 117] on input "Busque pelo cliente" at bounding box center [646, 123] width 283 height 18
type input "e"
click at [684, 169] on span "[PERSON_NAME]" at bounding box center [641, 166] width 279 height 18
type input "[PERSON_NAME]"
type input "6296424597"
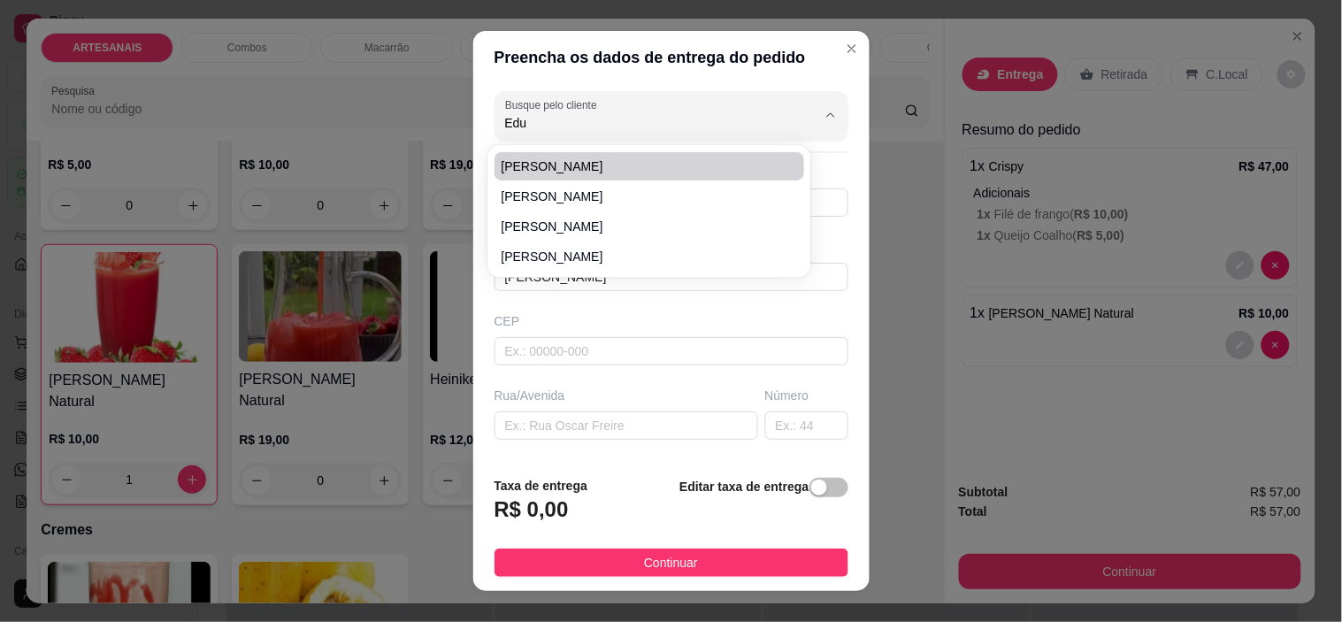
type input "Usina"
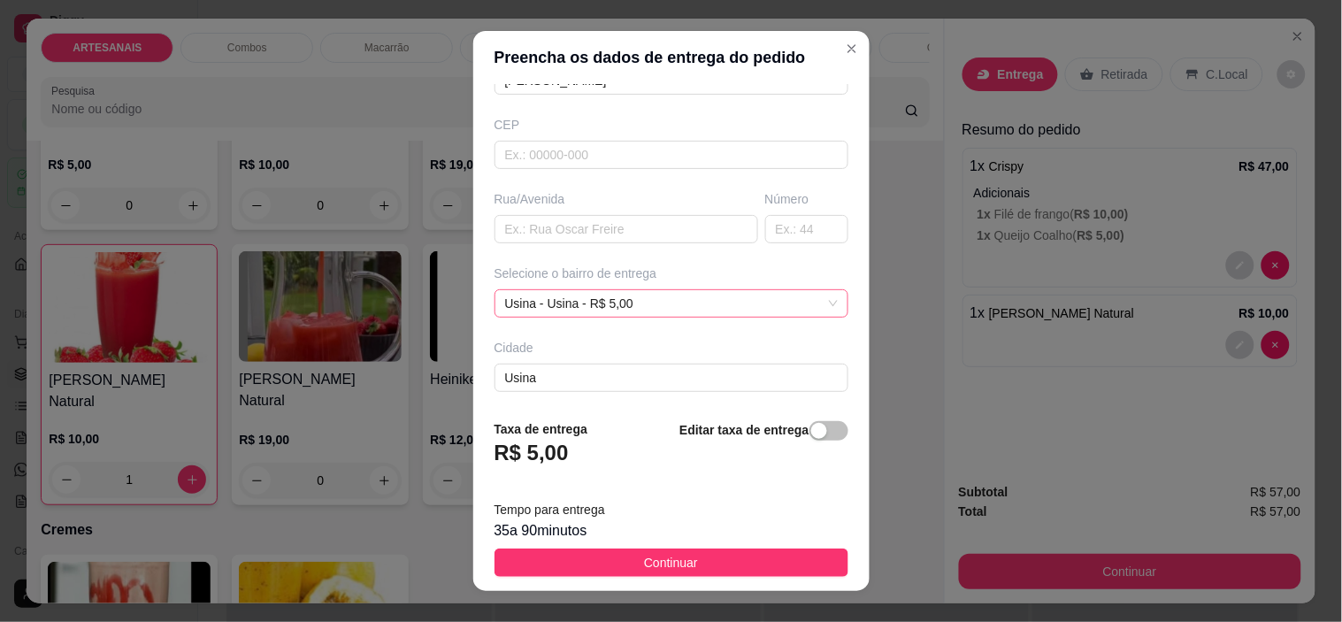
scroll to position [276, 0]
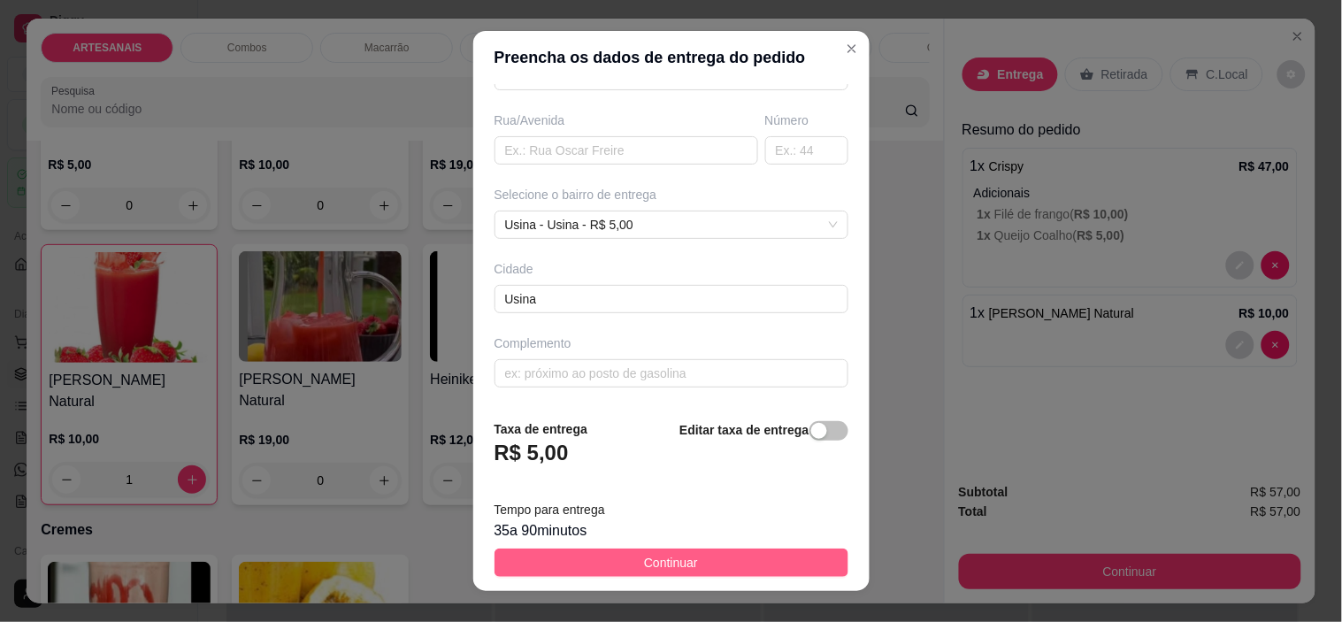
type input "[PERSON_NAME]"
click at [566, 556] on button "Continuar" at bounding box center [672, 563] width 354 height 28
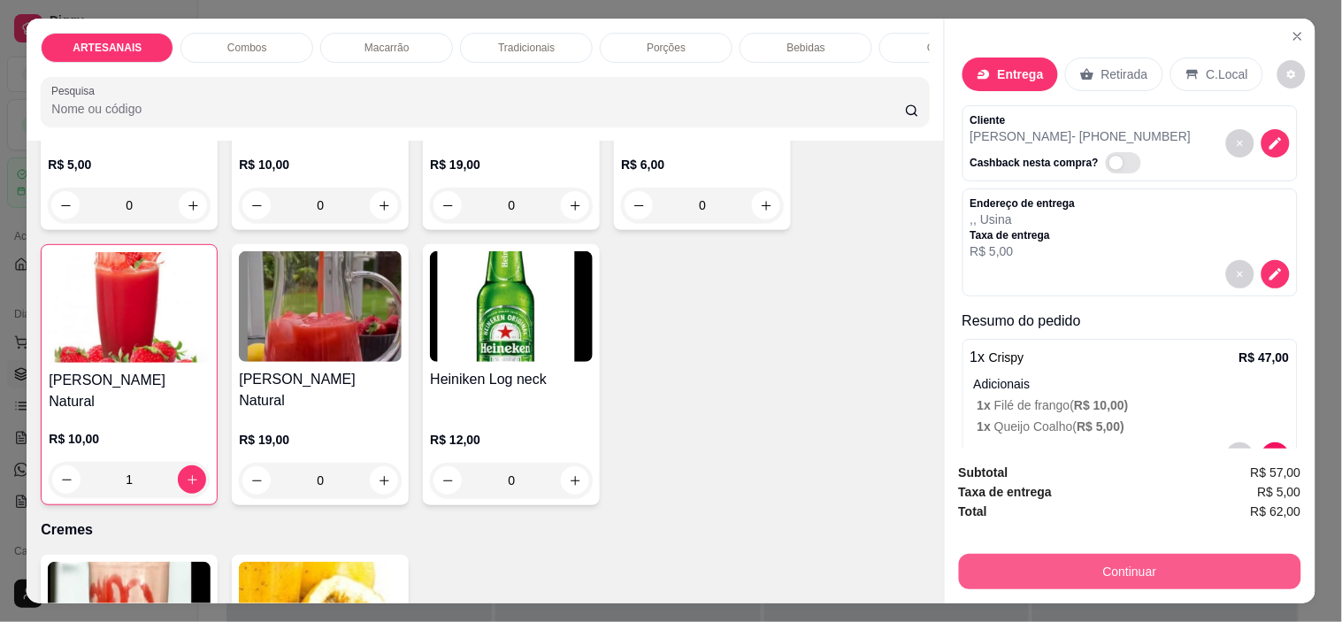
click at [1122, 578] on button "Continuar" at bounding box center [1130, 571] width 342 height 35
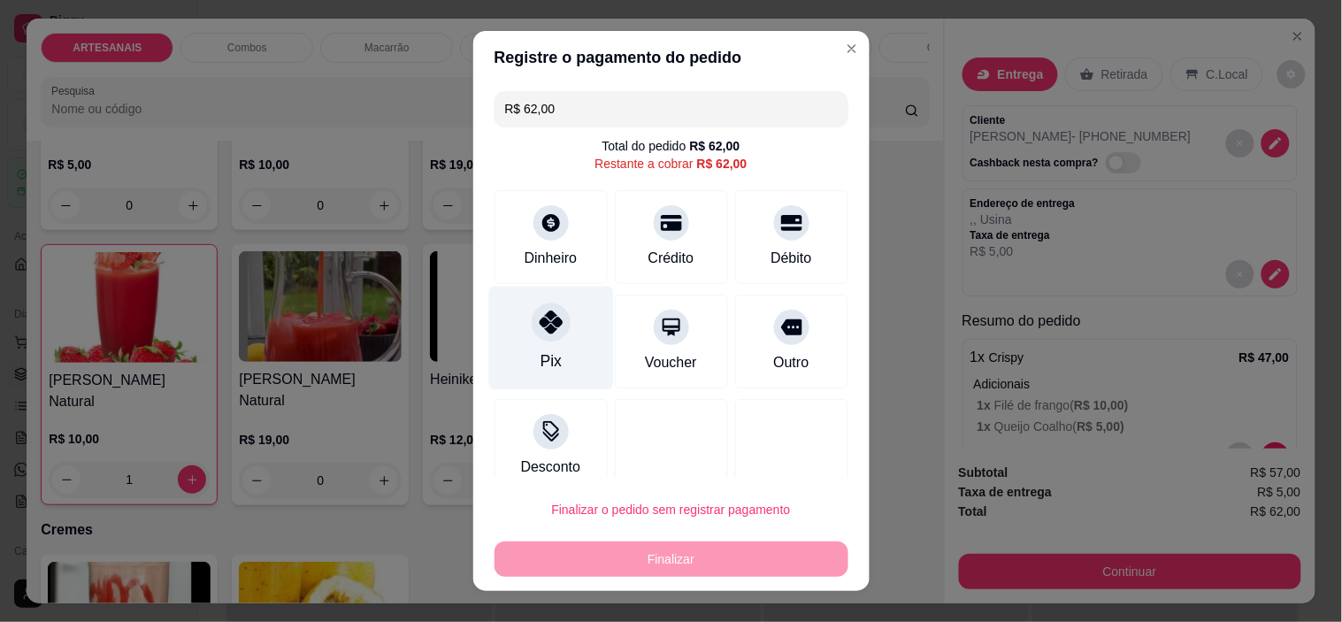
click at [544, 314] on icon at bounding box center [550, 322] width 23 height 23
type input "R$ 0,00"
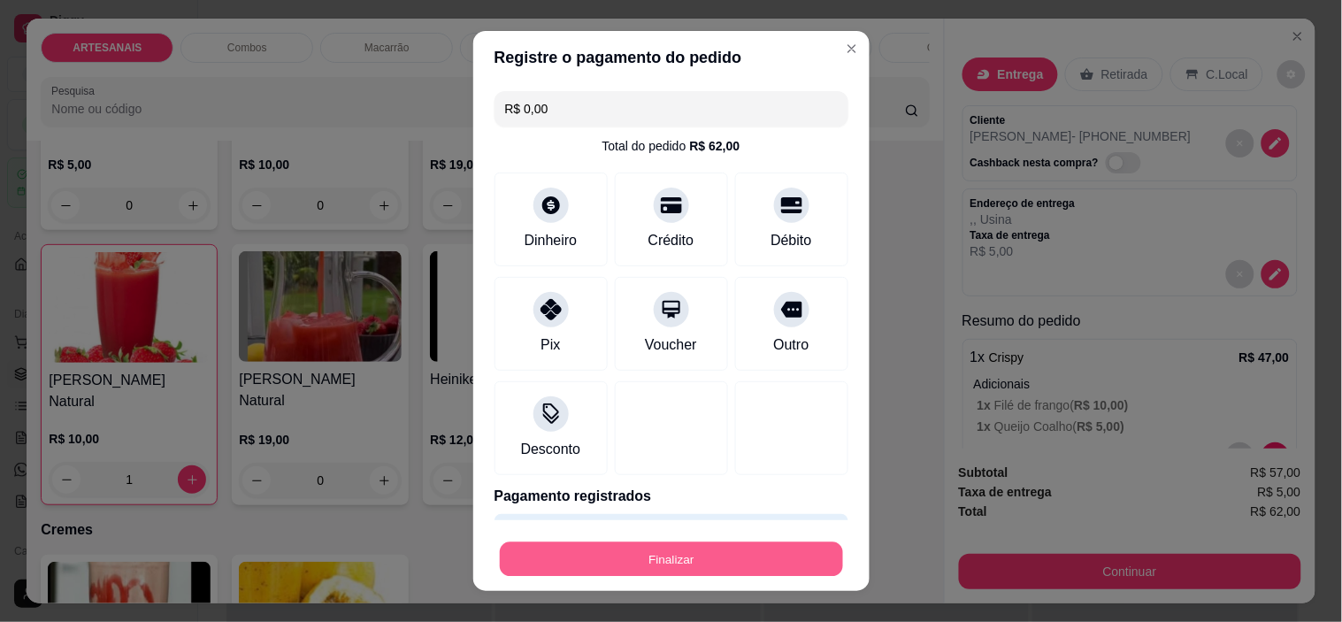
click at [595, 554] on button "Finalizar" at bounding box center [671, 558] width 343 height 35
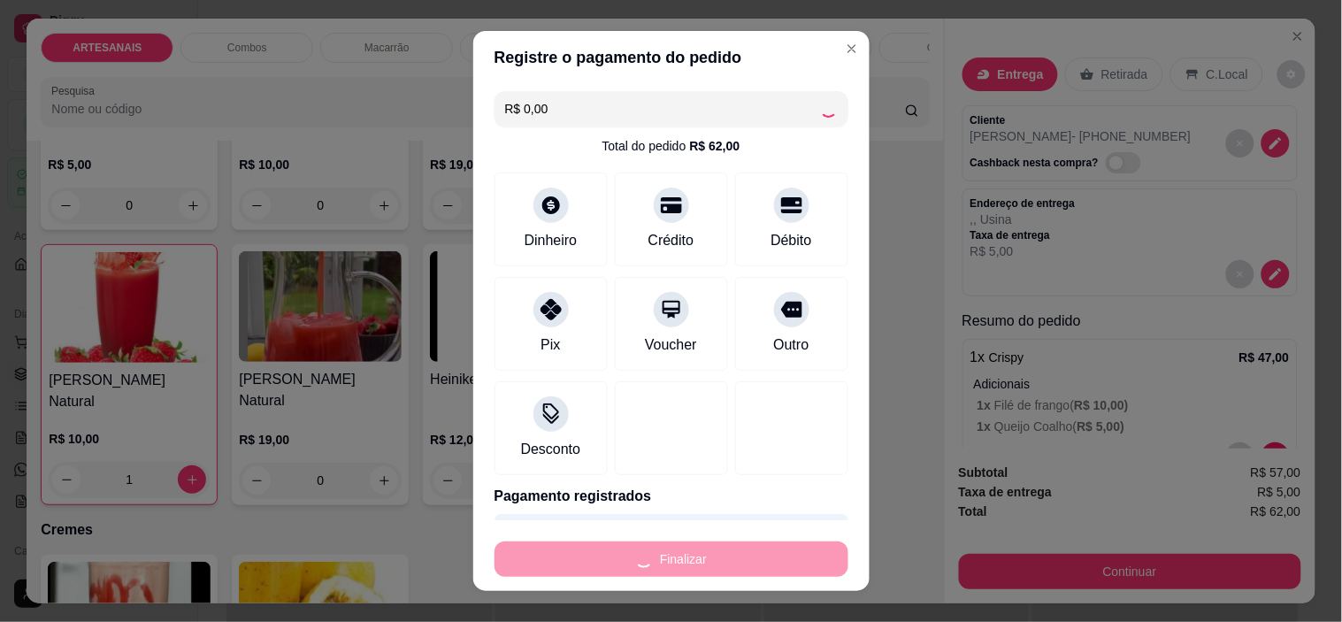
type input "0"
type input "-R$ 62,00"
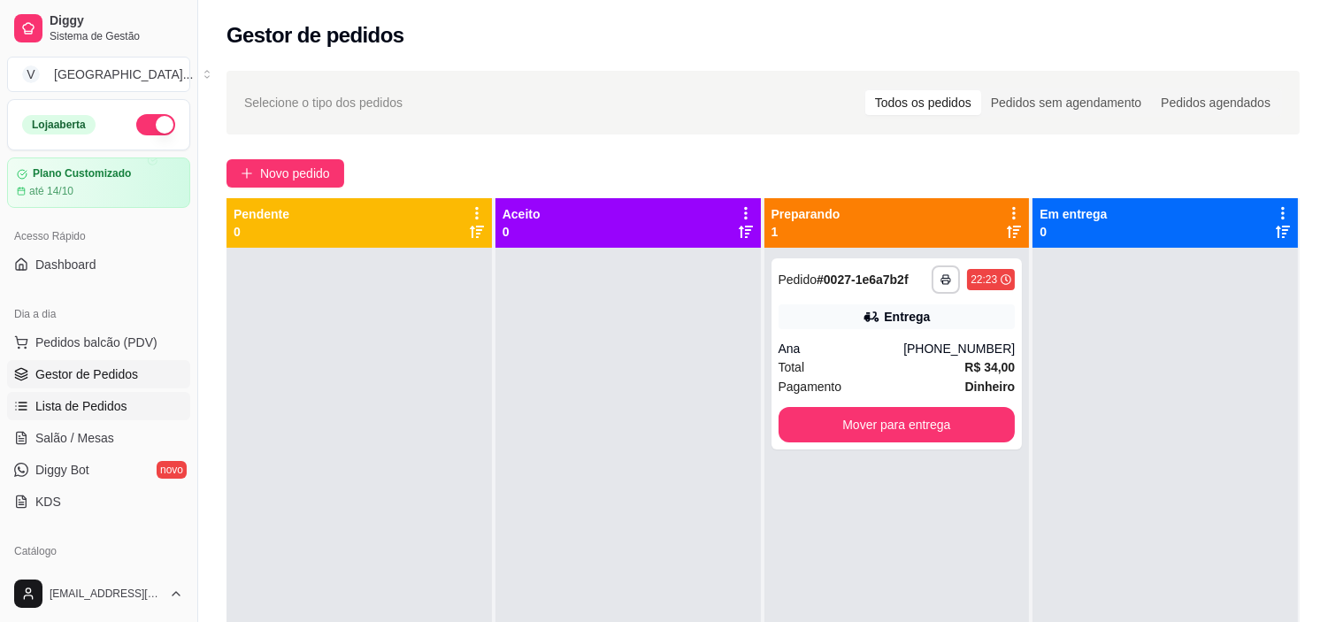
click at [95, 407] on span "Lista de Pedidos" at bounding box center [81, 406] width 92 height 18
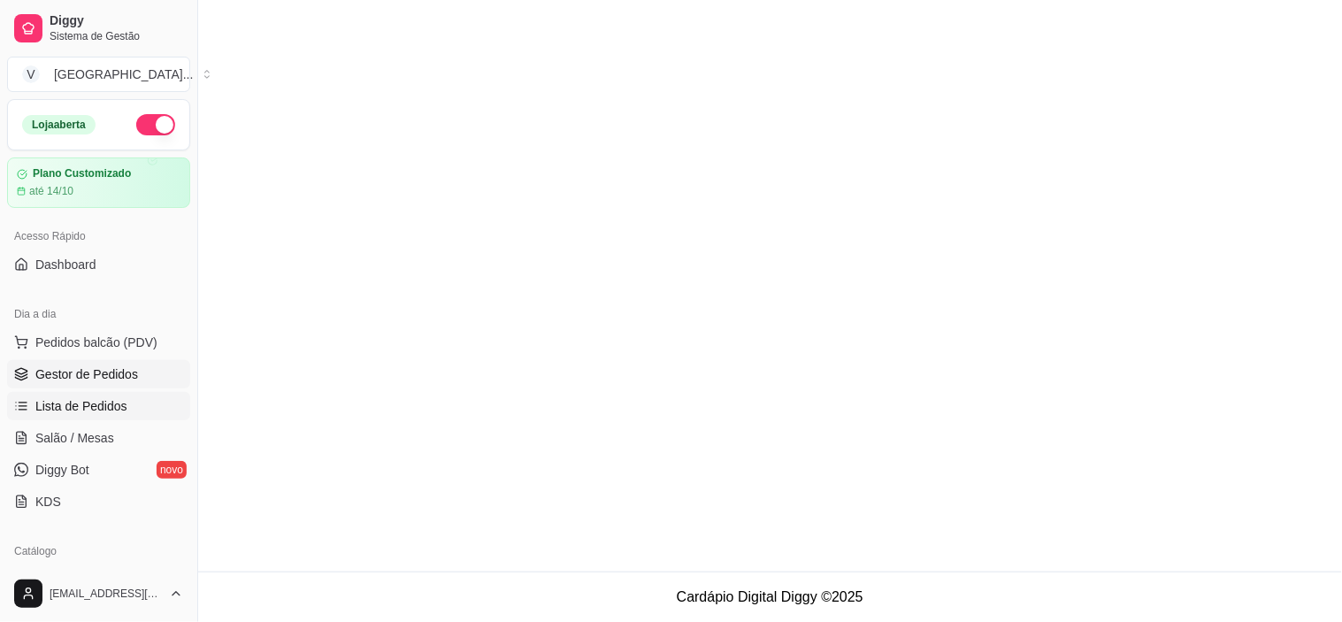
click at [83, 363] on link "Gestor de Pedidos" at bounding box center [98, 374] width 183 height 28
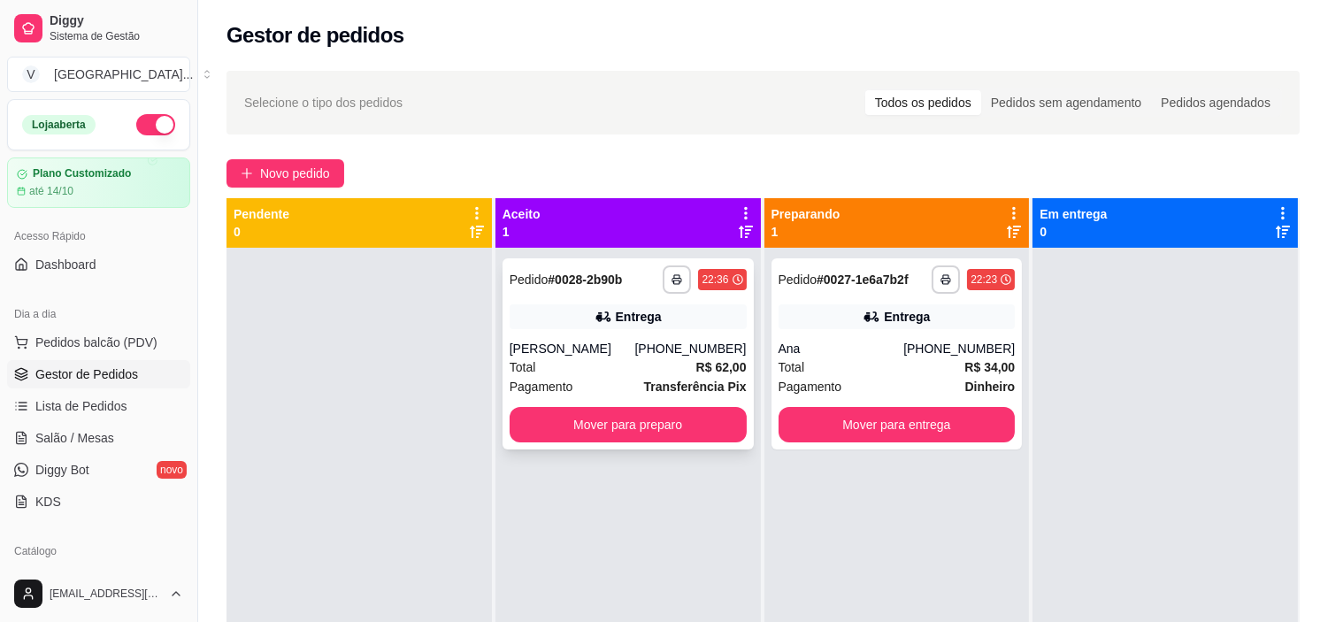
click at [615, 349] on div "[PERSON_NAME]" at bounding box center [573, 349] width 126 height 18
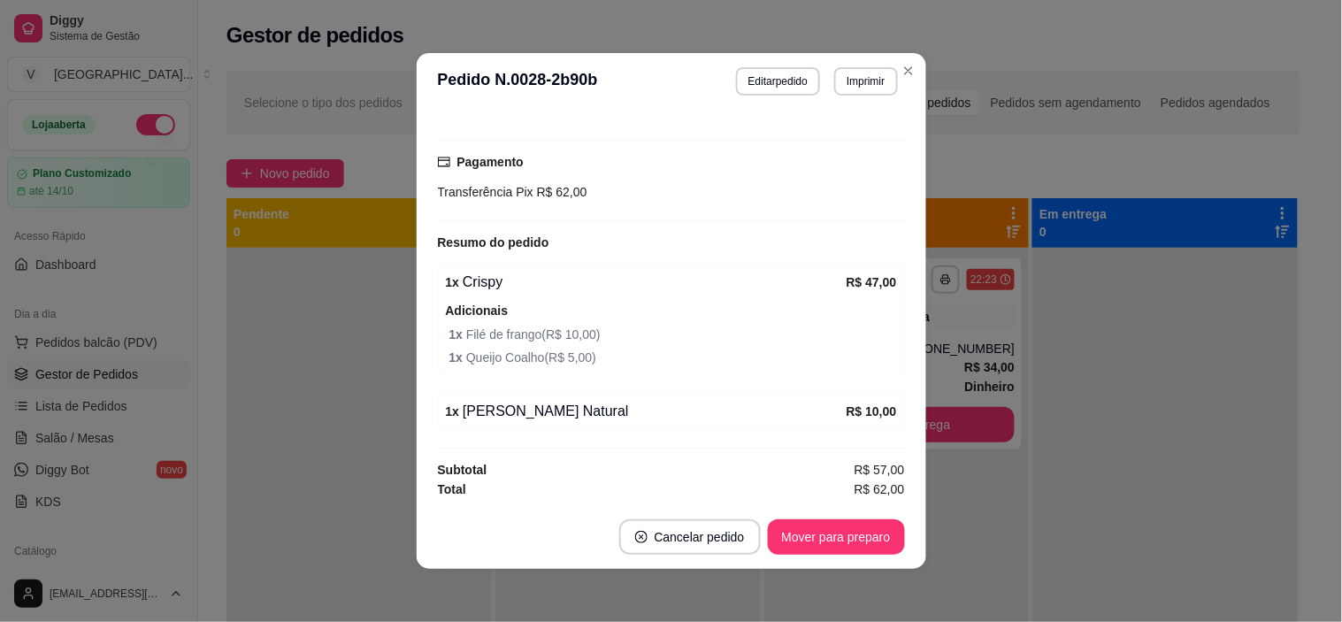
scroll to position [384, 0]
click at [775, 76] on button "Editar pedido" at bounding box center [778, 81] width 84 height 28
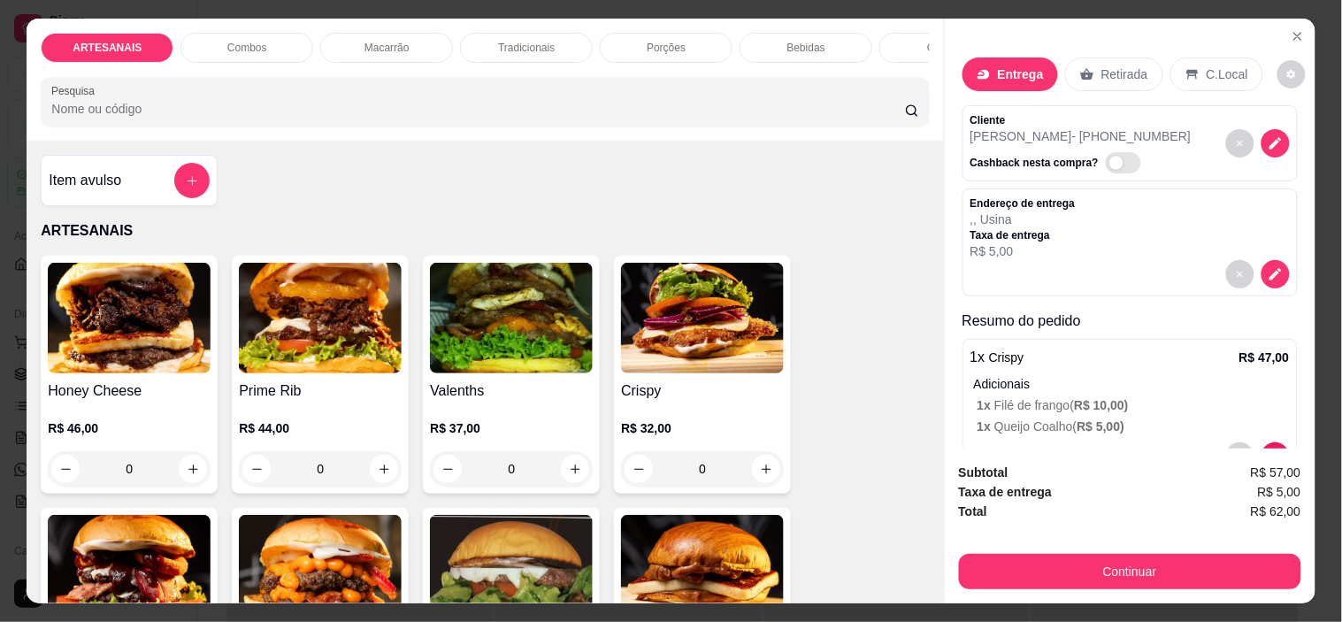
click at [1155, 348] on div "1 x Crispy R$ 47,00" at bounding box center [1130, 357] width 319 height 21
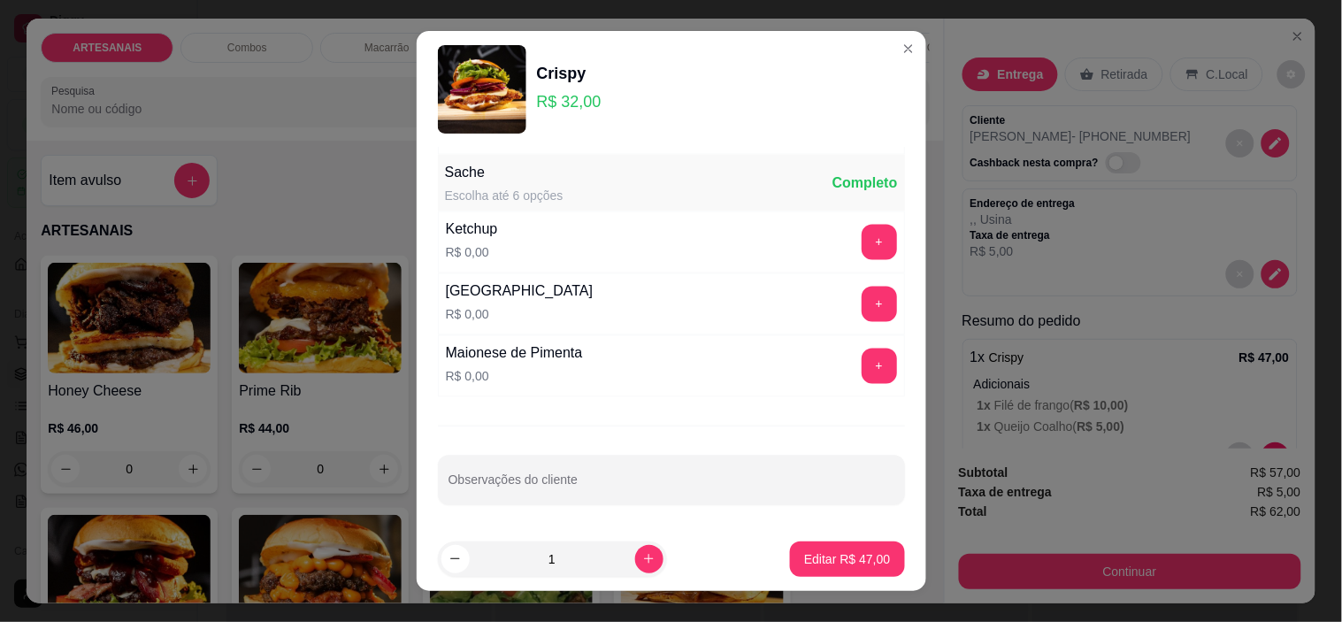
scroll to position [807, 0]
click at [862, 228] on button "+" at bounding box center [879, 240] width 35 height 35
click at [862, 304] on button "+" at bounding box center [879, 301] width 35 height 35
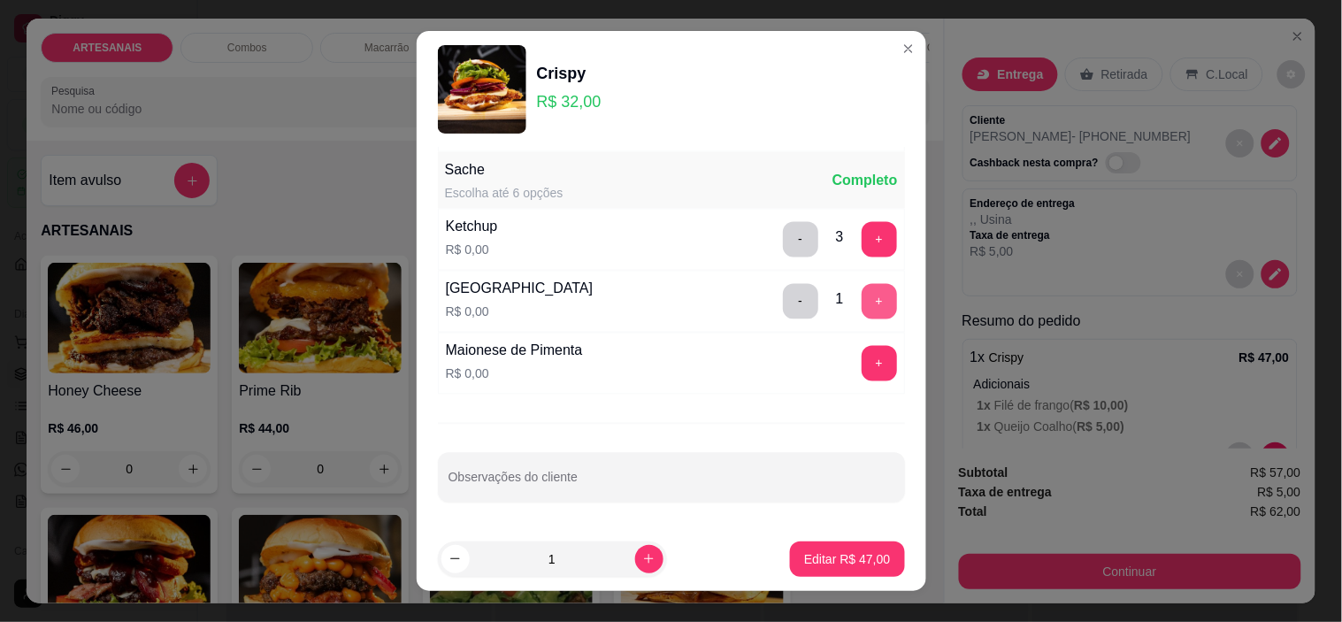
click at [862, 306] on button "+" at bounding box center [879, 301] width 35 height 35
click at [862, 304] on button "+" at bounding box center [879, 301] width 35 height 35
click at [804, 563] on p "Editar R$ 47,00" at bounding box center [847, 559] width 86 height 18
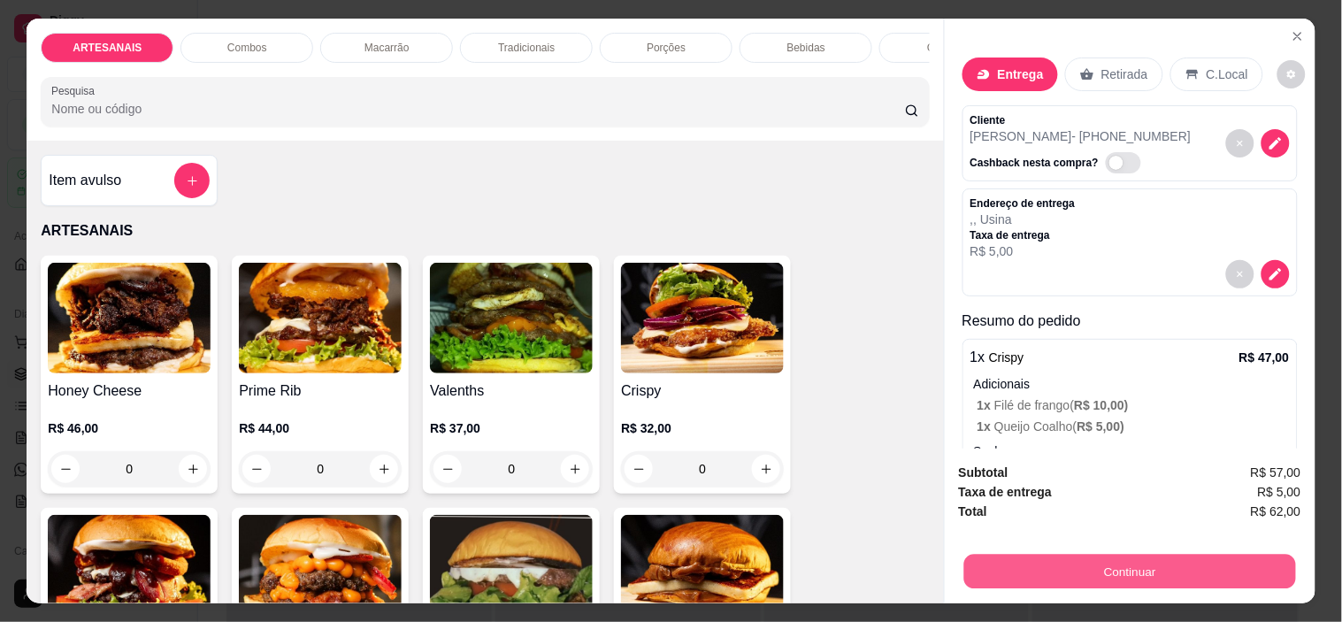
click at [993, 573] on button "Continuar" at bounding box center [1129, 572] width 332 height 35
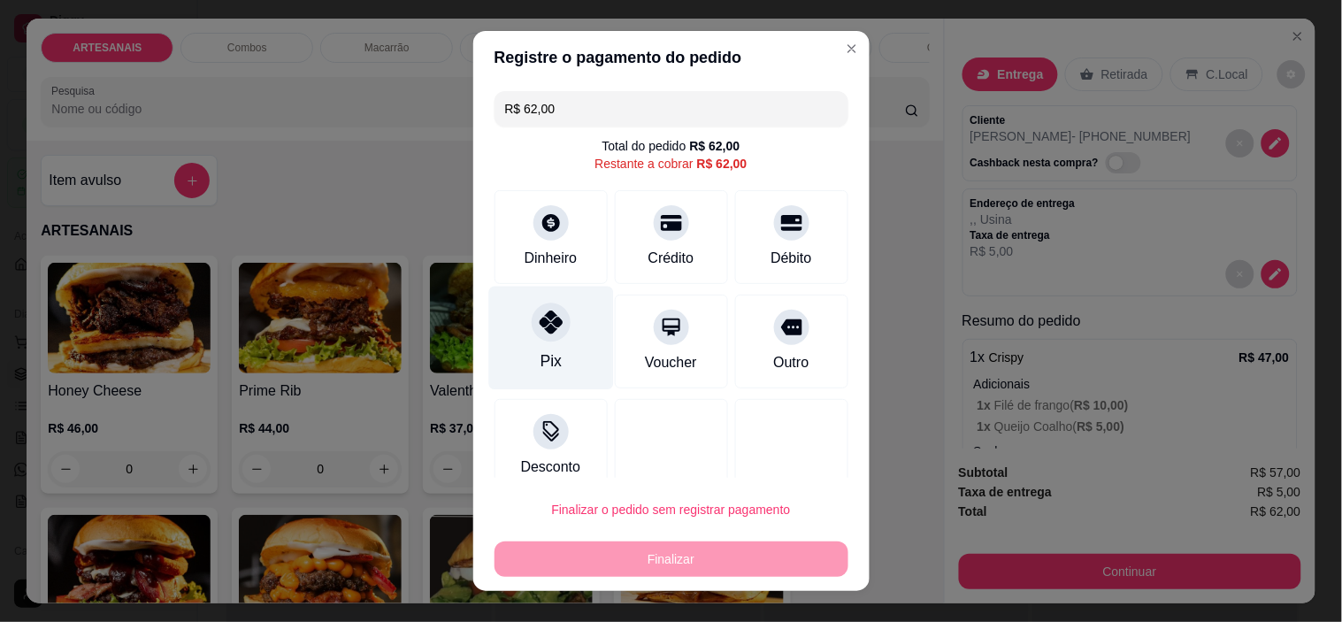
click at [508, 317] on div "Pix" at bounding box center [550, 339] width 125 height 104
type input "R$ 0,00"
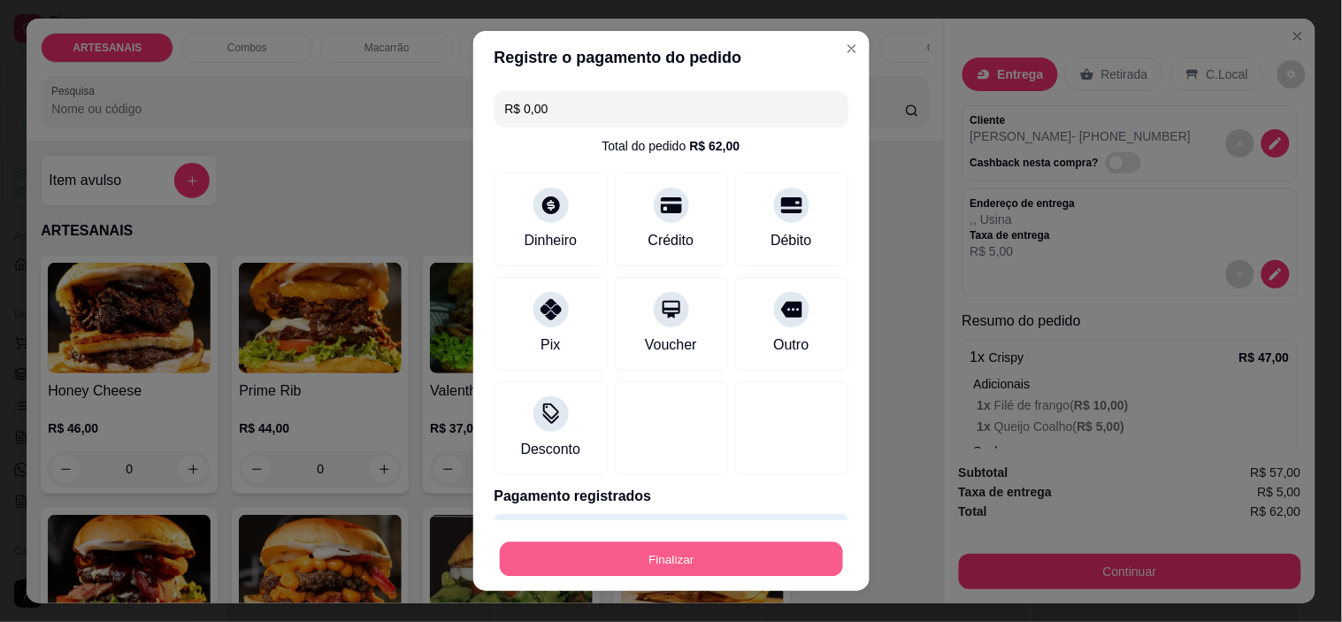
click at [554, 552] on button "Finalizar" at bounding box center [671, 558] width 343 height 35
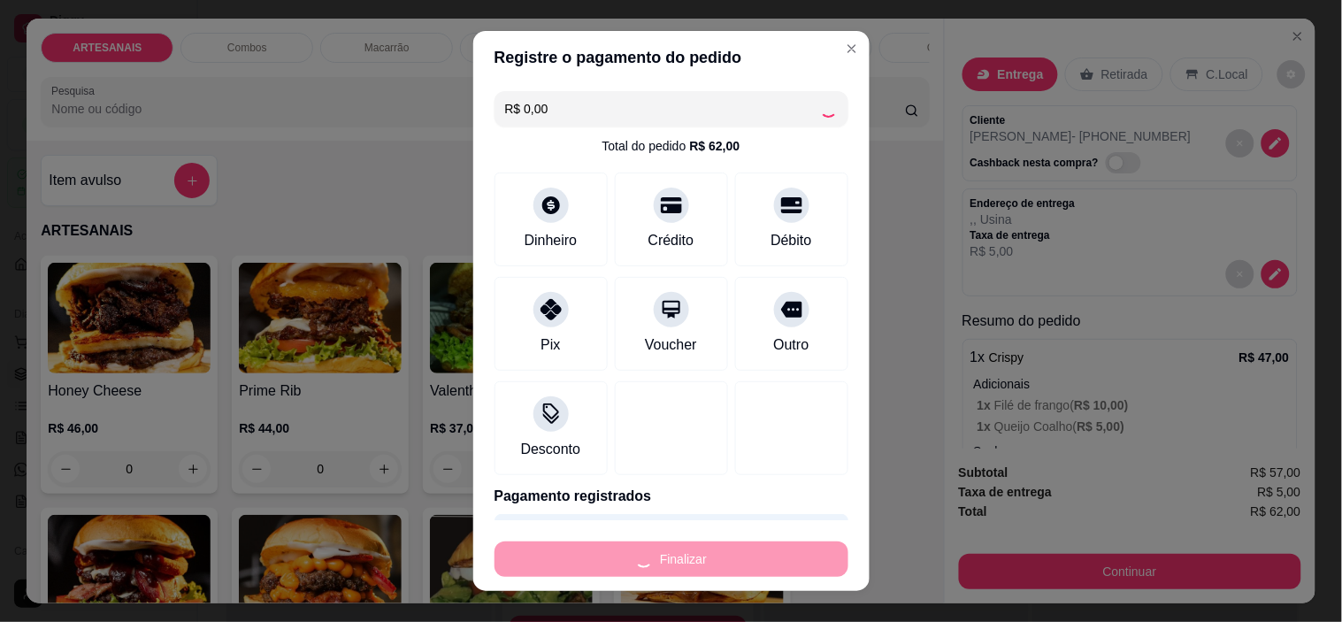
type input "0"
type input "-R$ 62,00"
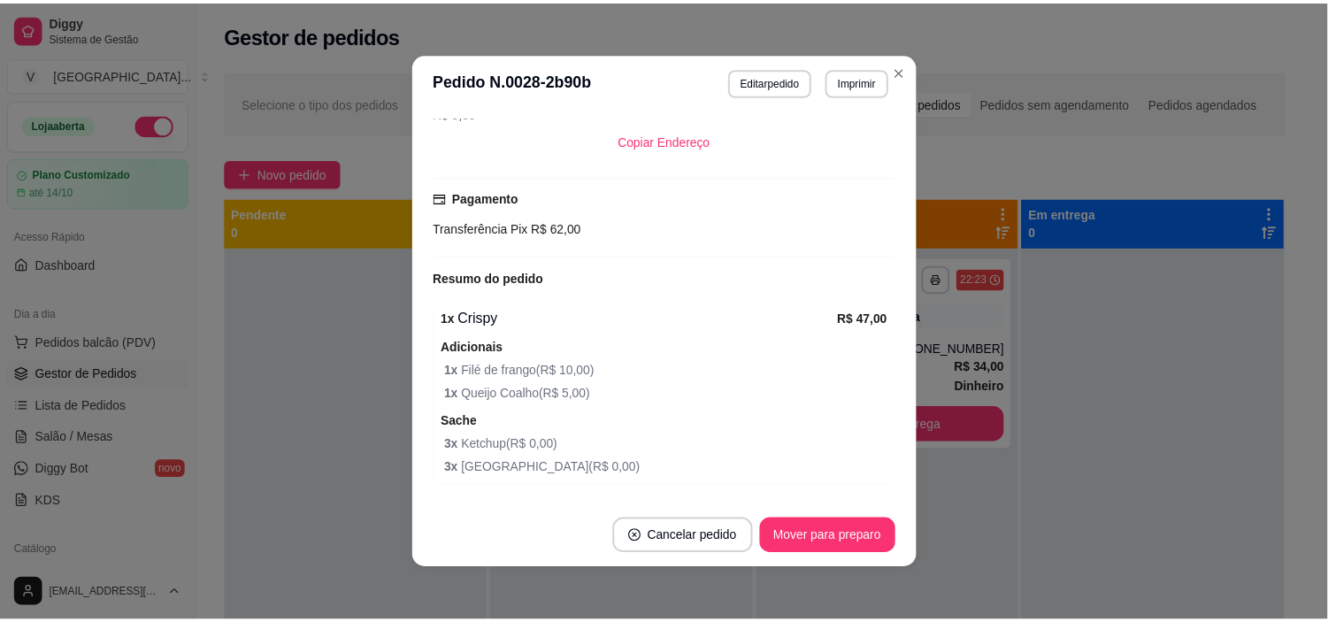
scroll to position [423, 0]
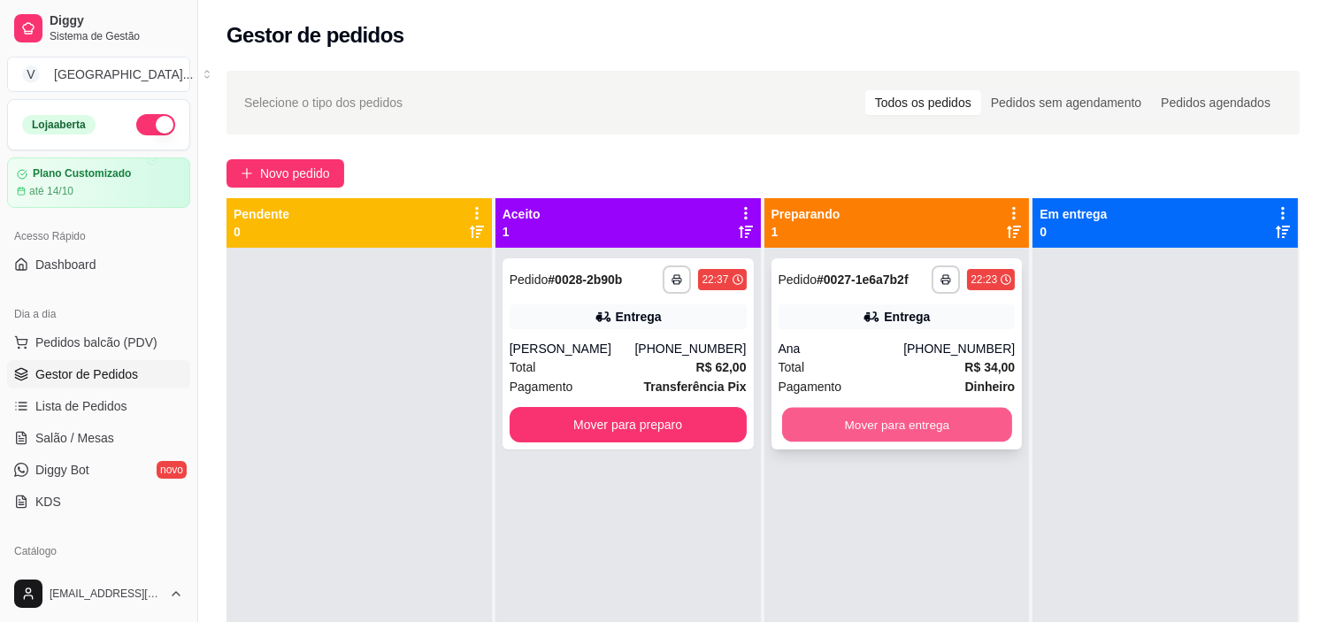
click at [840, 430] on button "Mover para entrega" at bounding box center [897, 425] width 230 height 35
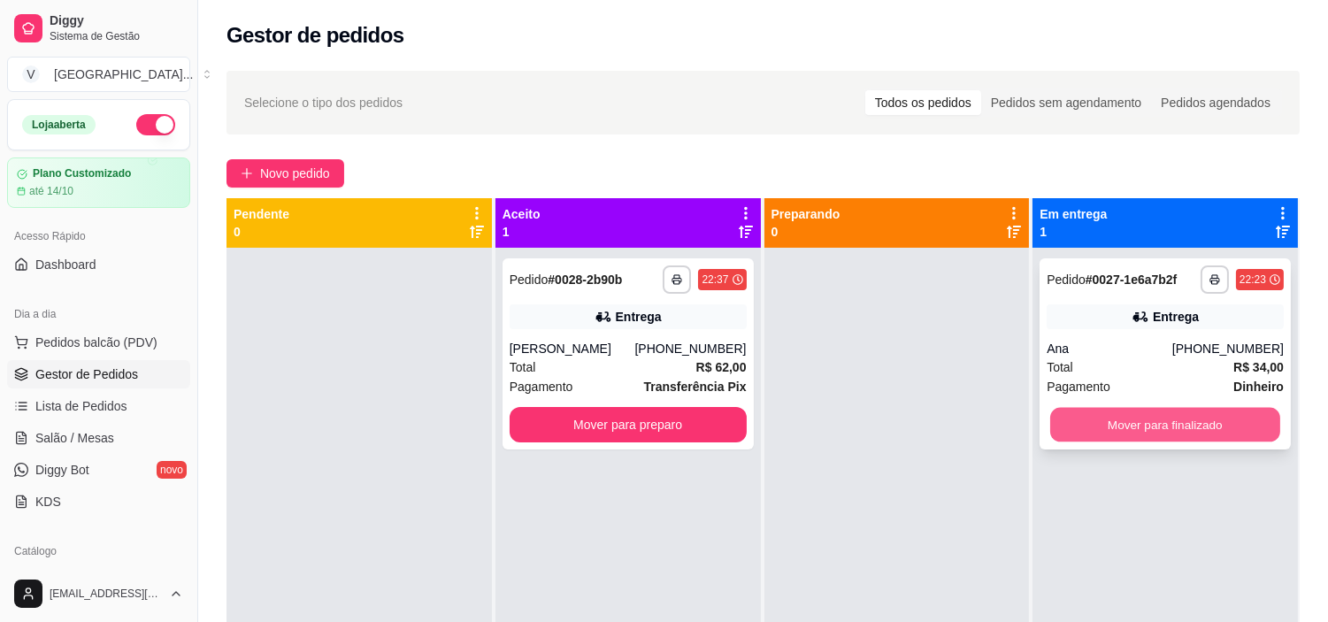
click at [1187, 423] on button "Mover para finalizado" at bounding box center [1165, 425] width 230 height 35
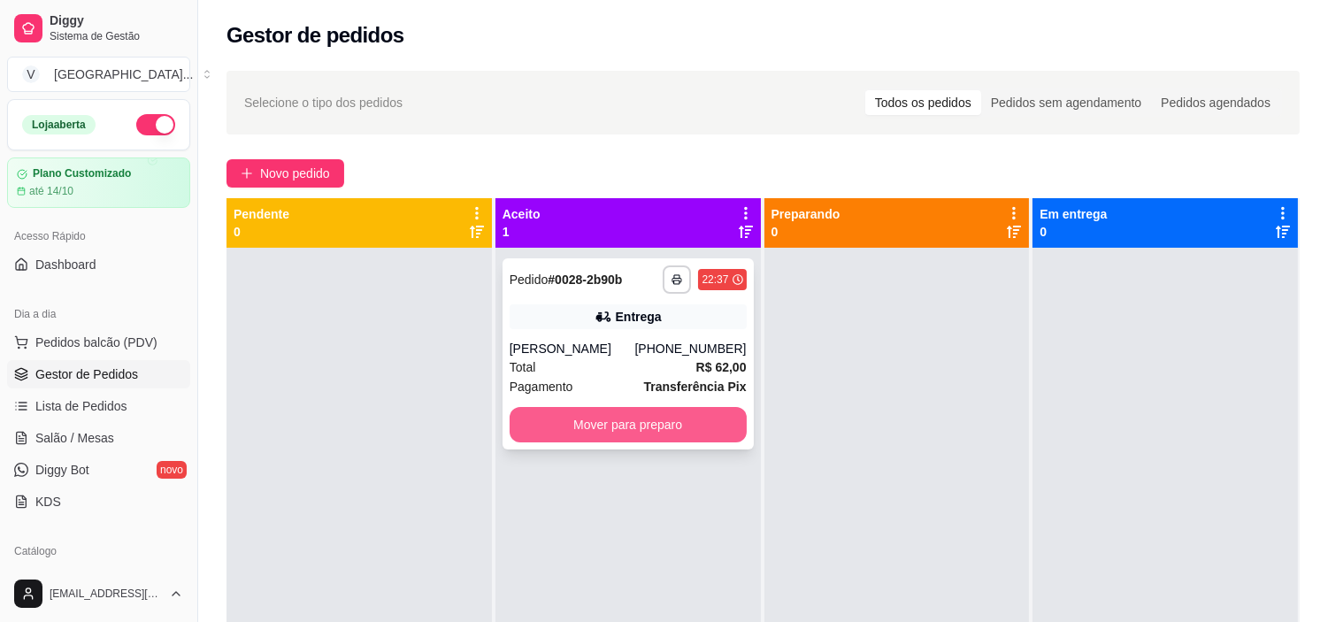
click at [690, 429] on button "Mover para preparo" at bounding box center [628, 424] width 237 height 35
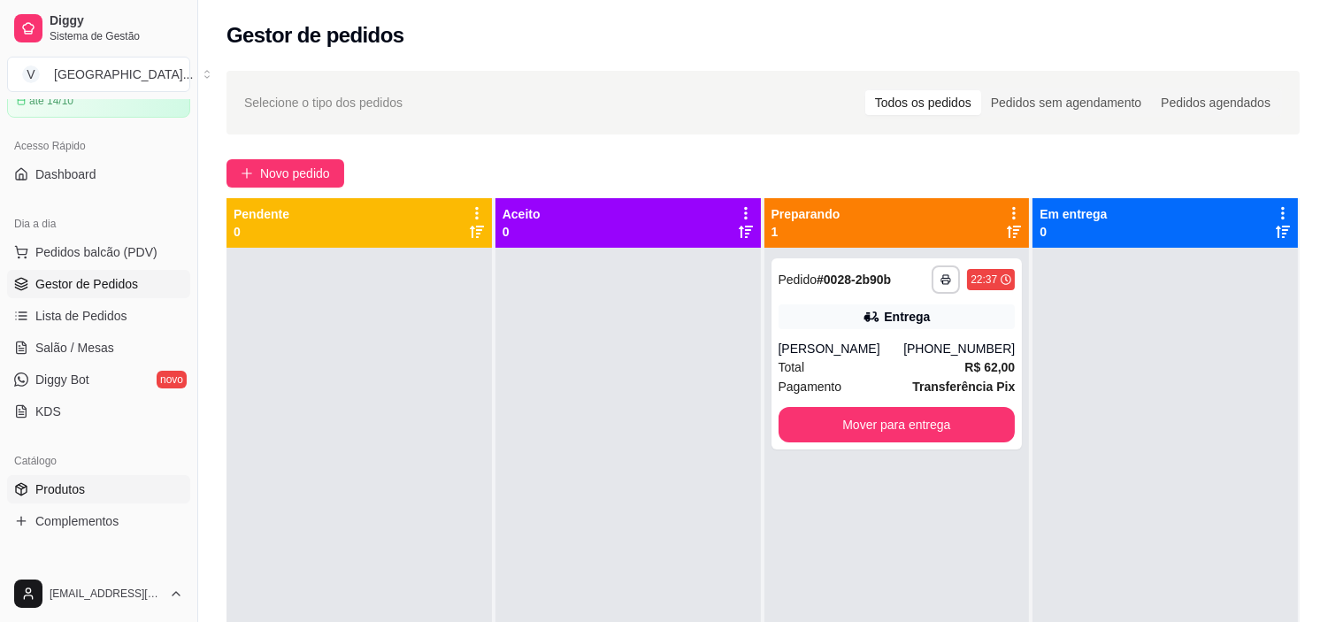
scroll to position [196, 0]
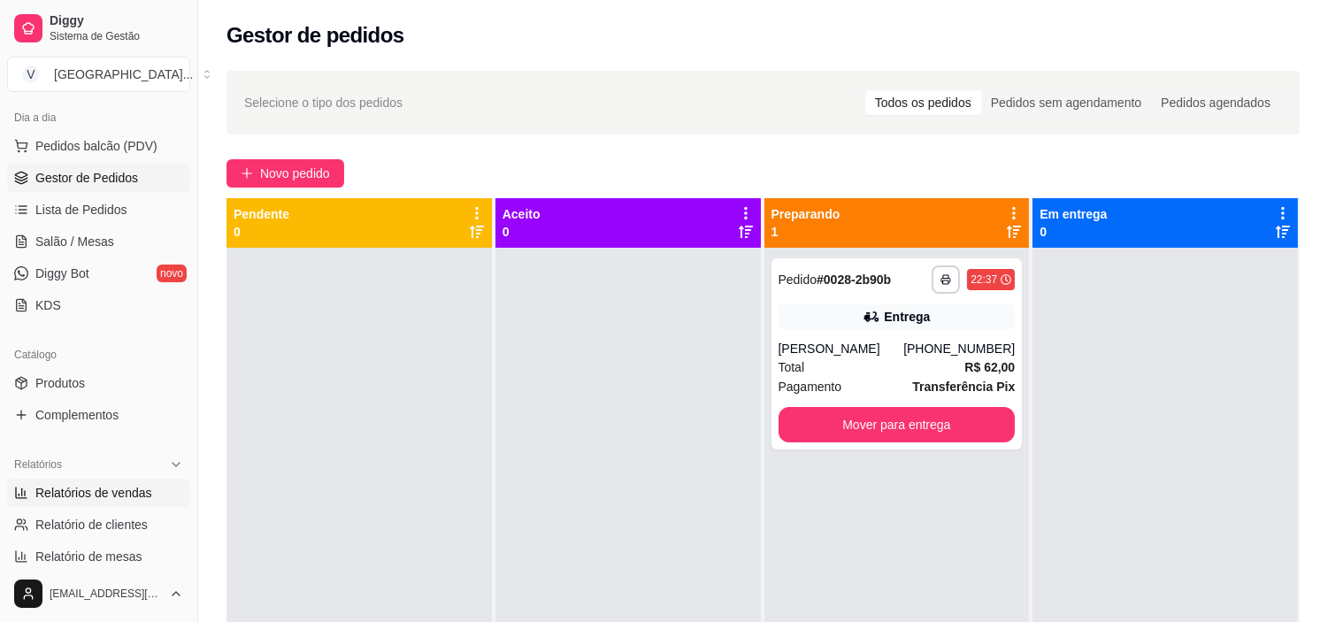
click at [138, 494] on span "Relatórios de vendas" at bounding box center [93, 493] width 117 height 18
select select "ALL"
select select "0"
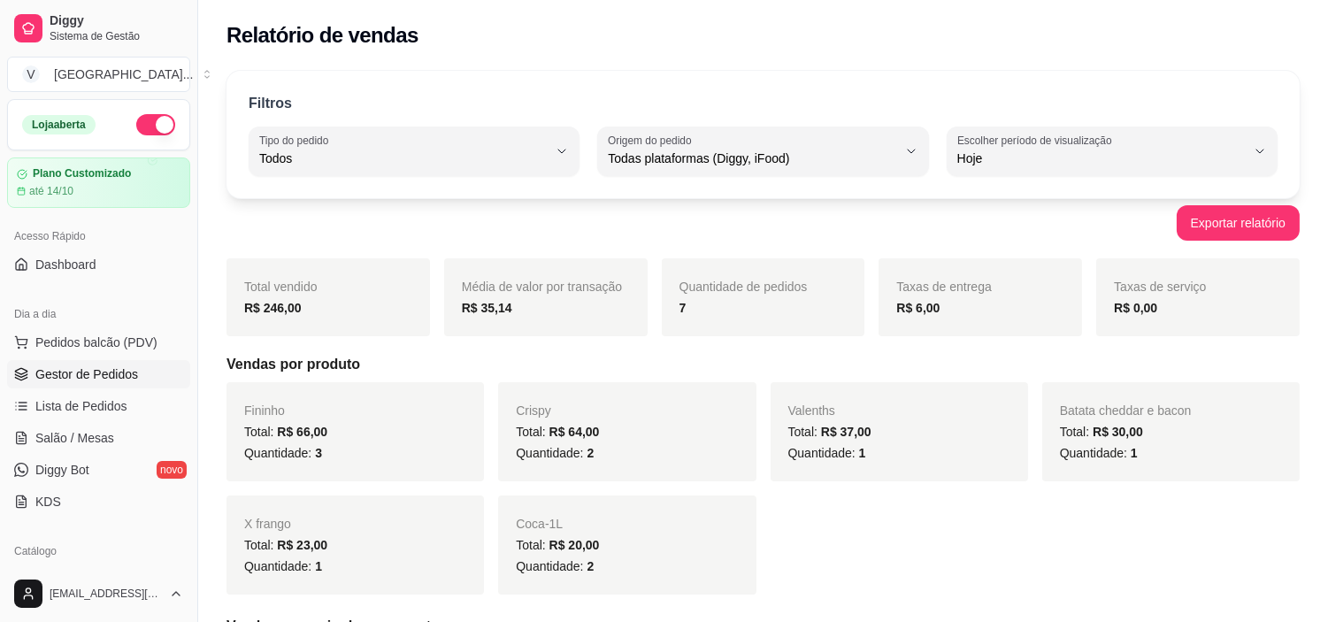
click at [69, 382] on span "Gestor de Pedidos" at bounding box center [86, 374] width 103 height 18
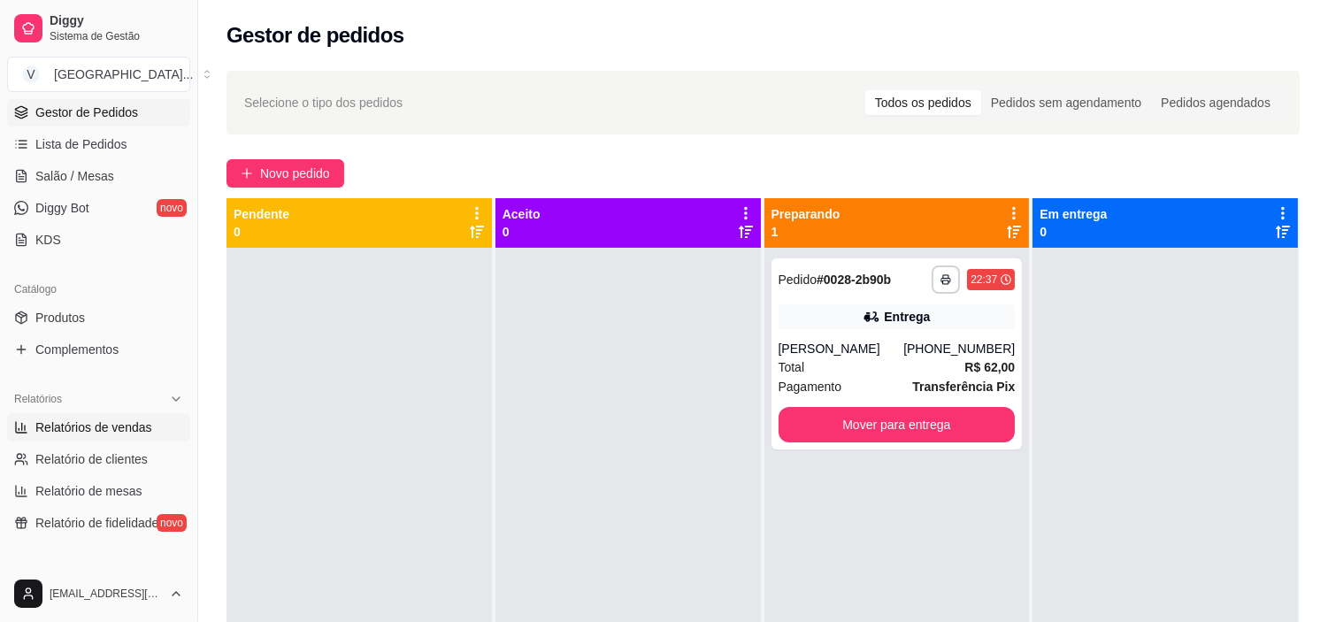
scroll to position [295, 0]
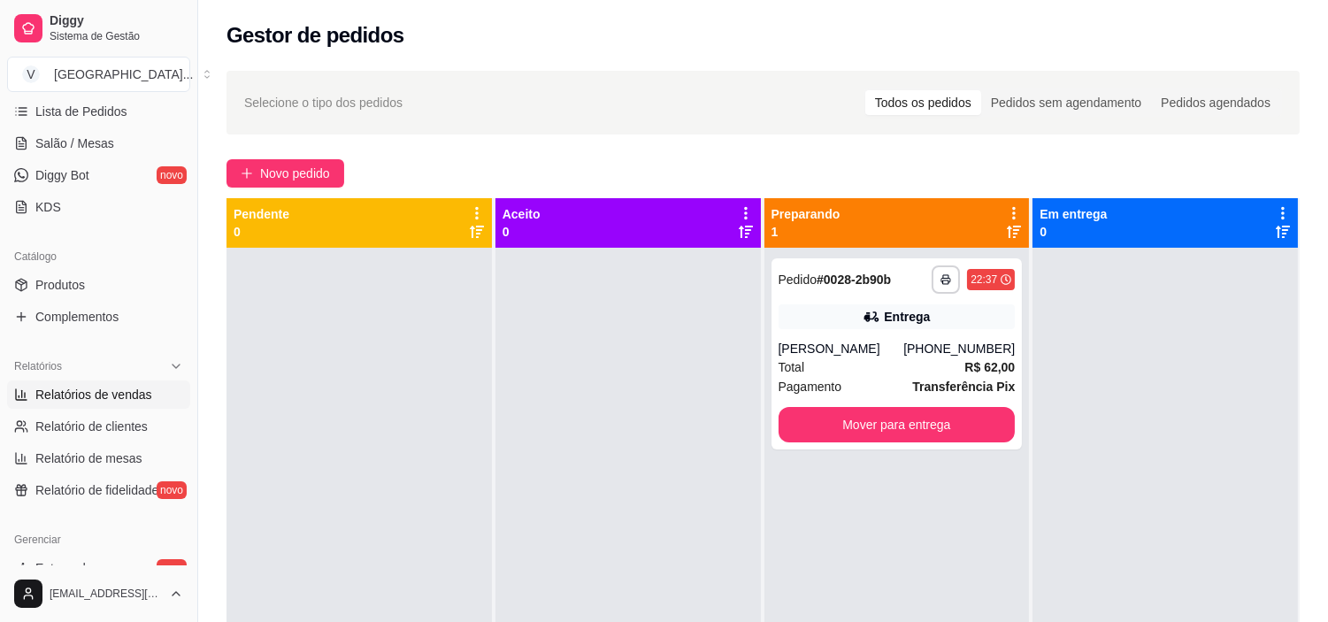
click at [152, 395] on link "Relatórios de vendas" at bounding box center [98, 394] width 183 height 28
select select "ALL"
select select "0"
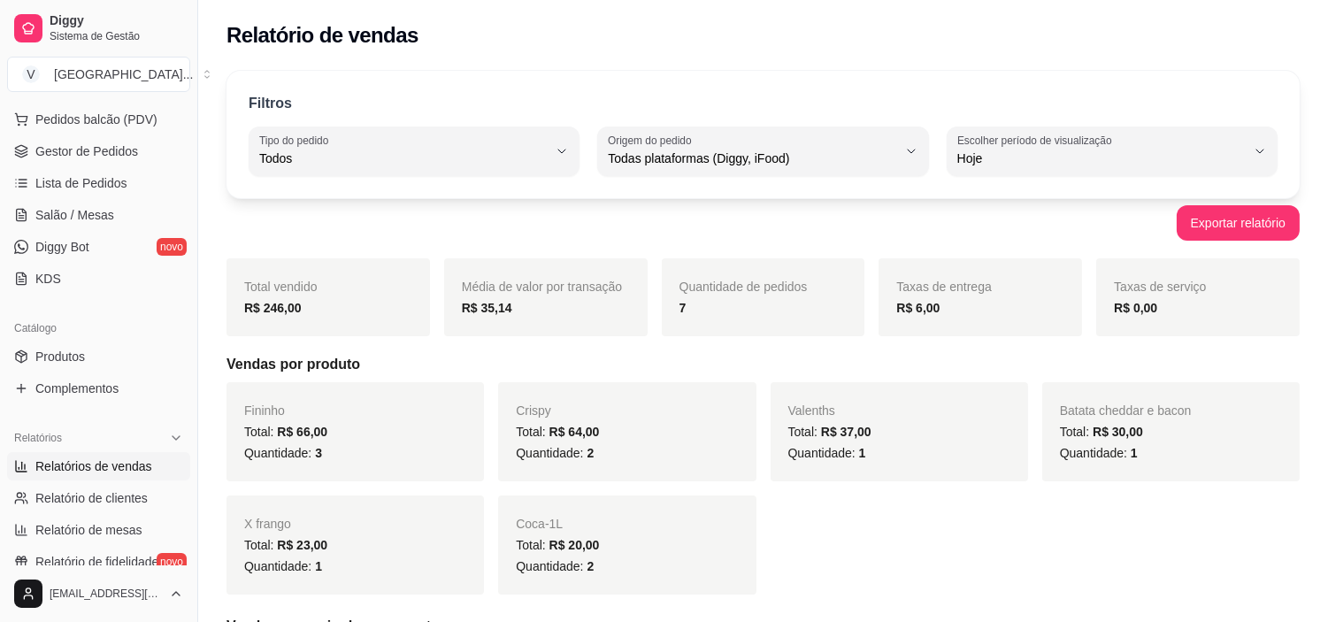
scroll to position [98, 0]
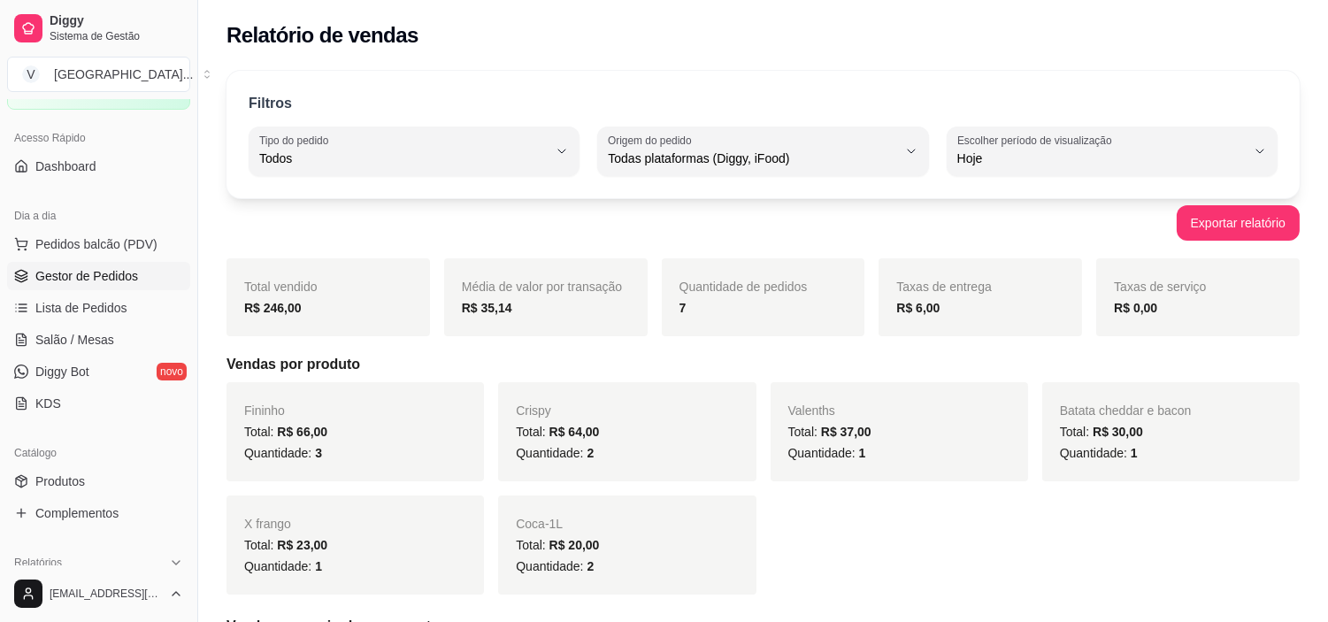
click at [122, 272] on span "Gestor de Pedidos" at bounding box center [86, 276] width 103 height 18
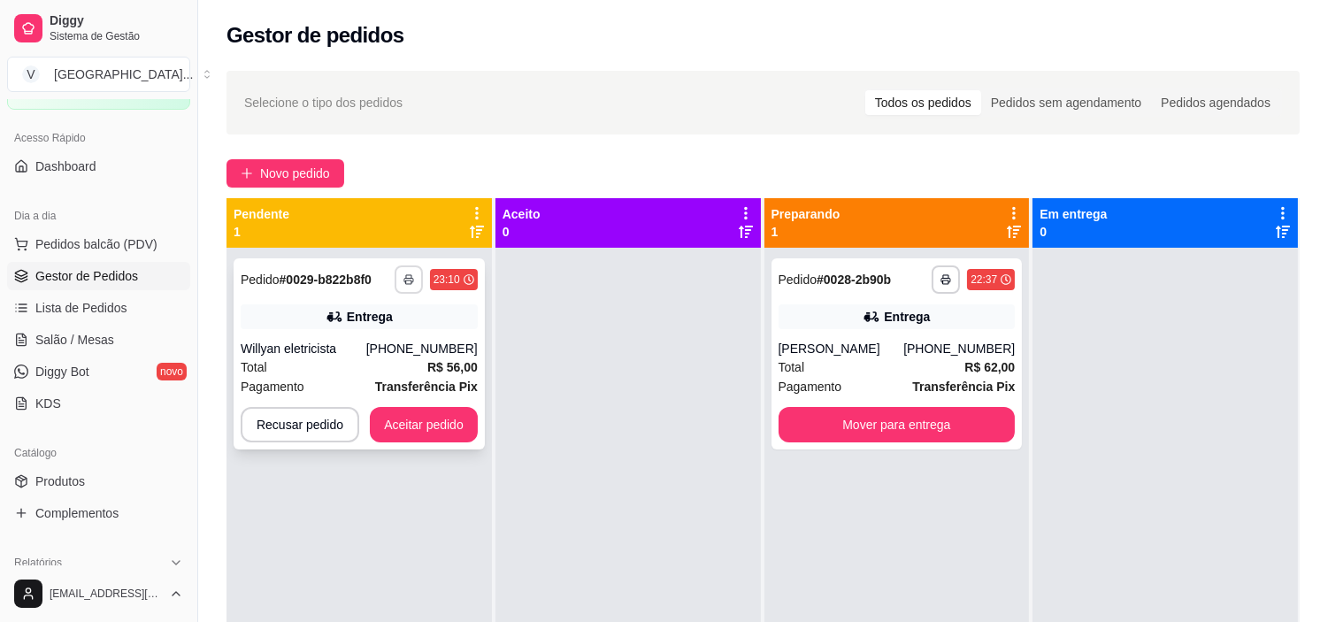
click at [404, 288] on button "button" at bounding box center [409, 279] width 28 height 28
click at [373, 342] on button "IMPRESSORA" at bounding box center [359, 341] width 128 height 28
click at [434, 434] on button "Aceitar pedido" at bounding box center [424, 425] width 104 height 35
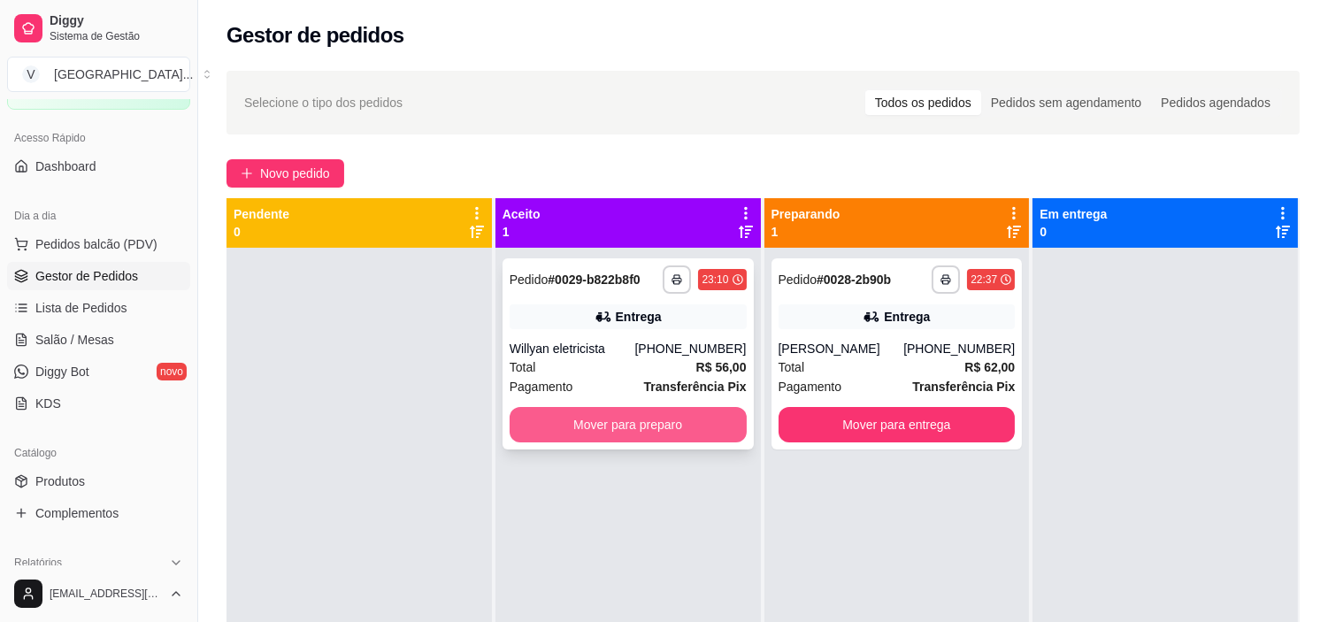
click at [594, 427] on button "Mover para preparo" at bounding box center [628, 424] width 237 height 35
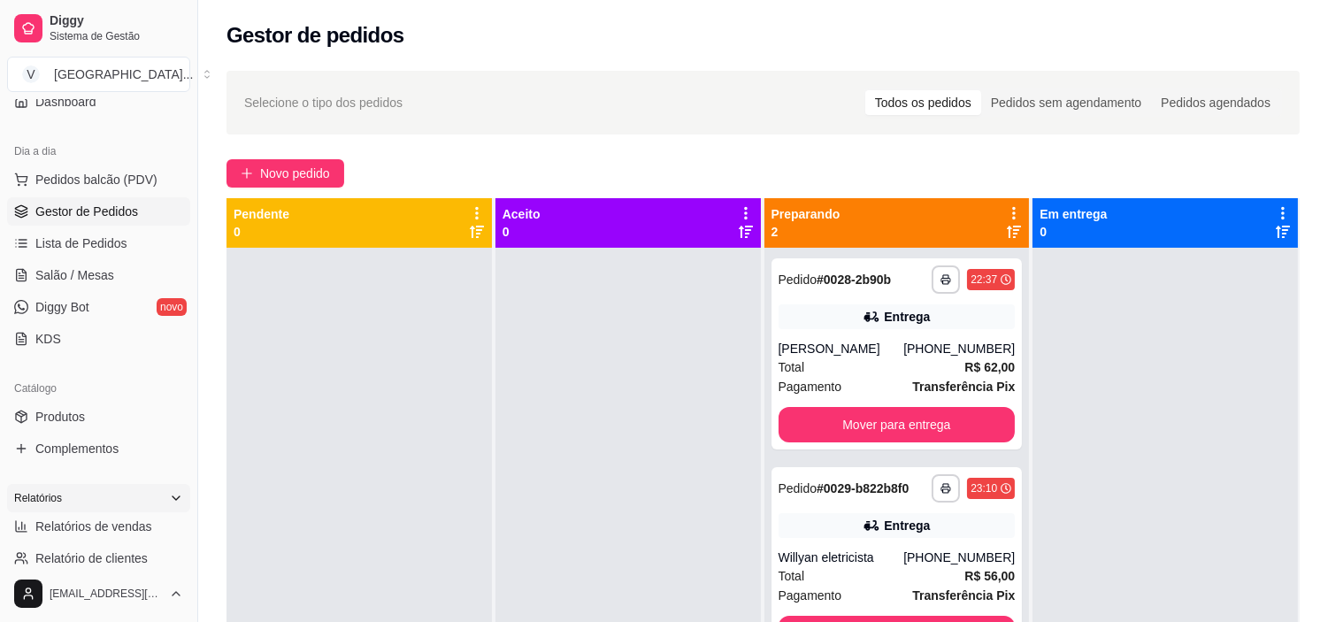
scroll to position [196, 0]
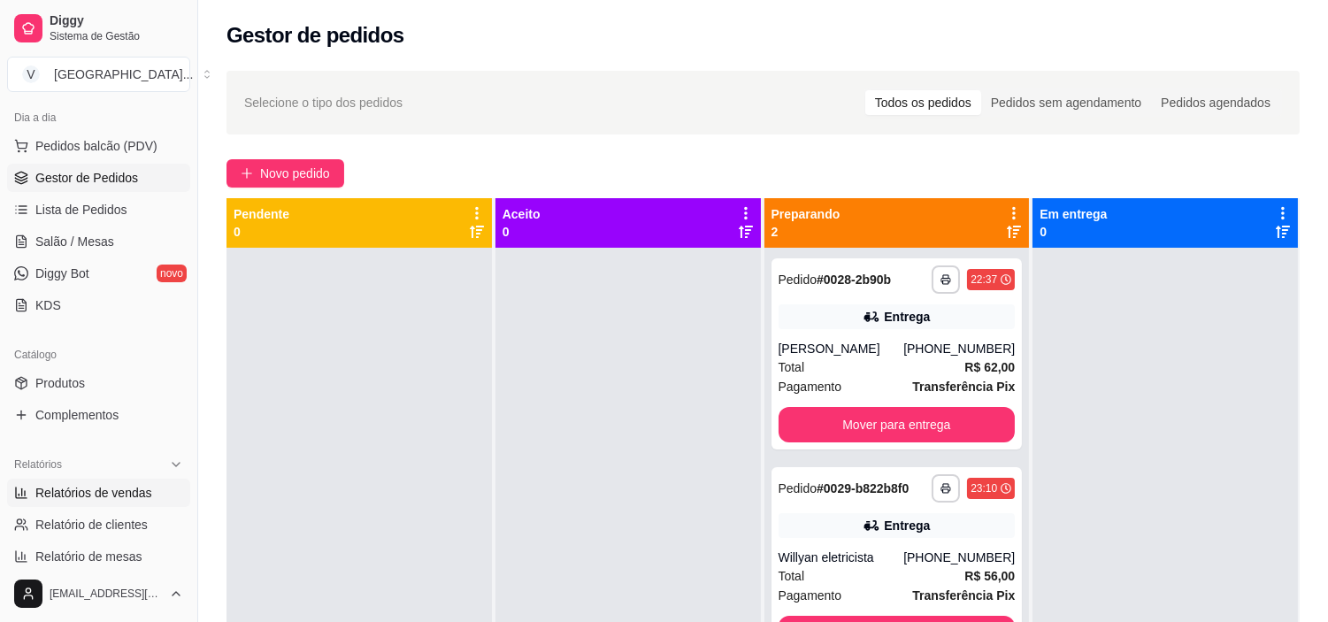
click at [138, 497] on span "Relatórios de vendas" at bounding box center [93, 493] width 117 height 18
select select "ALL"
select select "0"
